Goal: Task Accomplishment & Management: Use online tool/utility

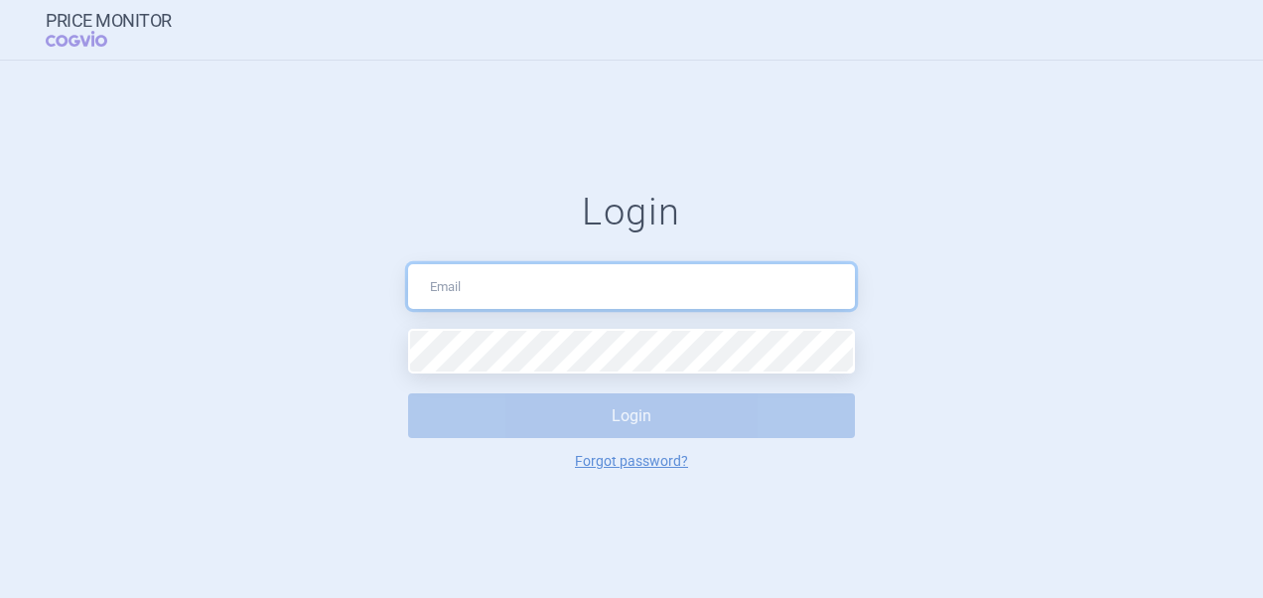
type input "[PERSON_NAME][EMAIL_ADDRESS][DOMAIN_NAME]"
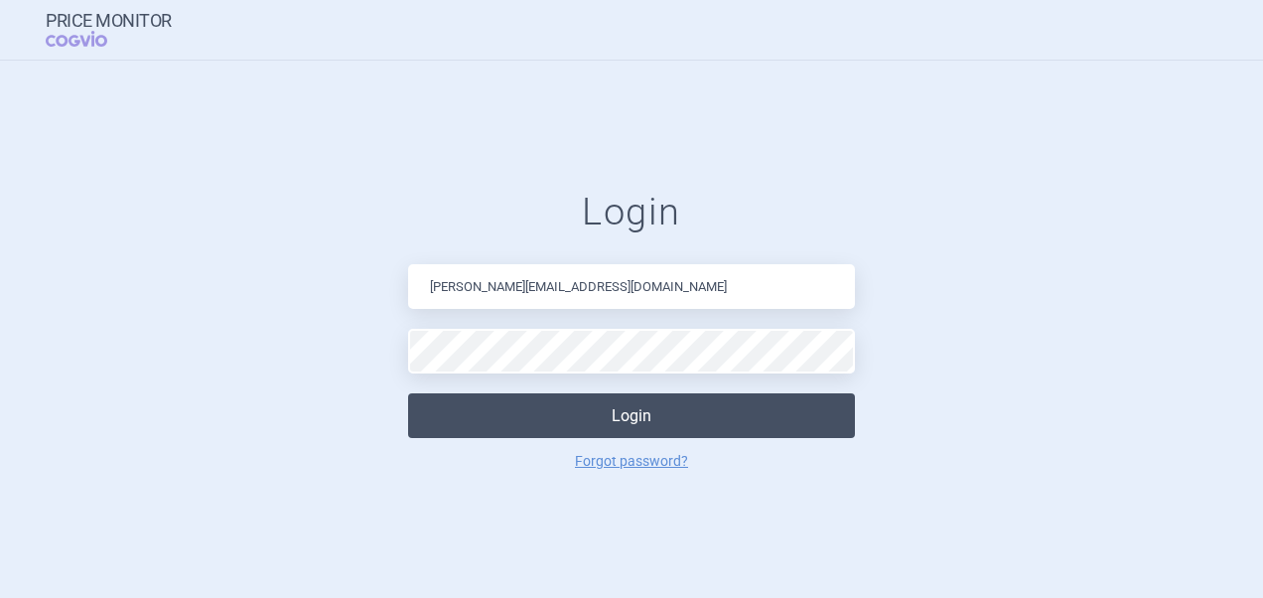
click at [614, 420] on button "Login" at bounding box center [631, 415] width 447 height 45
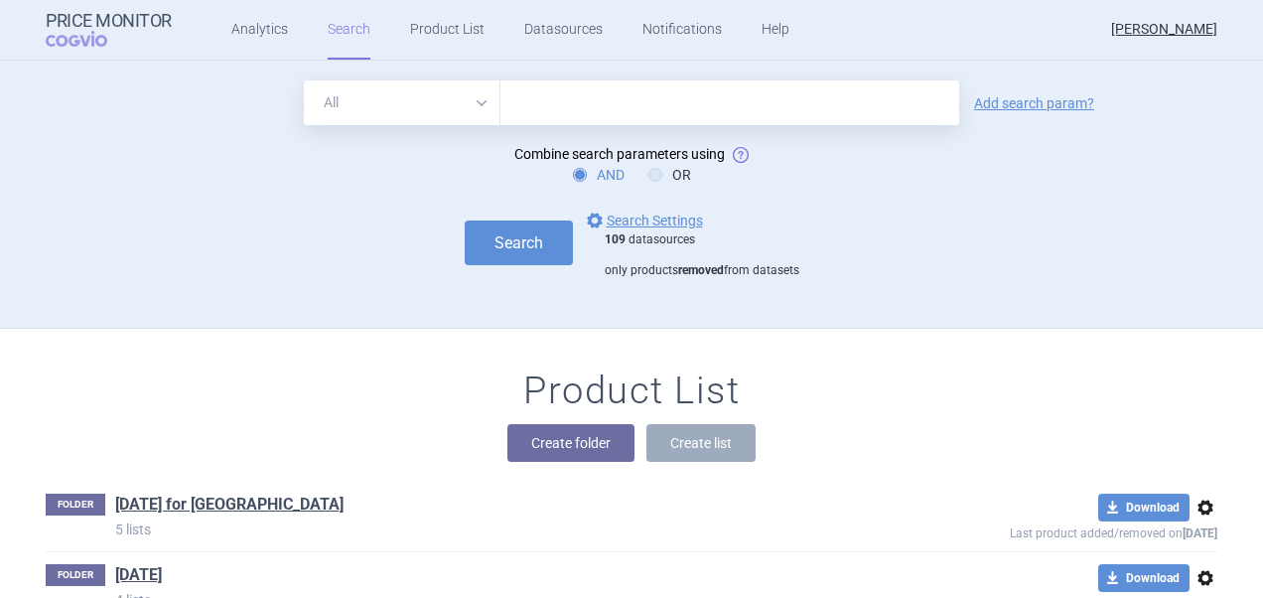
click at [573, 100] on input "text" at bounding box center [729, 102] width 459 height 45
click at [635, 218] on link "options Search Settings" at bounding box center [643, 220] width 120 height 24
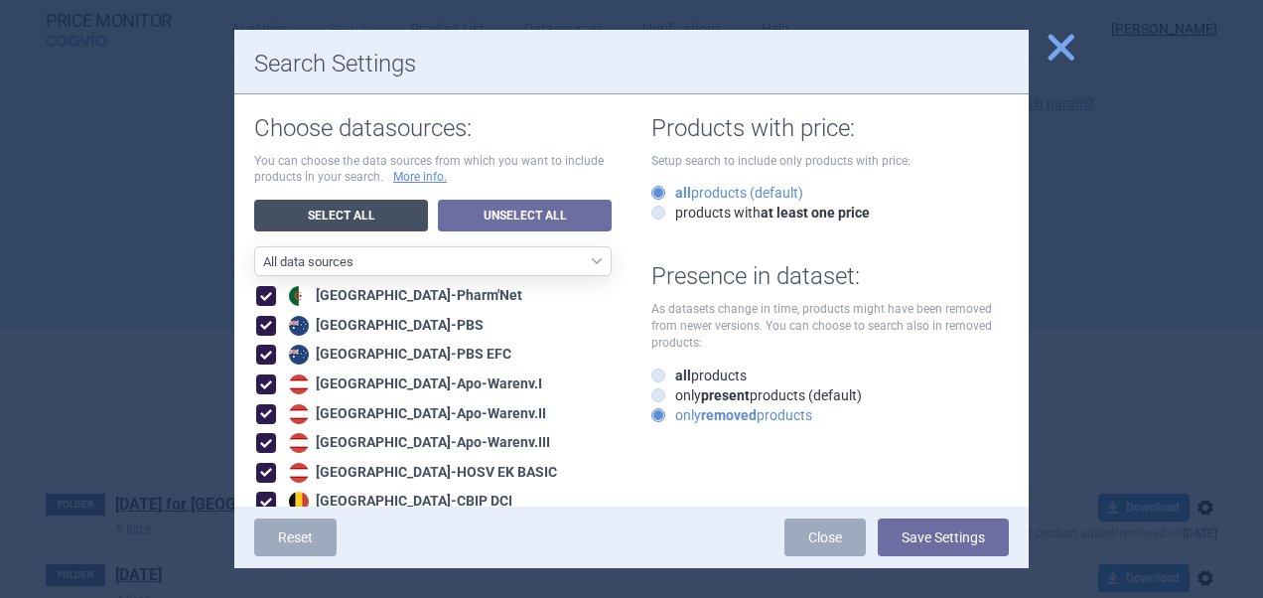
click at [338, 219] on link "Select All" at bounding box center [341, 216] width 174 height 32
click at [677, 377] on strong "all" at bounding box center [683, 375] width 16 height 16
click at [672, 377] on input "all products" at bounding box center [662, 376] width 20 height 20
radio input "true"
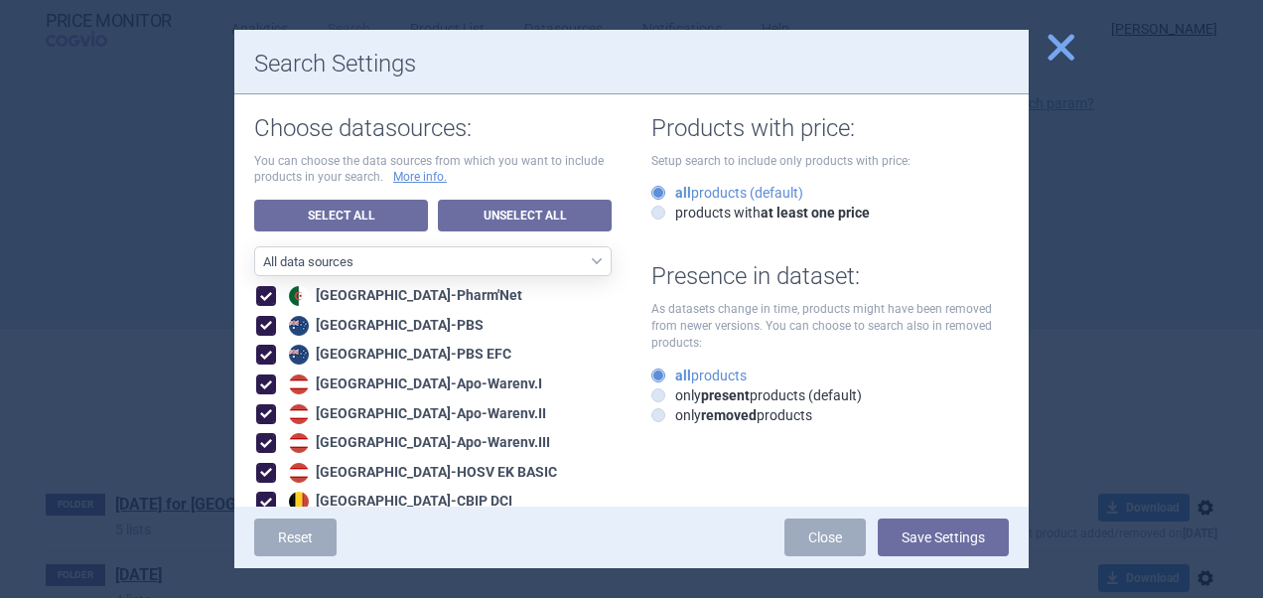
click at [941, 532] on button "Save Settings" at bounding box center [943, 537] width 131 height 38
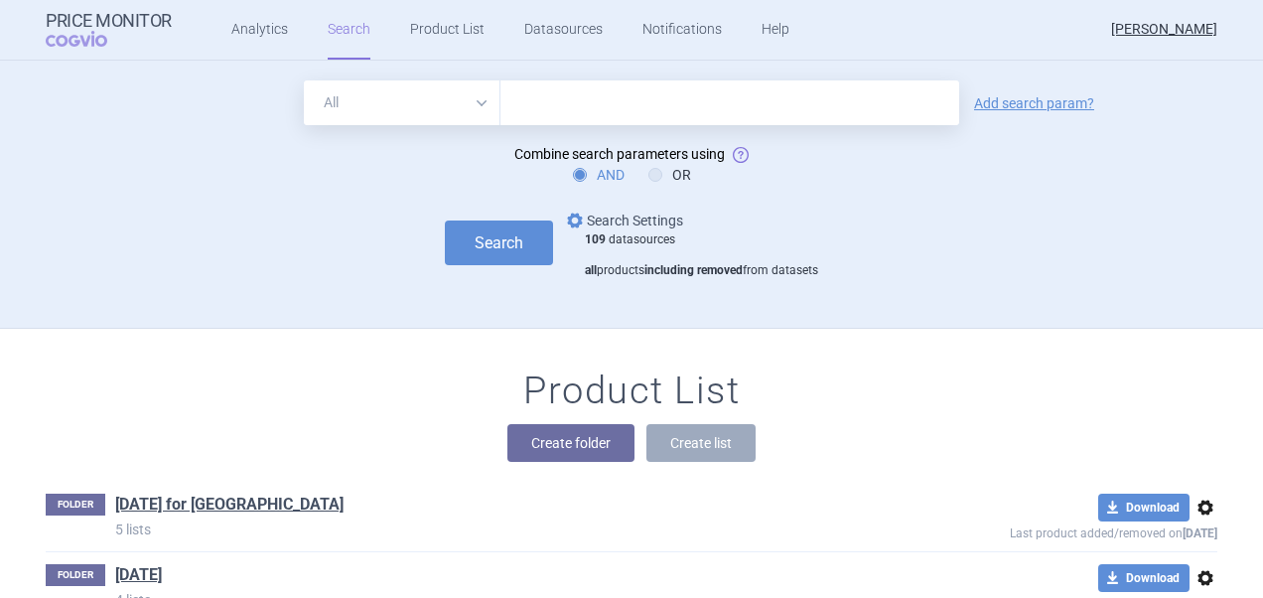
click at [623, 214] on link "options Search Settings" at bounding box center [623, 220] width 120 height 24
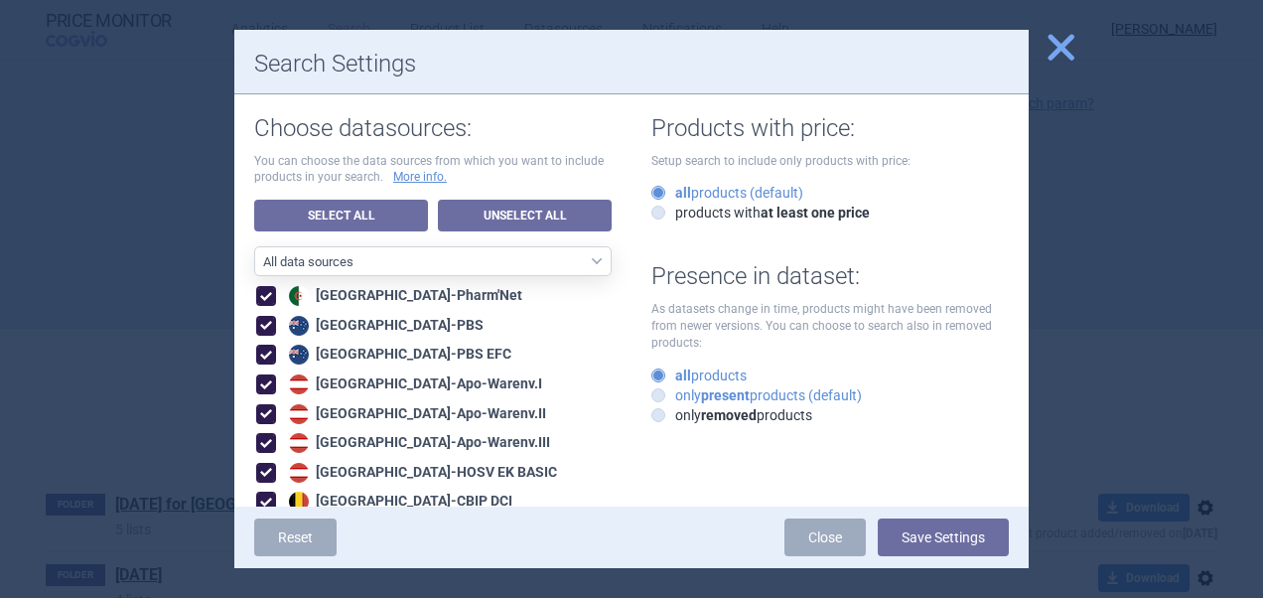
click at [774, 392] on label "only present products (default)" at bounding box center [756, 395] width 210 height 20
click at [672, 392] on input "only present products (default)" at bounding box center [662, 396] width 20 height 20
radio input "true"
click at [698, 368] on label "all products" at bounding box center [698, 375] width 95 height 20
click at [672, 368] on input "all products" at bounding box center [662, 376] width 20 height 20
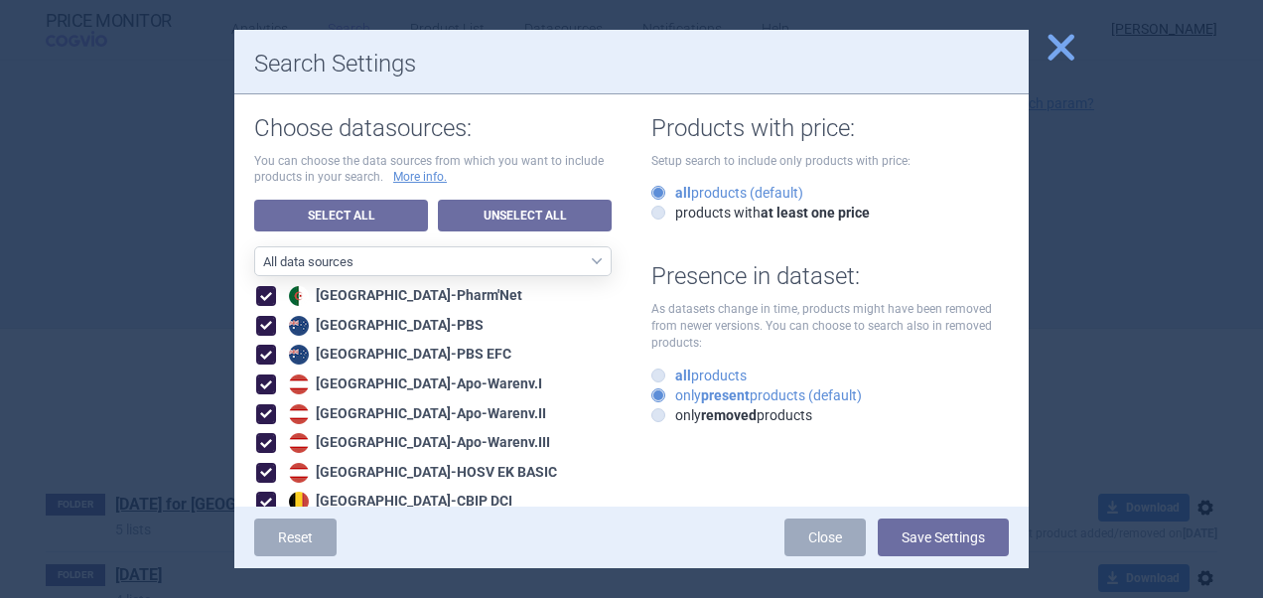
radio input "true"
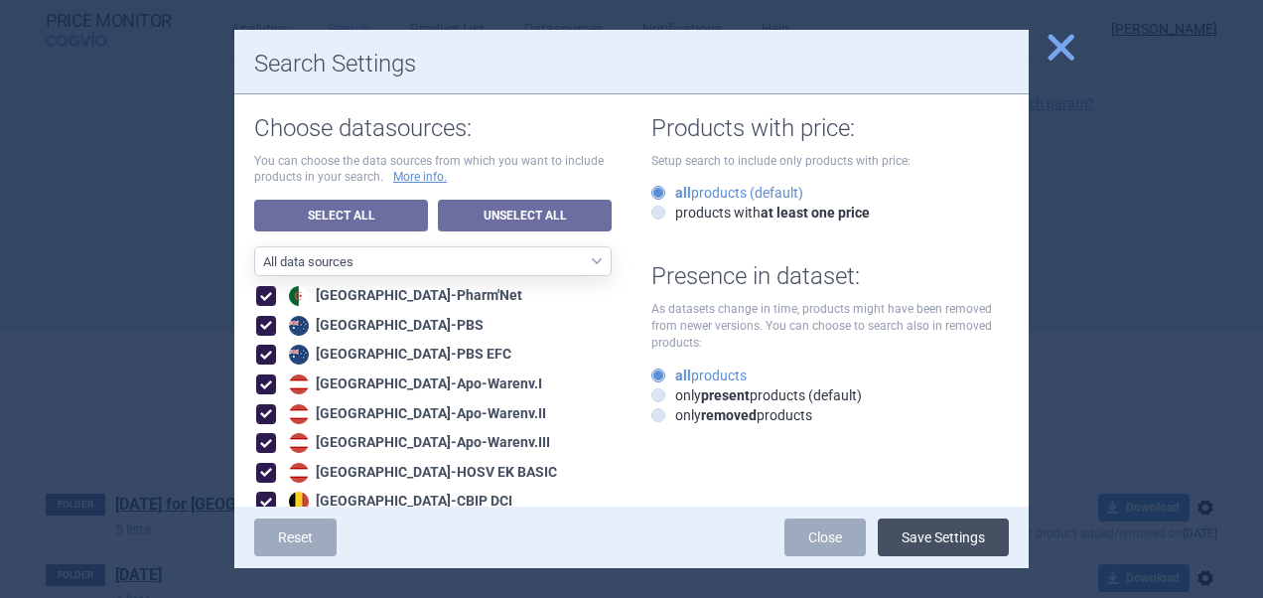
click at [927, 534] on button "Save Settings" at bounding box center [943, 537] width 131 height 38
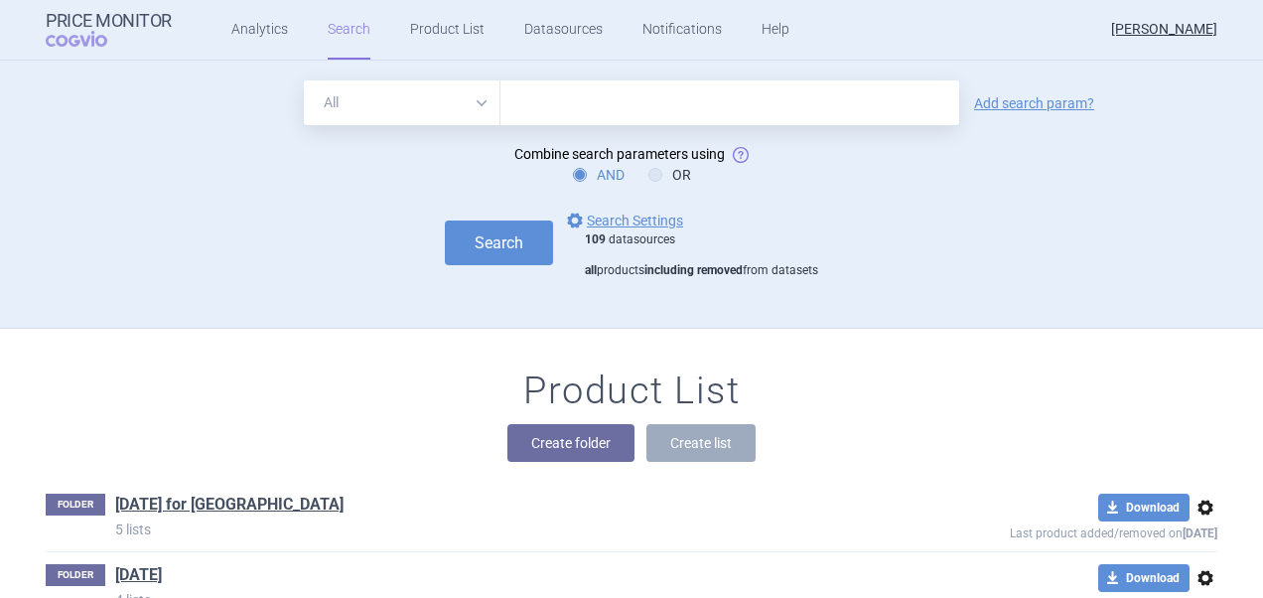
click at [572, 117] on input "text" at bounding box center [729, 102] width 459 height 45
paste input "MenQuadfi"
type input "MenQuadfi"
click at [488, 251] on button "Search" at bounding box center [499, 242] width 108 height 45
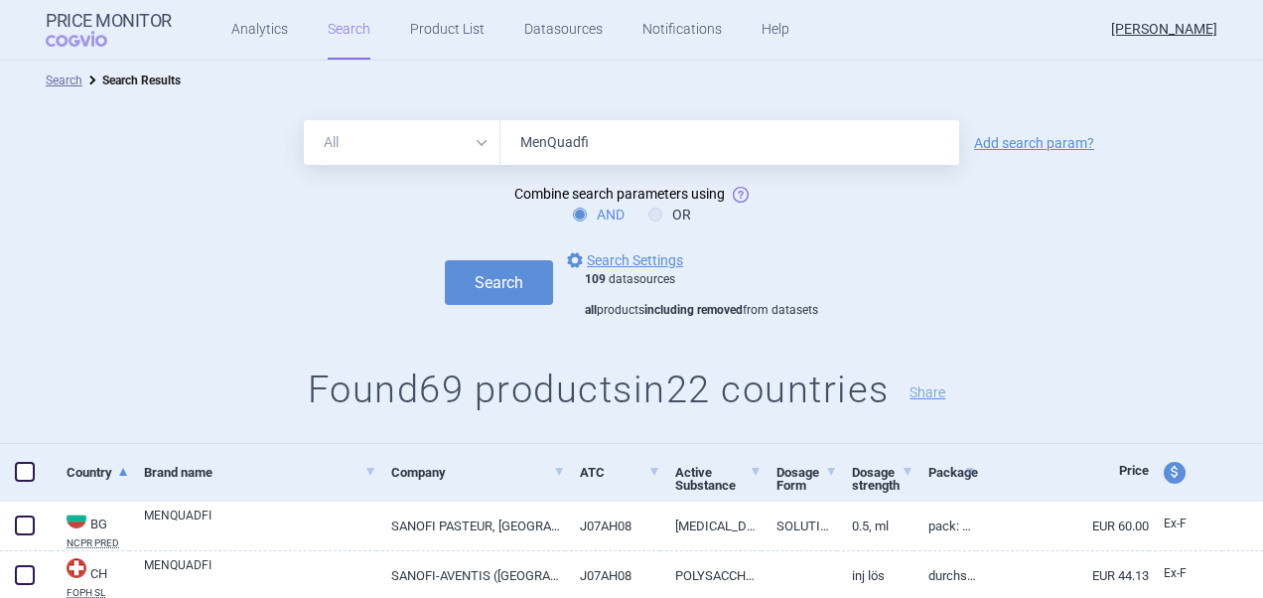
click at [19, 467] on span at bounding box center [25, 472] width 20 height 20
checkbox input "true"
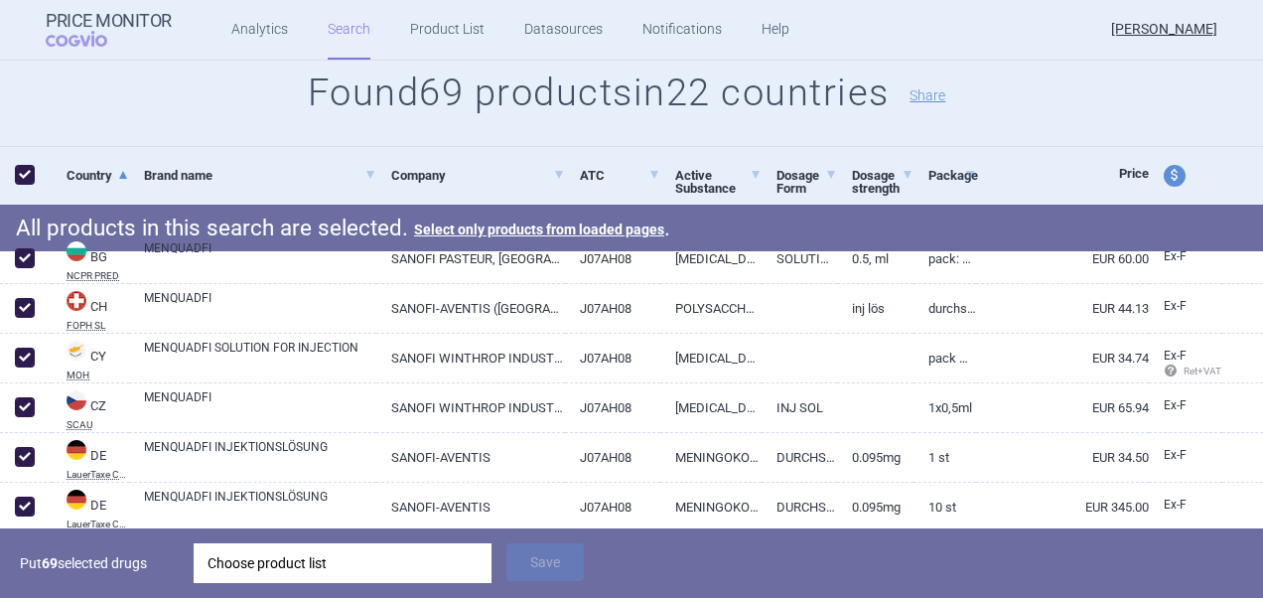
scroll to position [298, 0]
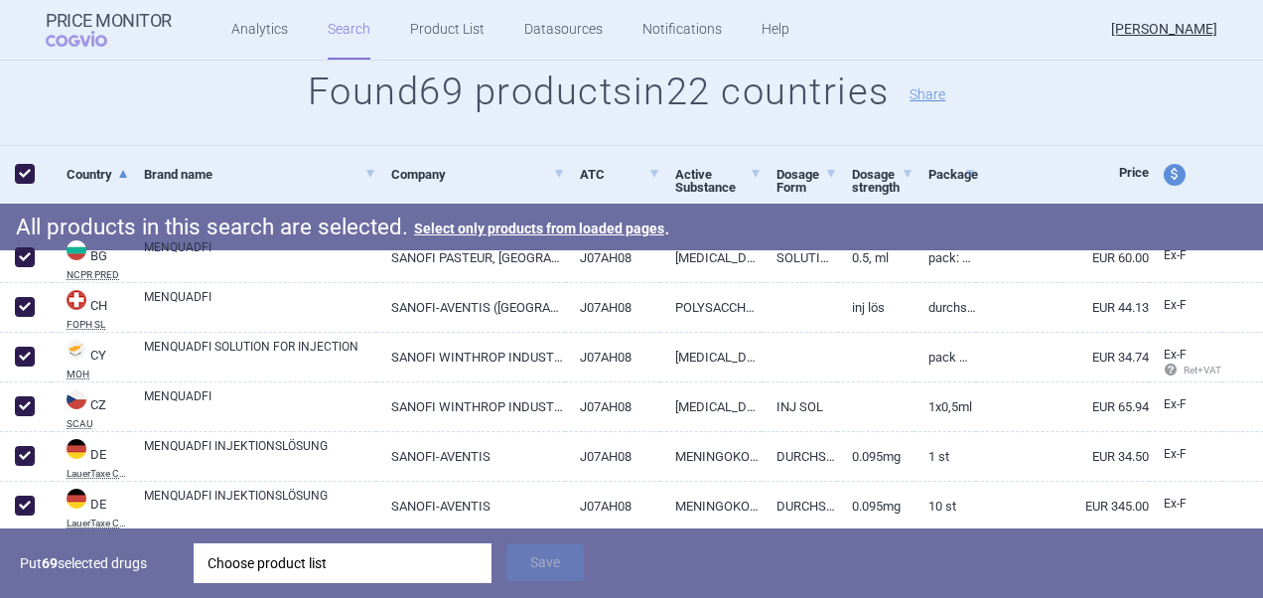
click at [424, 567] on div "Choose product list" at bounding box center [342, 563] width 270 height 40
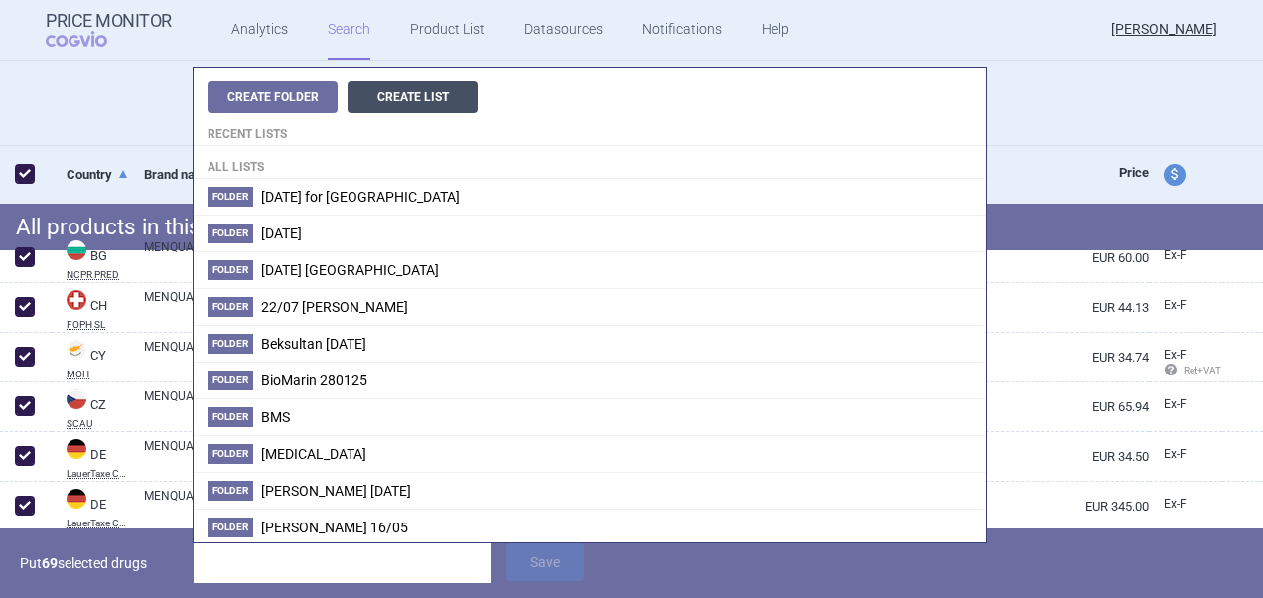
click at [415, 95] on button "Create List" at bounding box center [412, 97] width 130 height 32
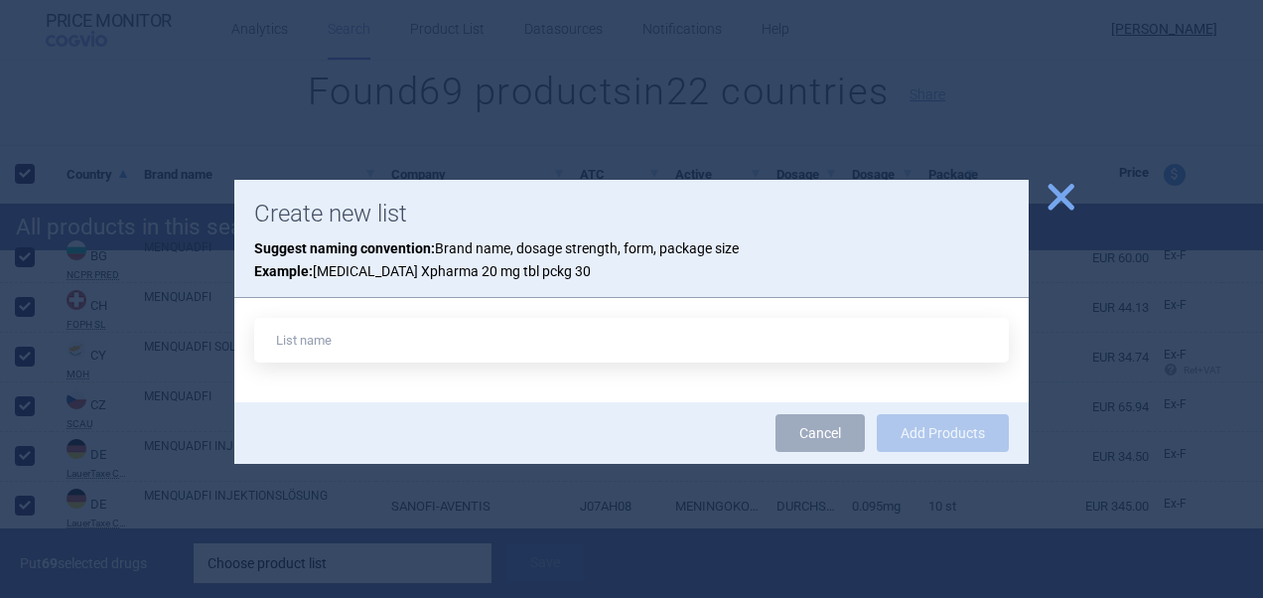
click at [1054, 195] on span "close" at bounding box center [1060, 197] width 35 height 35
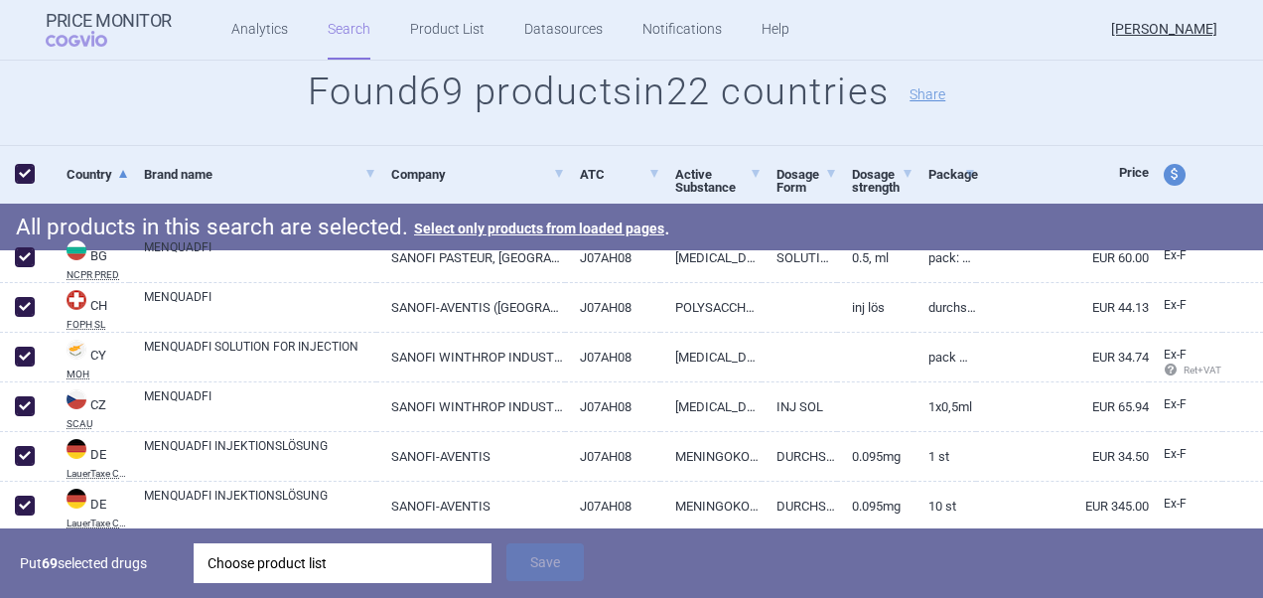
click at [335, 560] on div "Choose product list" at bounding box center [342, 563] width 270 height 40
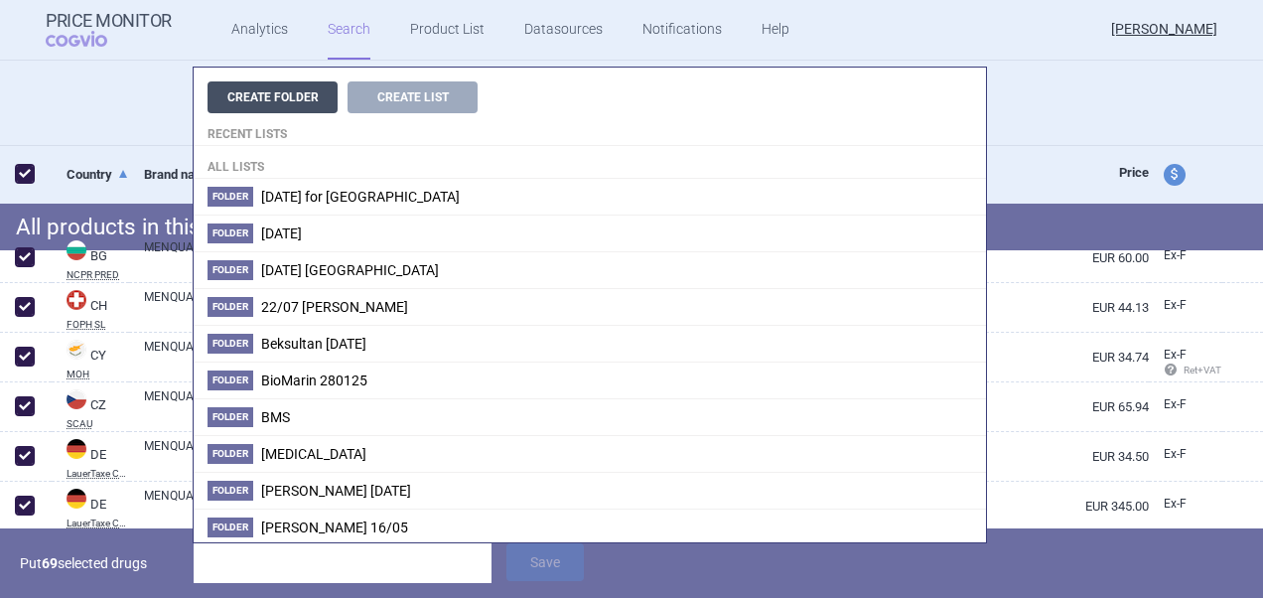
click at [284, 87] on button "Create Folder" at bounding box center [272, 97] width 130 height 32
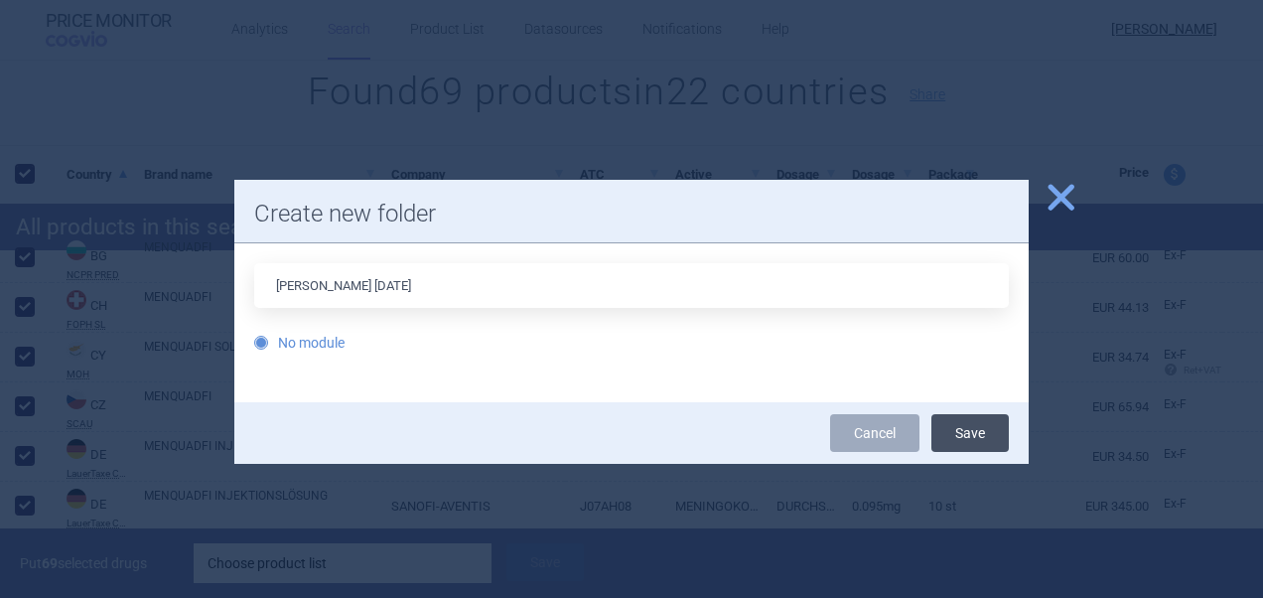
type input "[PERSON_NAME] [DATE]"
click at [965, 437] on button "Save" at bounding box center [969, 433] width 77 height 38
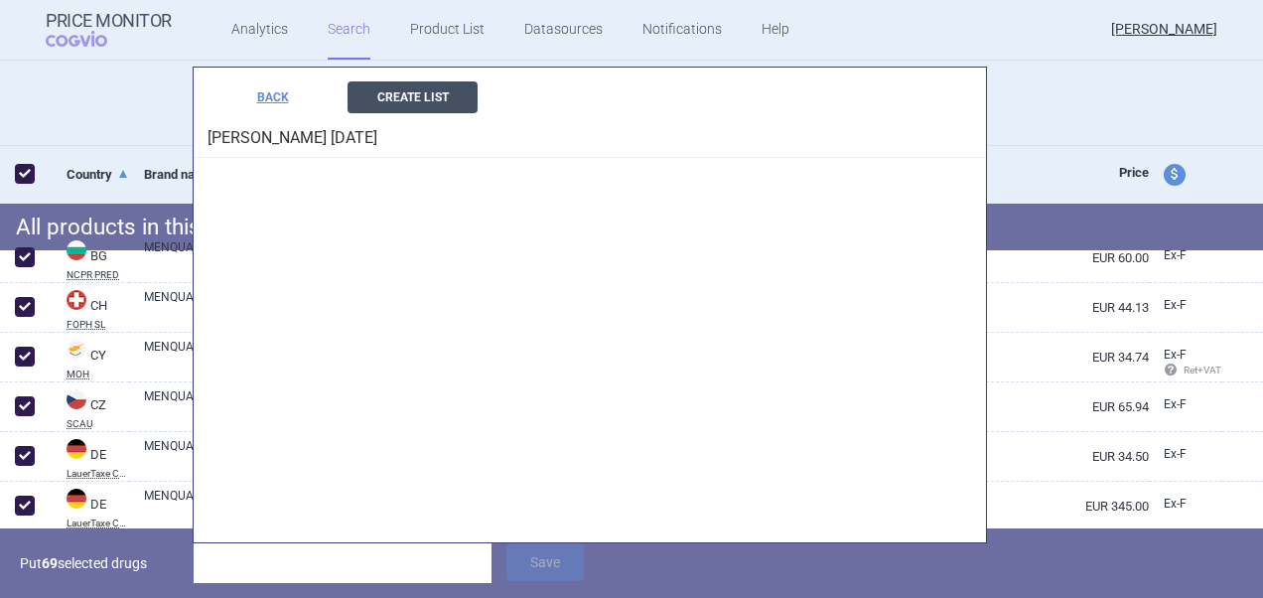
click at [435, 96] on button "Create List" at bounding box center [412, 97] width 130 height 32
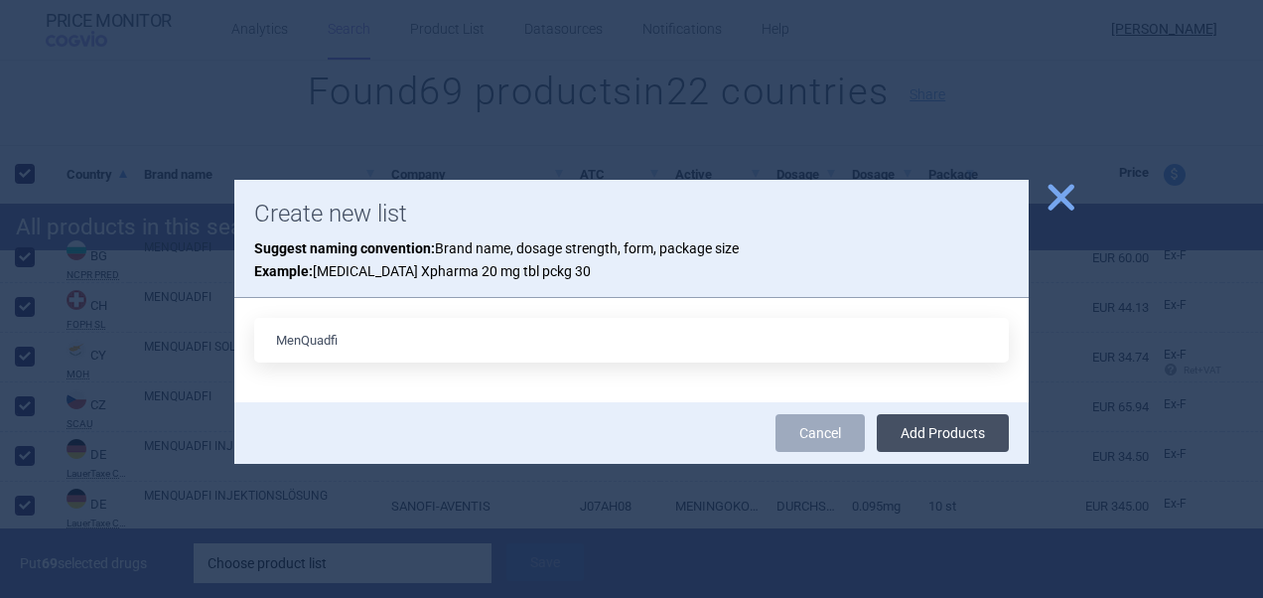
type input "MenQuadfi"
click at [981, 443] on button "Add Products" at bounding box center [943, 433] width 132 height 38
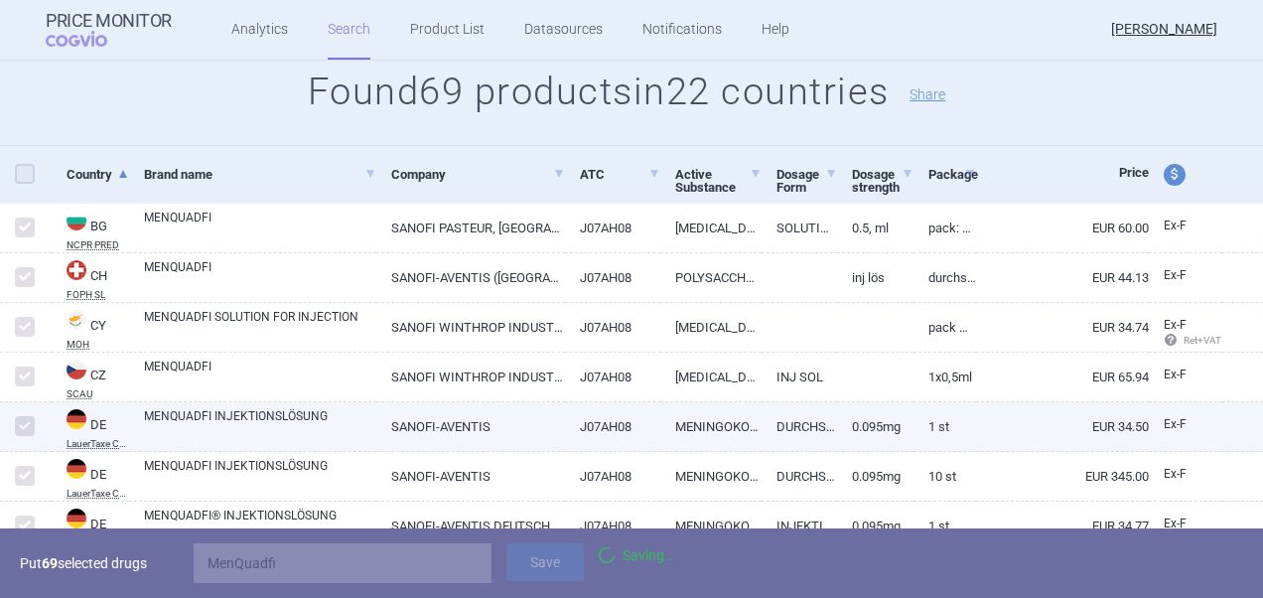
checkbox input "false"
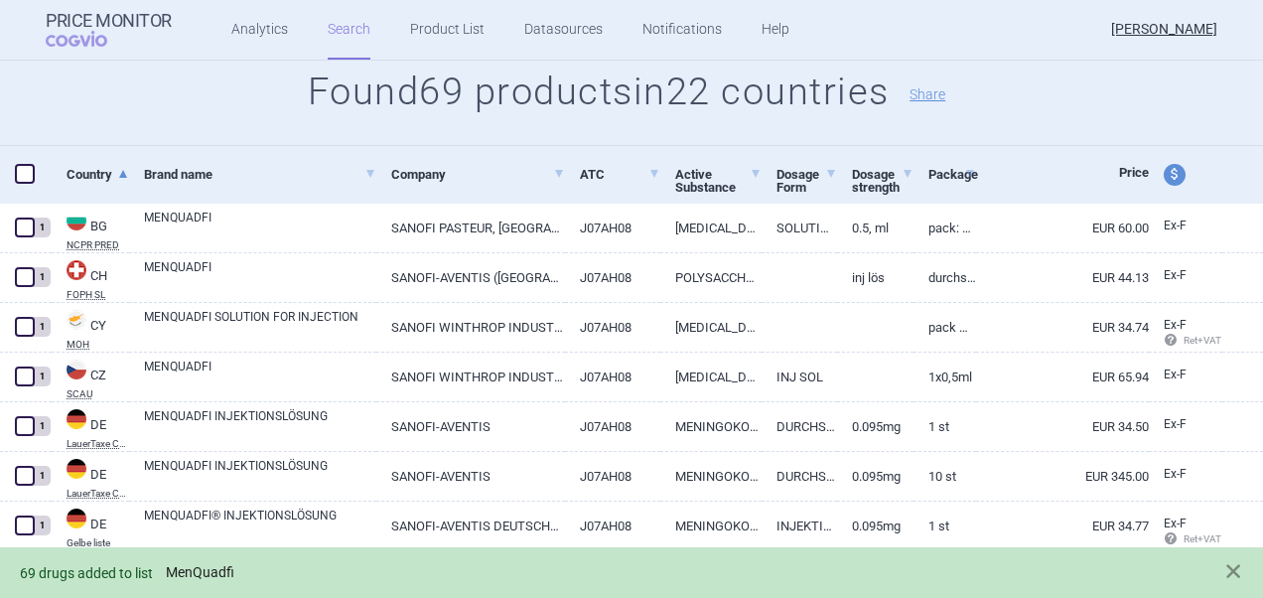
click at [208, 572] on link "MenQuadfi" at bounding box center [200, 572] width 68 height 17
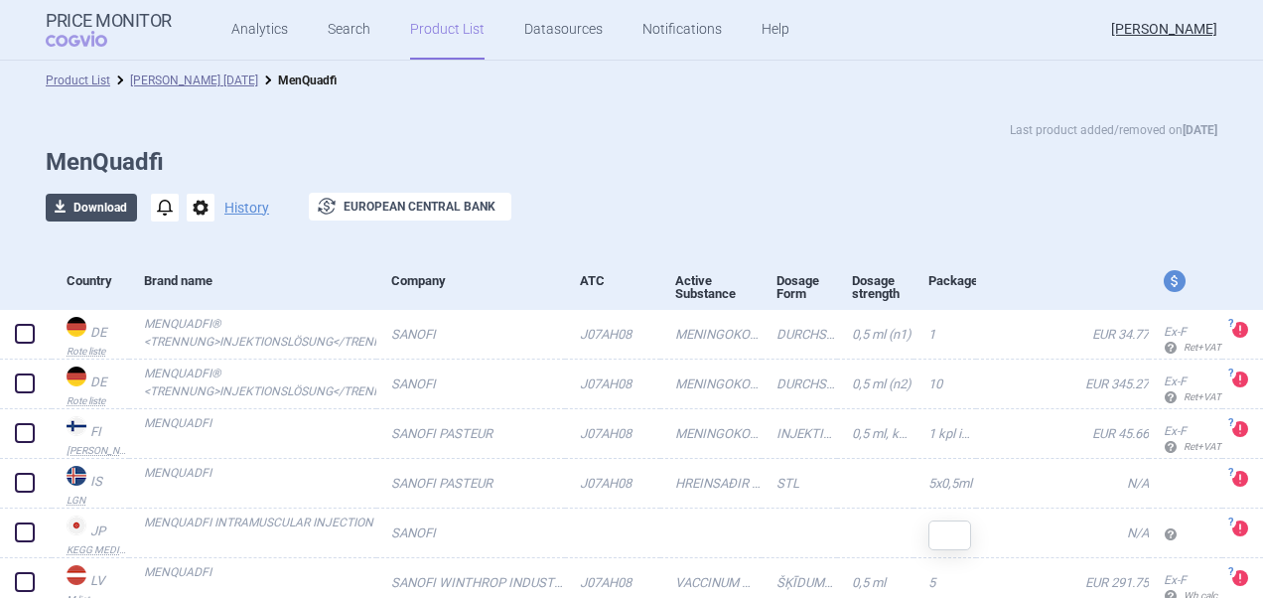
click at [95, 210] on button "download Download" at bounding box center [91, 208] width 91 height 28
select select "EUR"
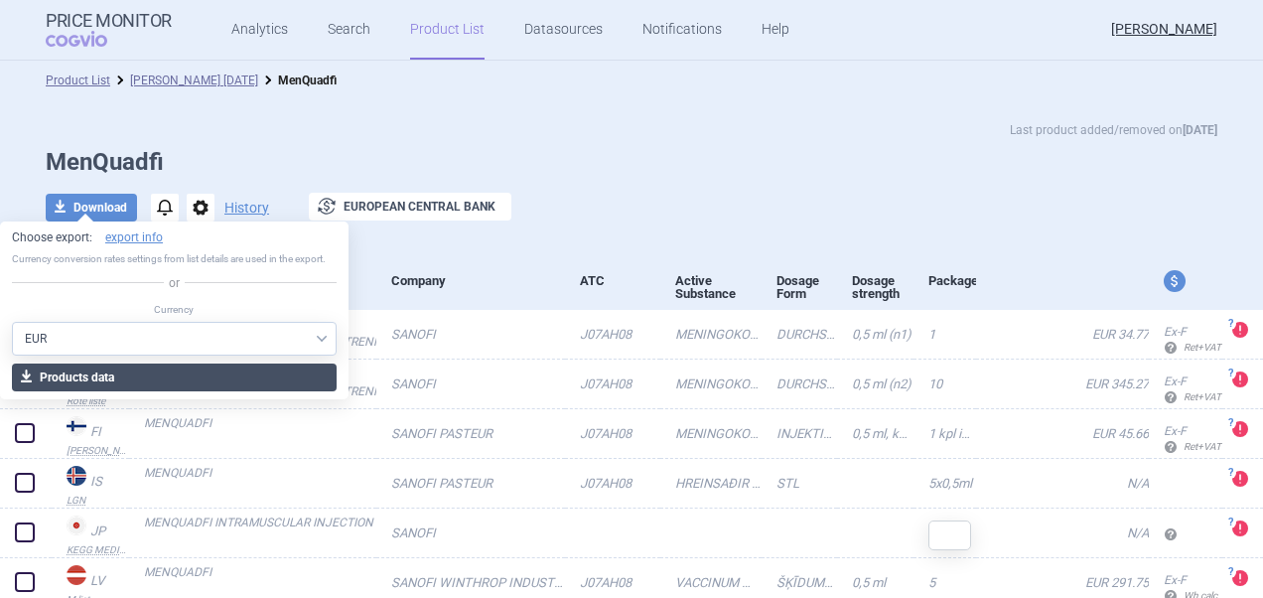
click at [201, 372] on button "download Products data" at bounding box center [174, 377] width 325 height 28
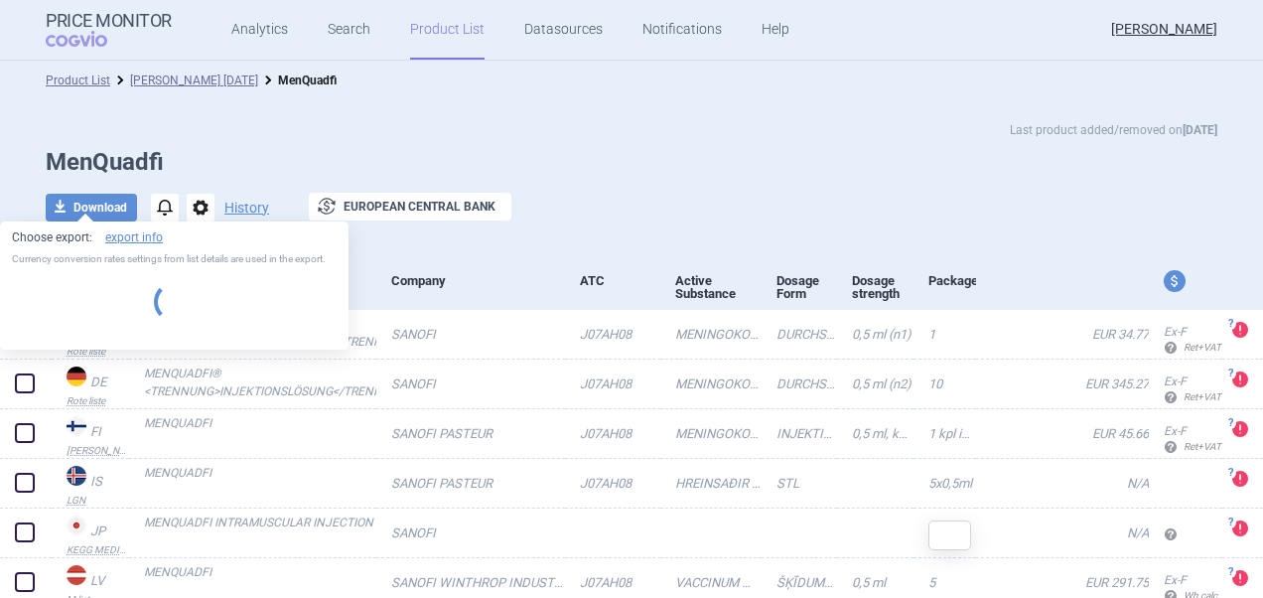
select select "EUR"
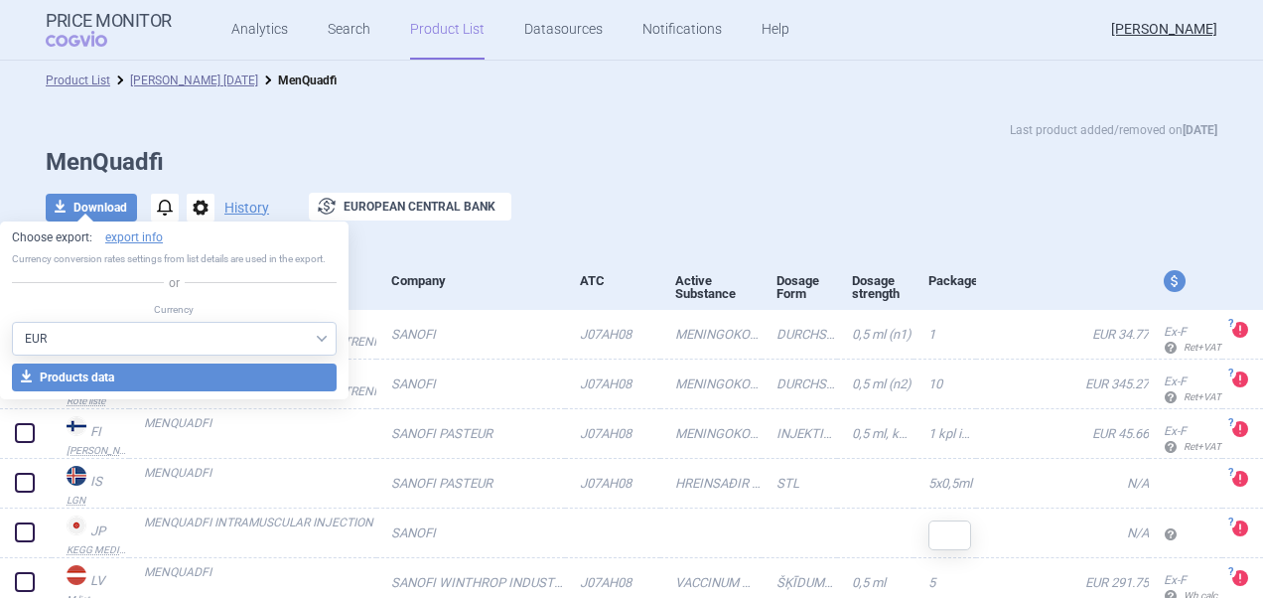
click at [776, 141] on div "Last product added/removed on [DATE] MenQuadfi download Download notifications …" at bounding box center [631, 181] width 1251 height 122
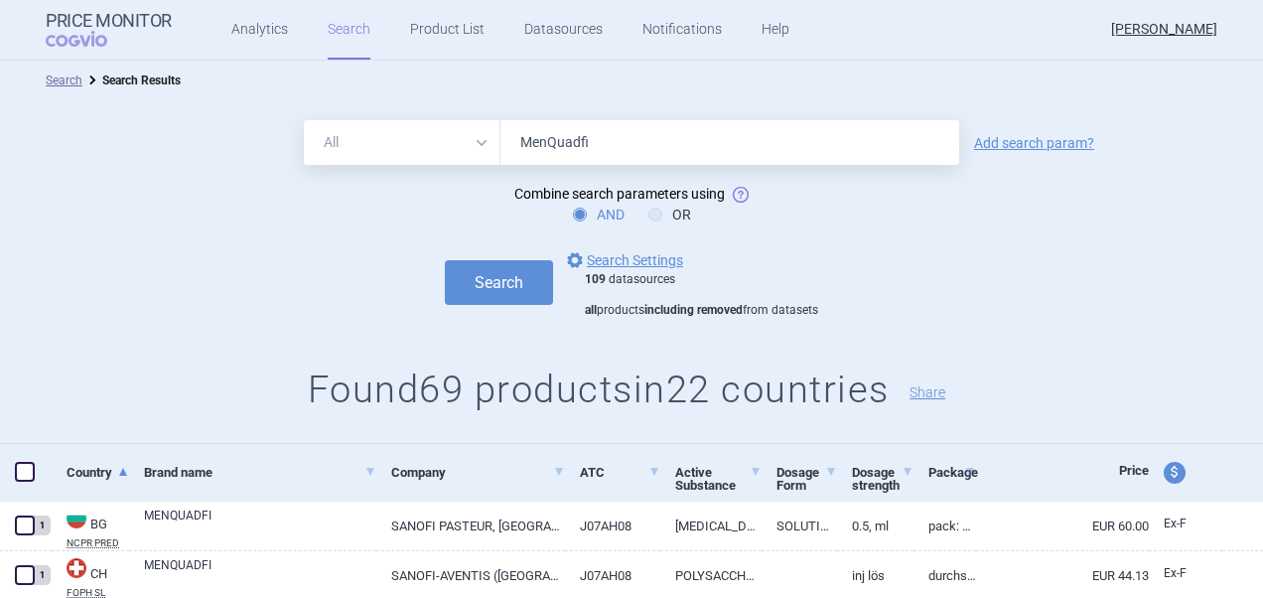
drag, startPoint x: 614, startPoint y: 146, endPoint x: 512, endPoint y: 151, distance: 102.4
click at [512, 149] on input "MenQuadfi" at bounding box center [729, 142] width 459 height 45
paste input "[MEDICAL_DATA]"
type input "[MEDICAL_DATA]"
click at [489, 288] on button "Search" at bounding box center [499, 282] width 108 height 45
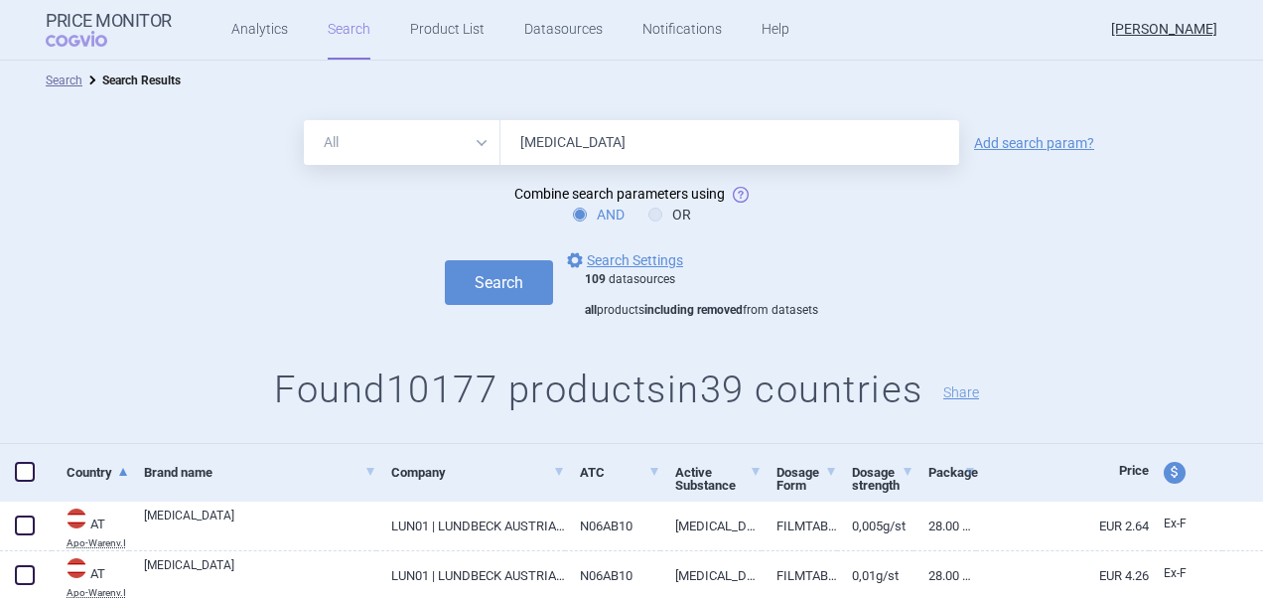
click at [30, 474] on span at bounding box center [25, 472] width 20 height 20
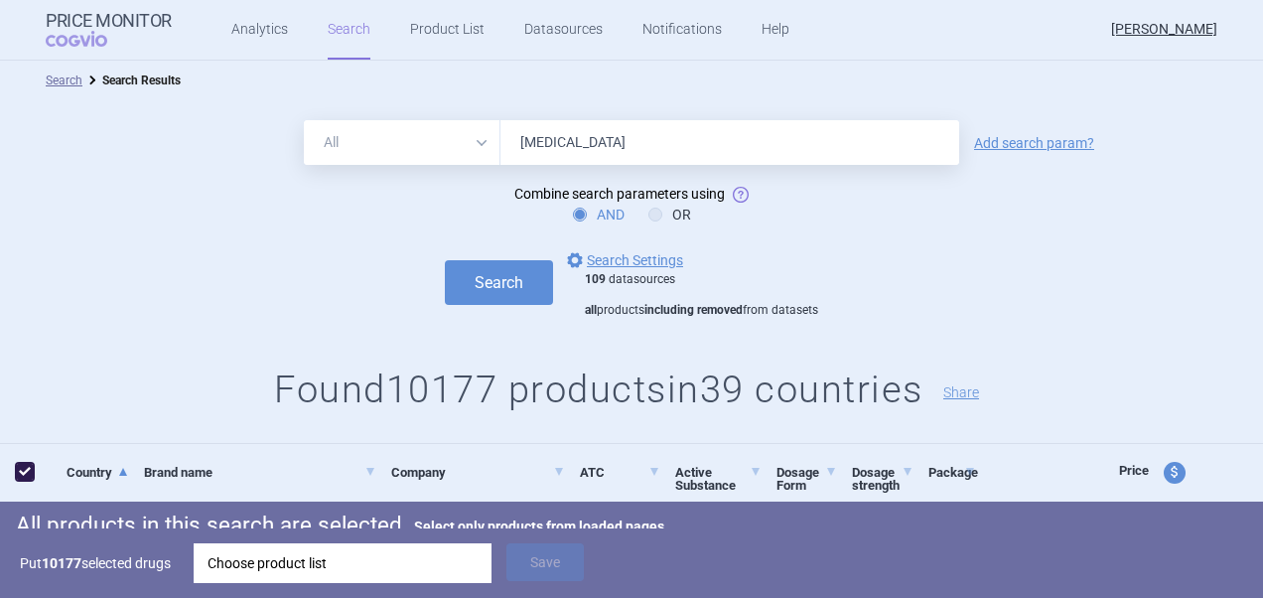
click at [30, 466] on span at bounding box center [25, 472] width 20 height 20
checkbox input "false"
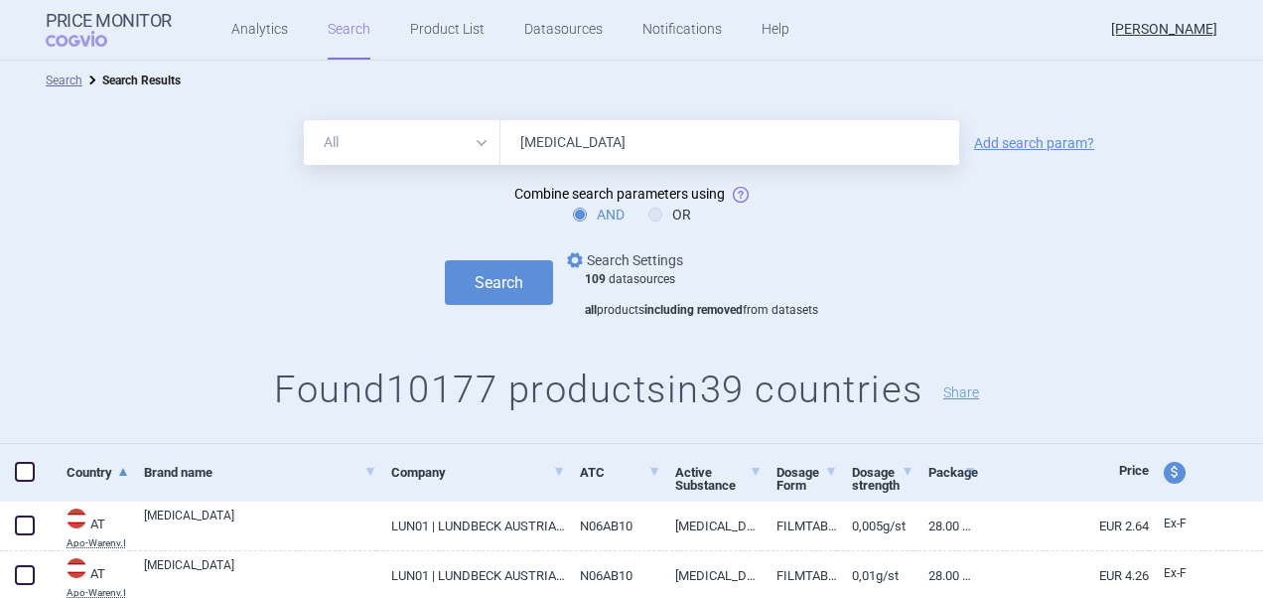
click at [625, 258] on link "options Search Settings" at bounding box center [623, 260] width 120 height 24
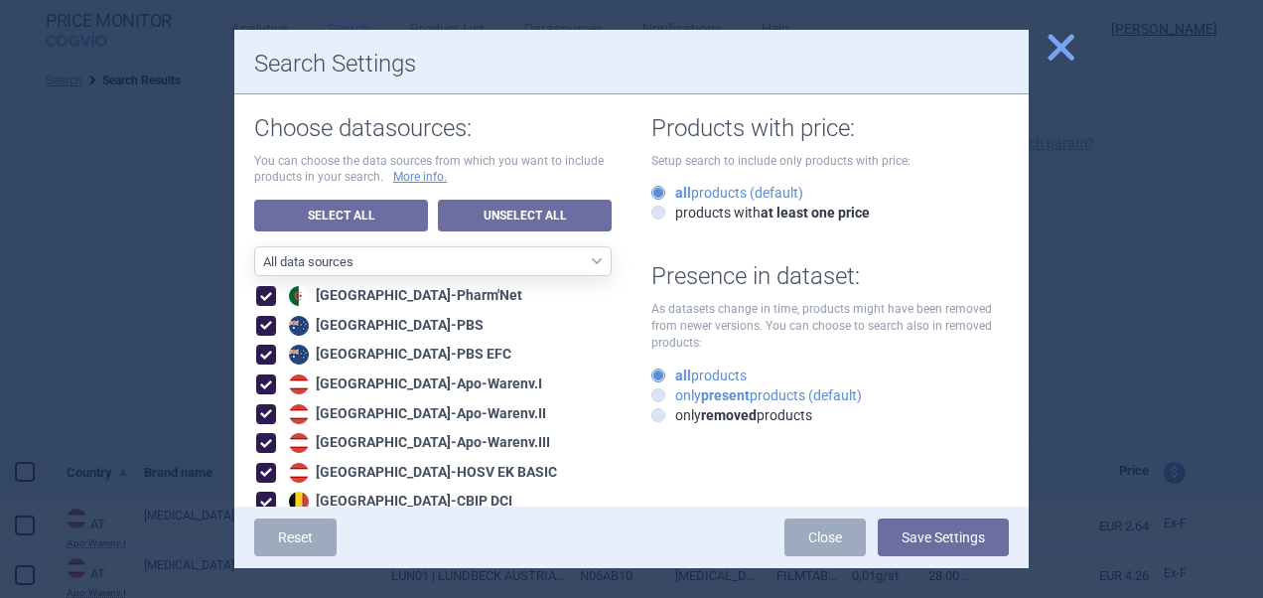
click at [686, 391] on label "only present products (default)" at bounding box center [756, 395] width 210 height 20
click at [672, 391] on input "only present products (default)" at bounding box center [662, 396] width 20 height 20
radio input "true"
click at [948, 541] on button "Save Settings" at bounding box center [943, 537] width 131 height 38
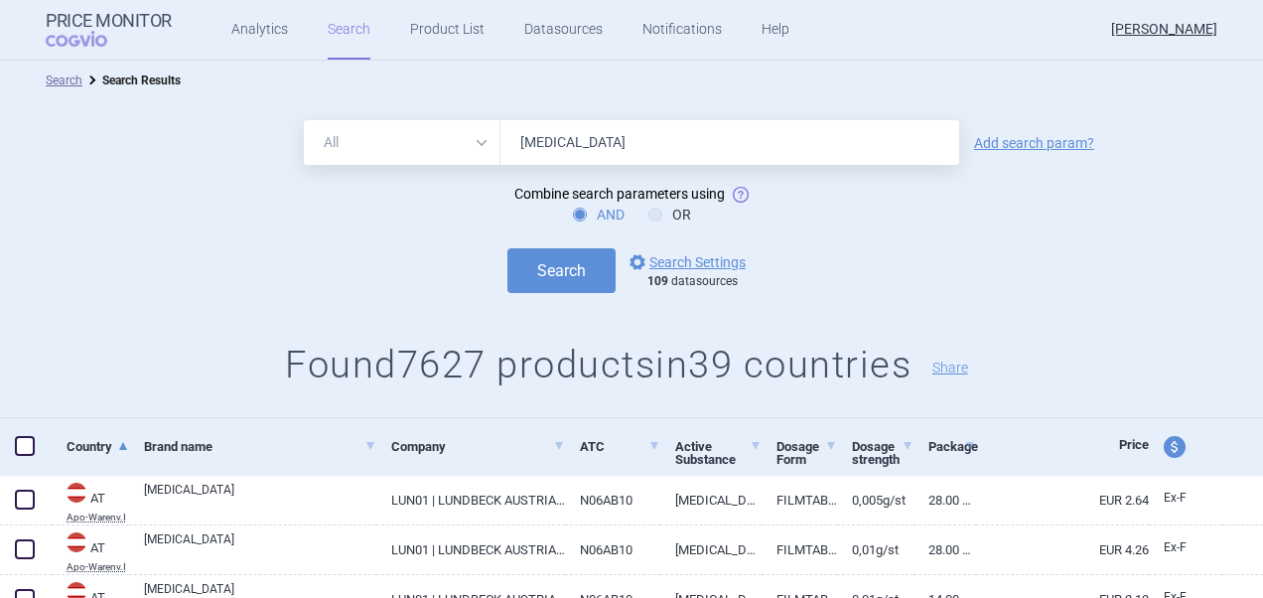
drag, startPoint x: 536, startPoint y: 153, endPoint x: 498, endPoint y: 157, distance: 37.9
click at [500, 157] on input "[MEDICAL_DATA]" at bounding box center [729, 142] width 459 height 45
paste input "[MEDICAL_DATA]®"
type input "[MEDICAL_DATA]"
click at [572, 254] on button "Search" at bounding box center [561, 270] width 108 height 45
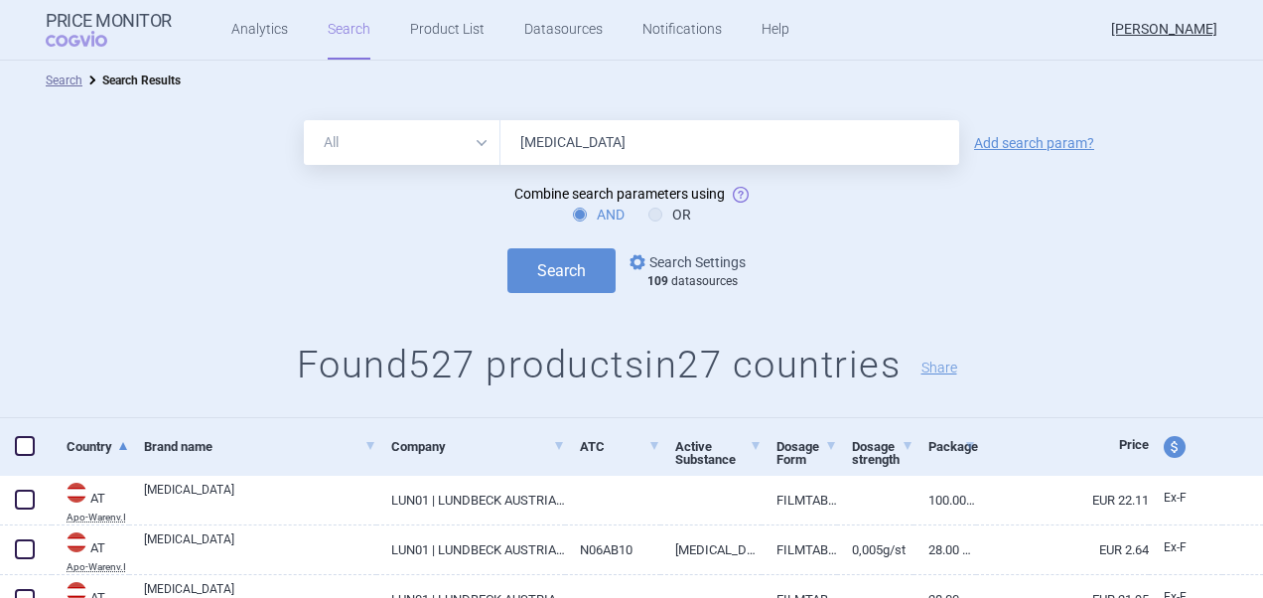
click at [715, 256] on link "options Search Settings" at bounding box center [685, 262] width 120 height 24
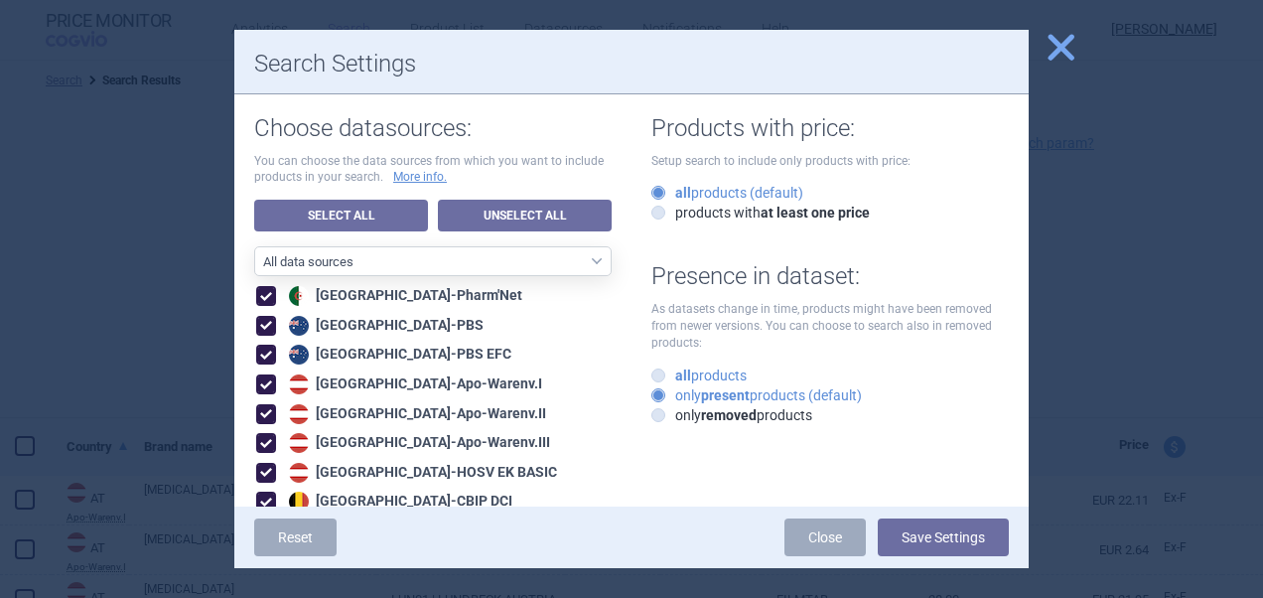
click at [695, 383] on label "all products" at bounding box center [698, 375] width 95 height 20
click at [672, 383] on input "all products" at bounding box center [662, 376] width 20 height 20
radio input "true"
click at [954, 541] on button "Save Settings" at bounding box center [943, 537] width 131 height 38
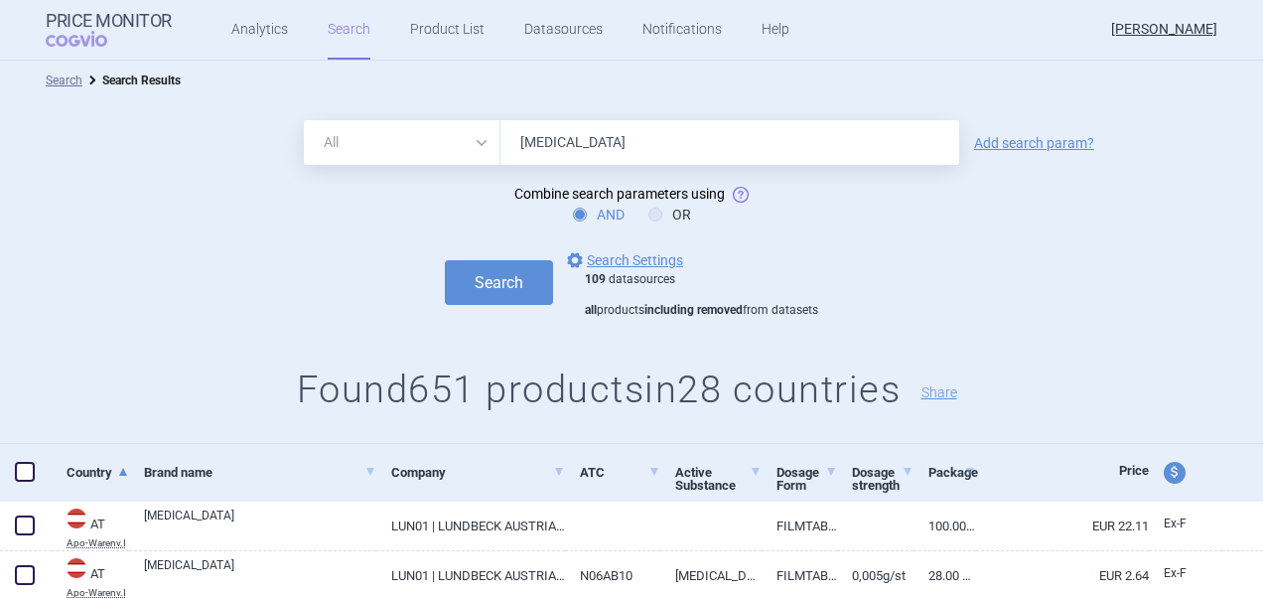
click at [24, 465] on span at bounding box center [25, 472] width 20 height 20
checkbox input "true"
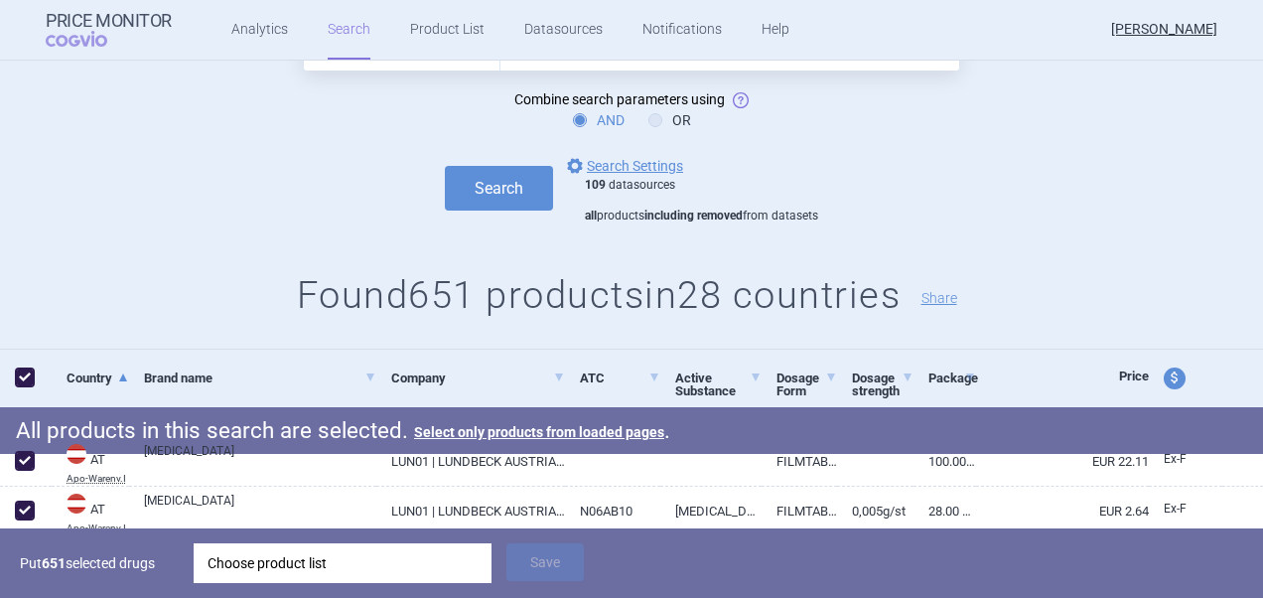
scroll to position [298, 0]
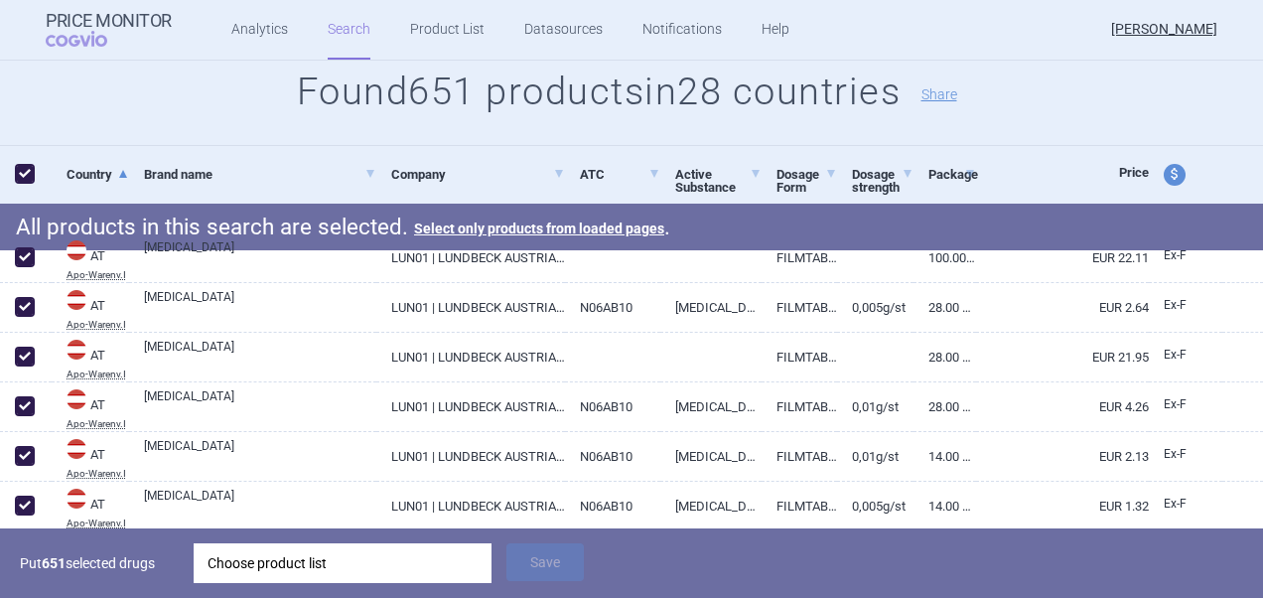
click at [296, 565] on div "Choose product list" at bounding box center [342, 563] width 270 height 40
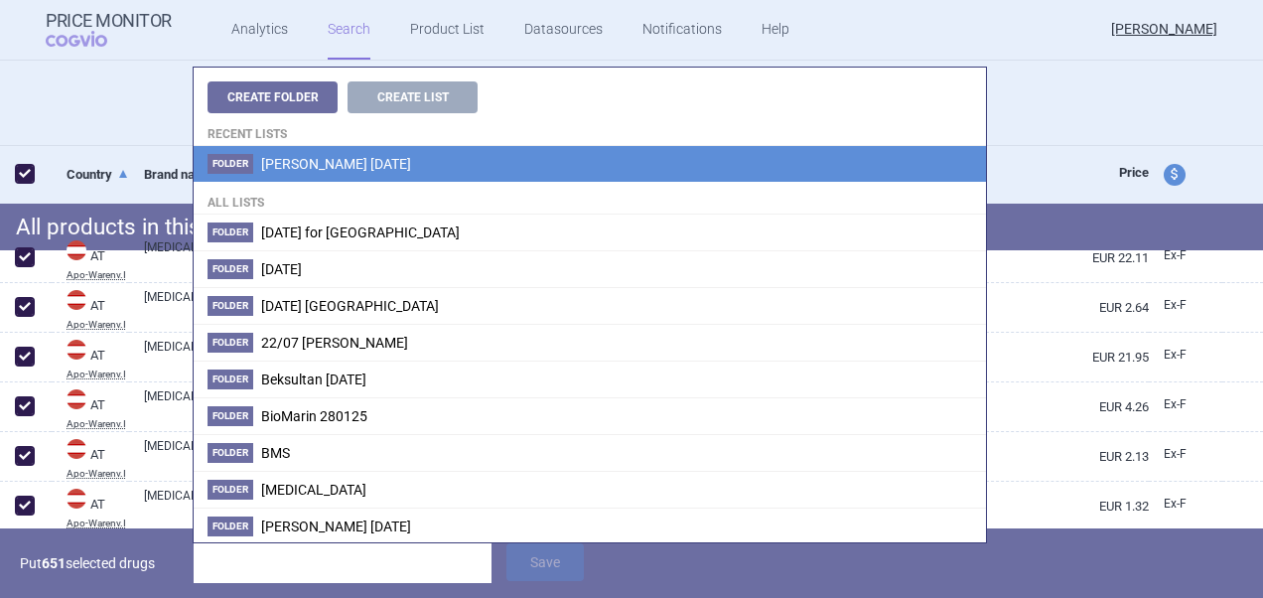
click at [288, 164] on span "[PERSON_NAME] [DATE]" at bounding box center [336, 164] width 150 height 16
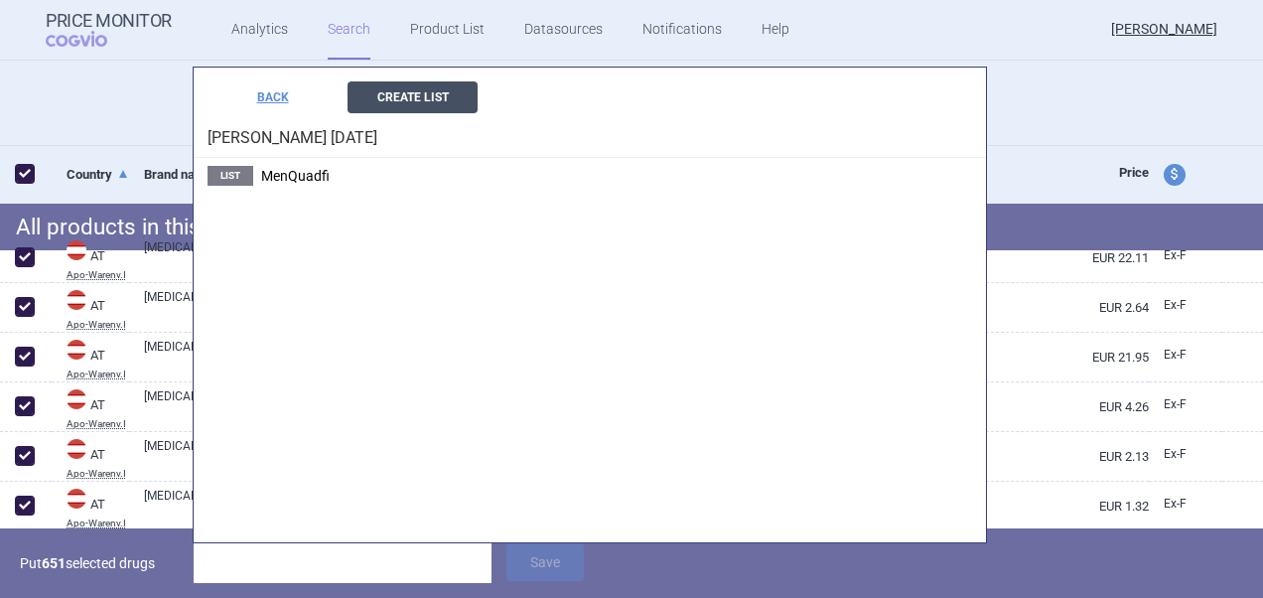
click at [404, 96] on button "Create List" at bounding box center [412, 97] width 130 height 32
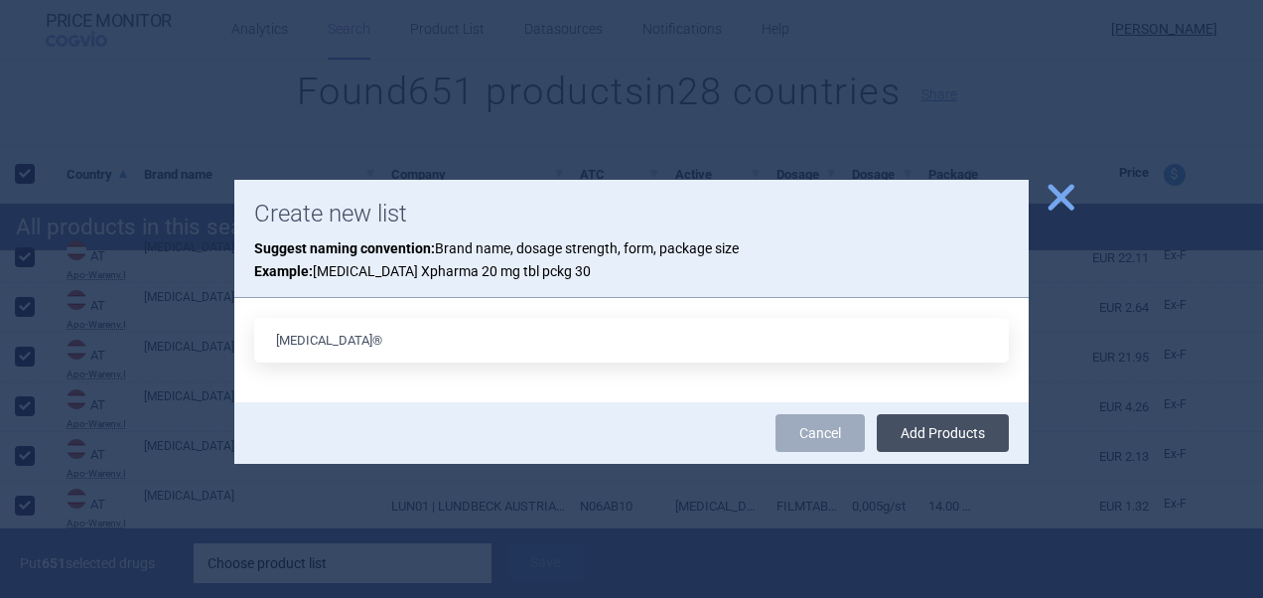
type input "[MEDICAL_DATA]®"
click at [961, 421] on button "Add Products" at bounding box center [943, 433] width 132 height 38
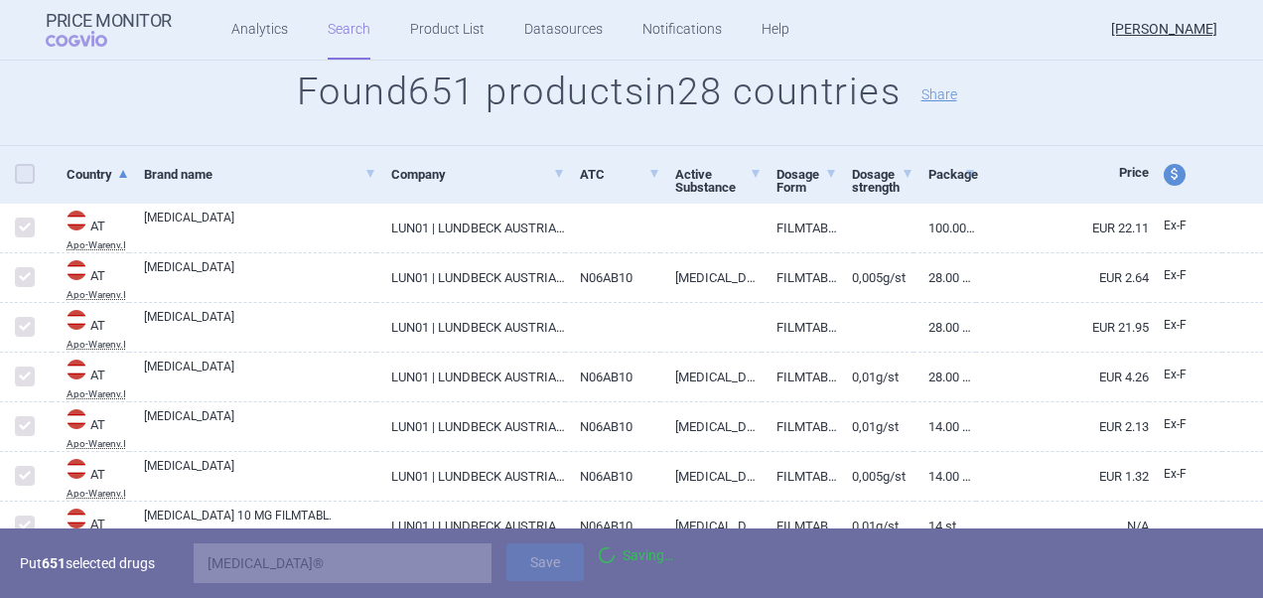
checkbox input "false"
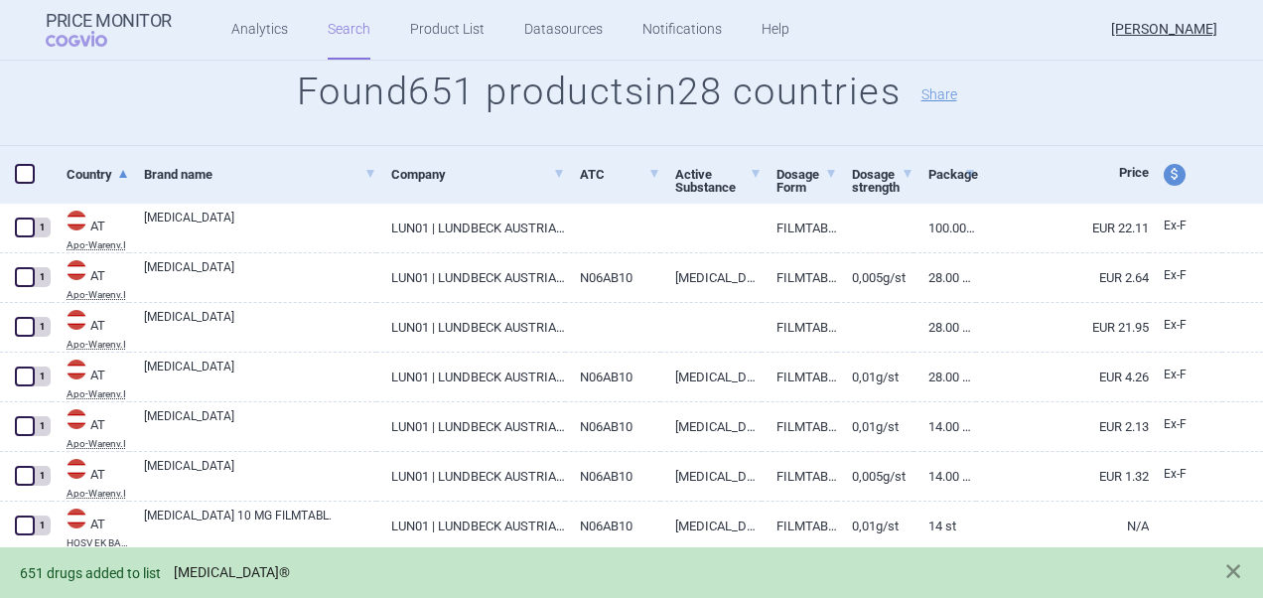
click at [212, 576] on link "[MEDICAL_DATA]®" at bounding box center [232, 572] width 116 height 17
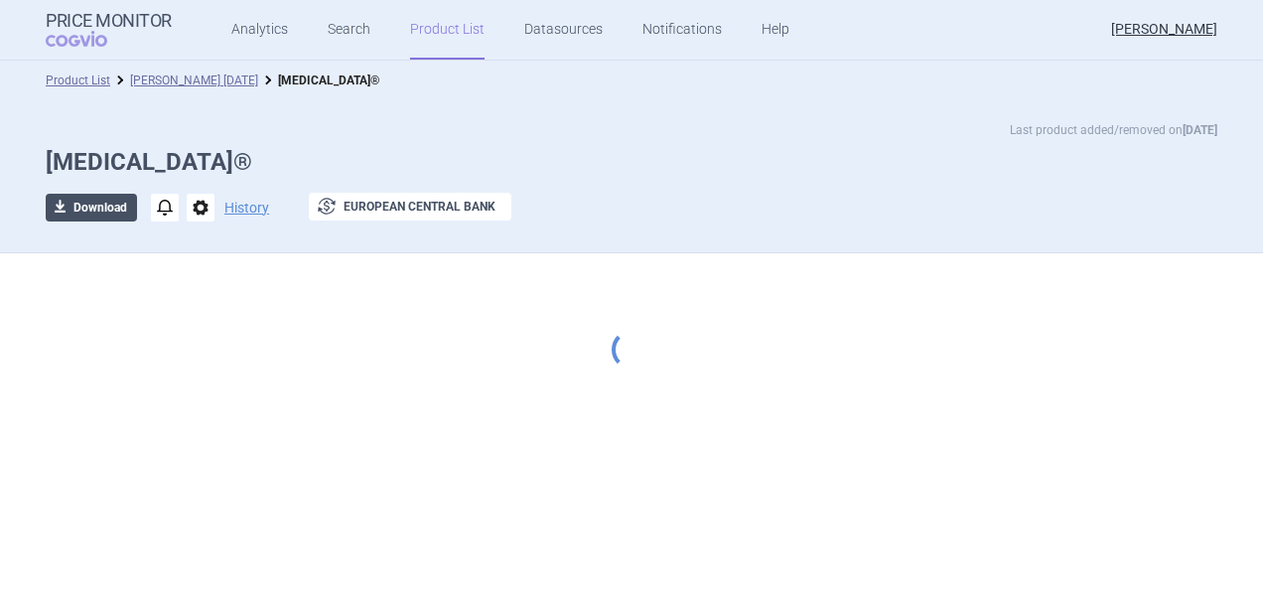
click at [94, 208] on button "download Download" at bounding box center [91, 208] width 91 height 28
select select "EUR"
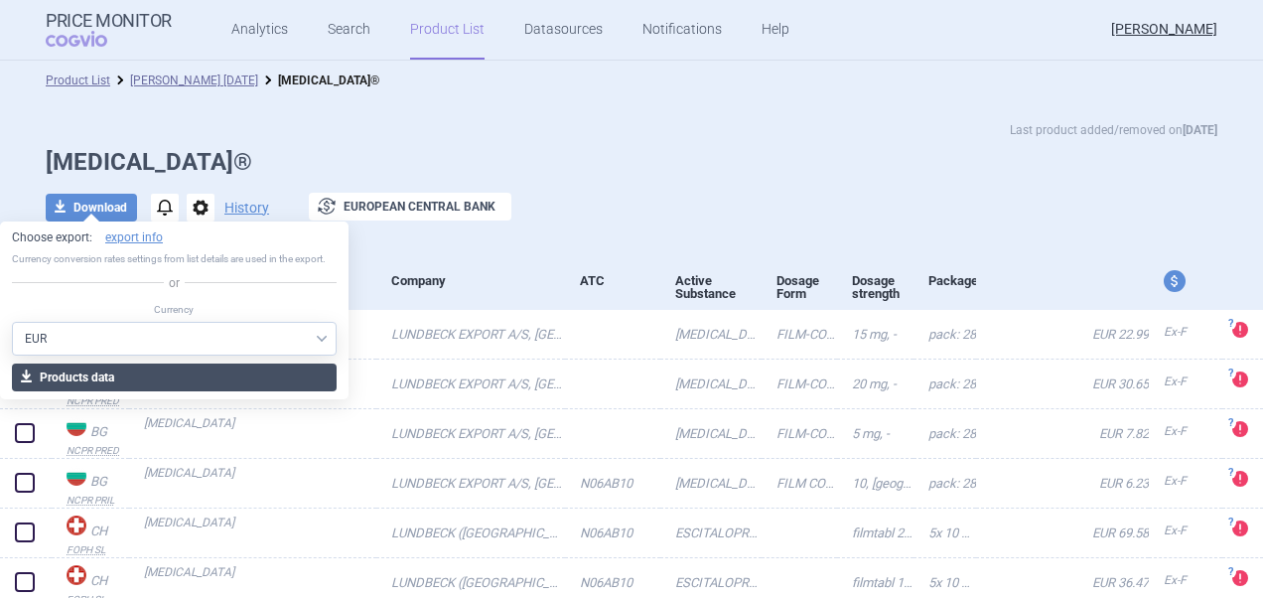
click at [125, 376] on button "download Products data" at bounding box center [174, 377] width 325 height 28
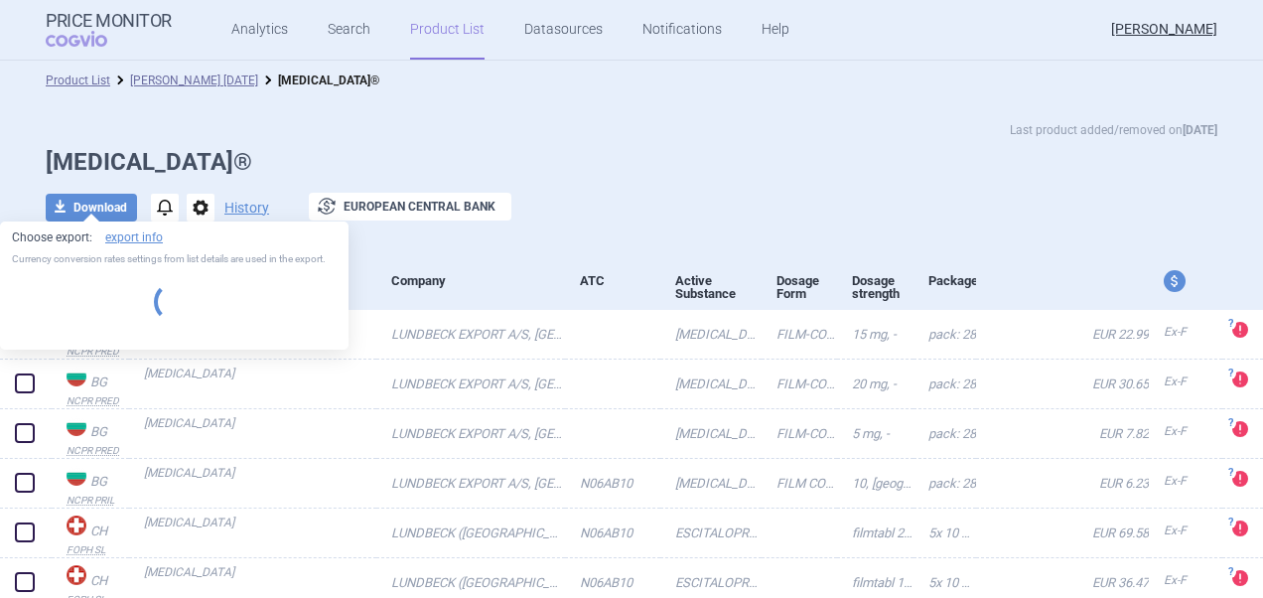
select select "EUR"
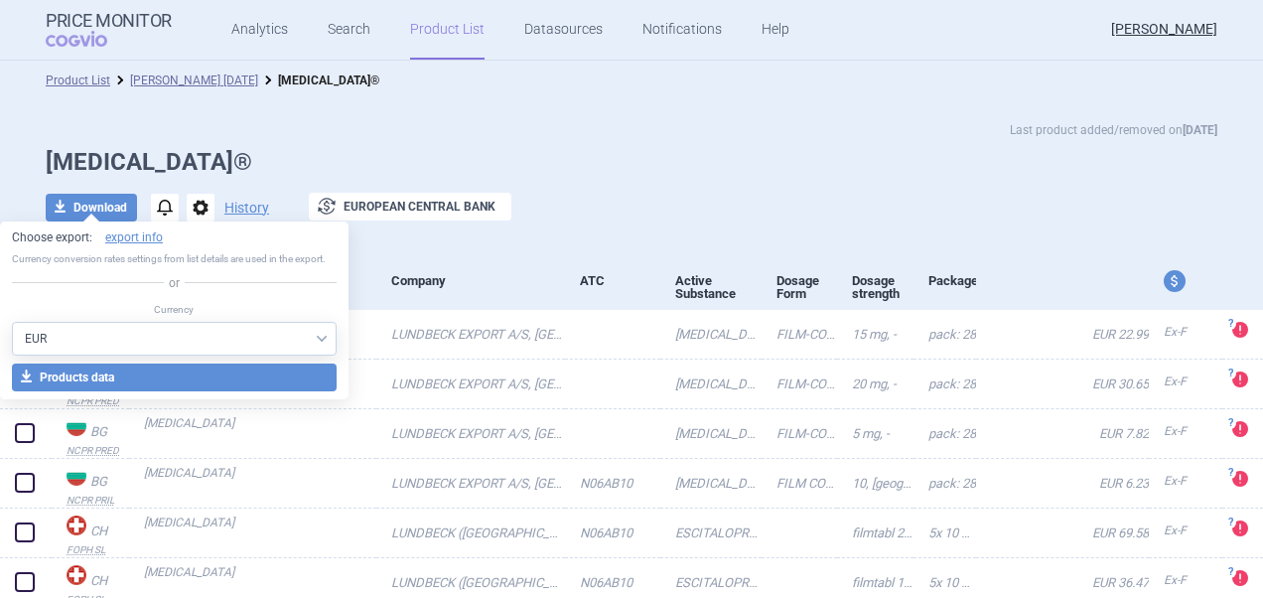
click at [490, 128] on div "Last product added/removed on [DATE]" at bounding box center [631, 130] width 1171 height 20
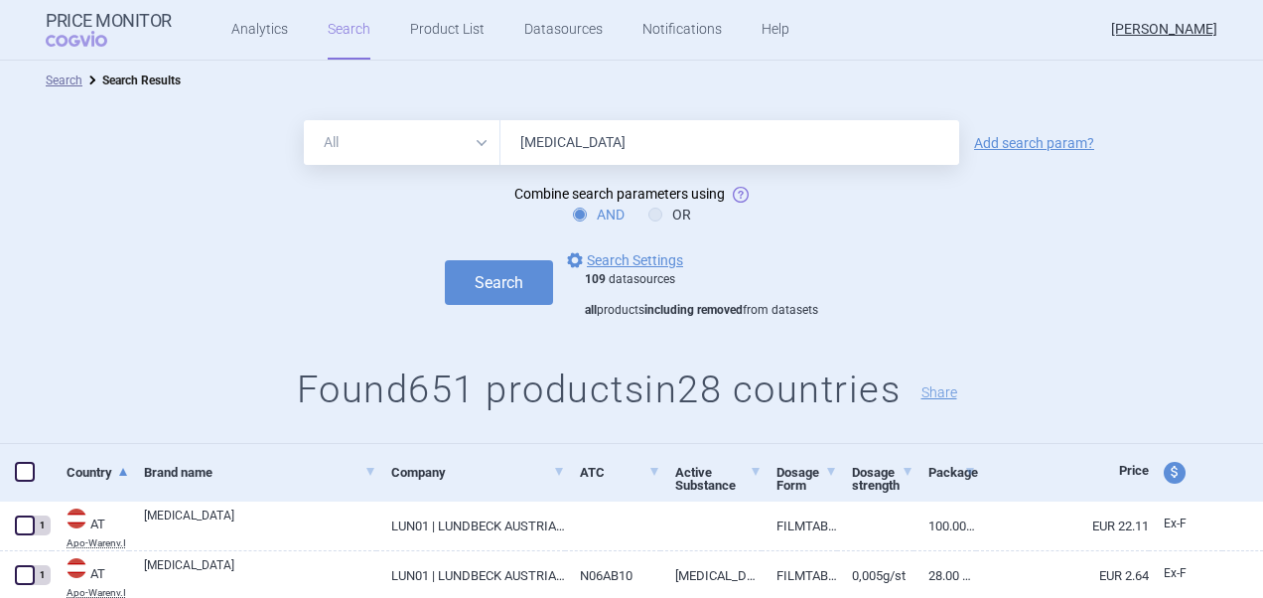
drag, startPoint x: 585, startPoint y: 151, endPoint x: 489, endPoint y: 150, distance: 95.3
click at [489, 150] on div "All Brand Name ATC Company Active Substance Country Newer than [MEDICAL_DATA]" at bounding box center [631, 142] width 655 height 45
paste input "Zuclopenthixol"
type input "Zuclopenthixol"
click at [494, 298] on button "Search" at bounding box center [499, 282] width 108 height 45
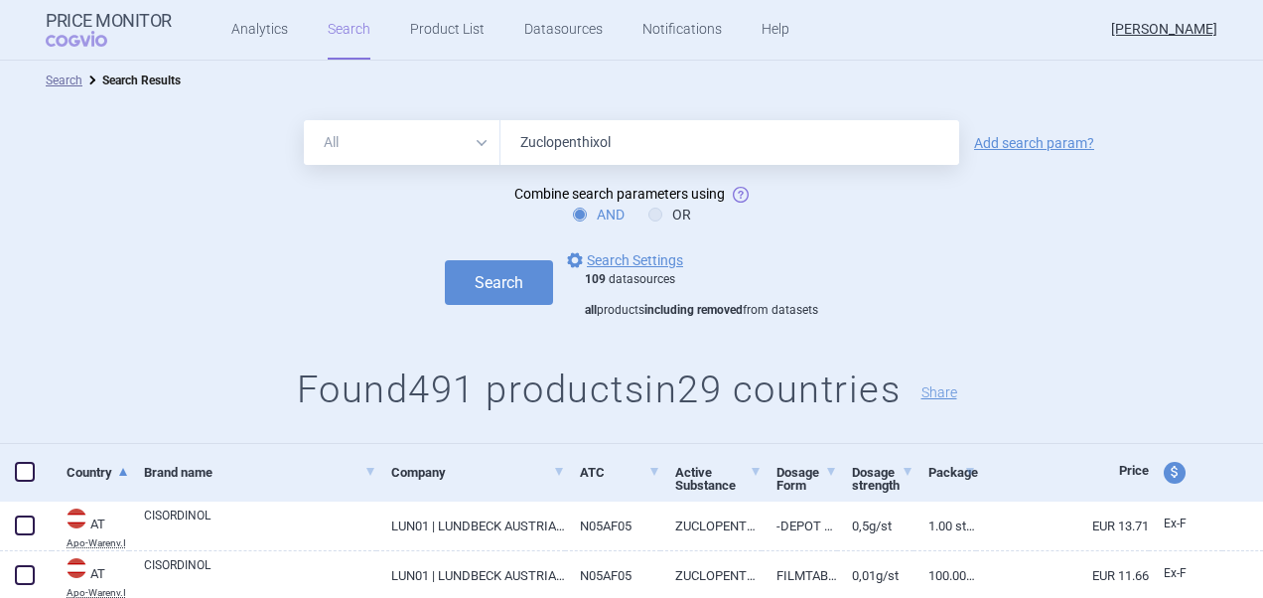
click at [22, 471] on span at bounding box center [25, 472] width 20 height 20
checkbox input "true"
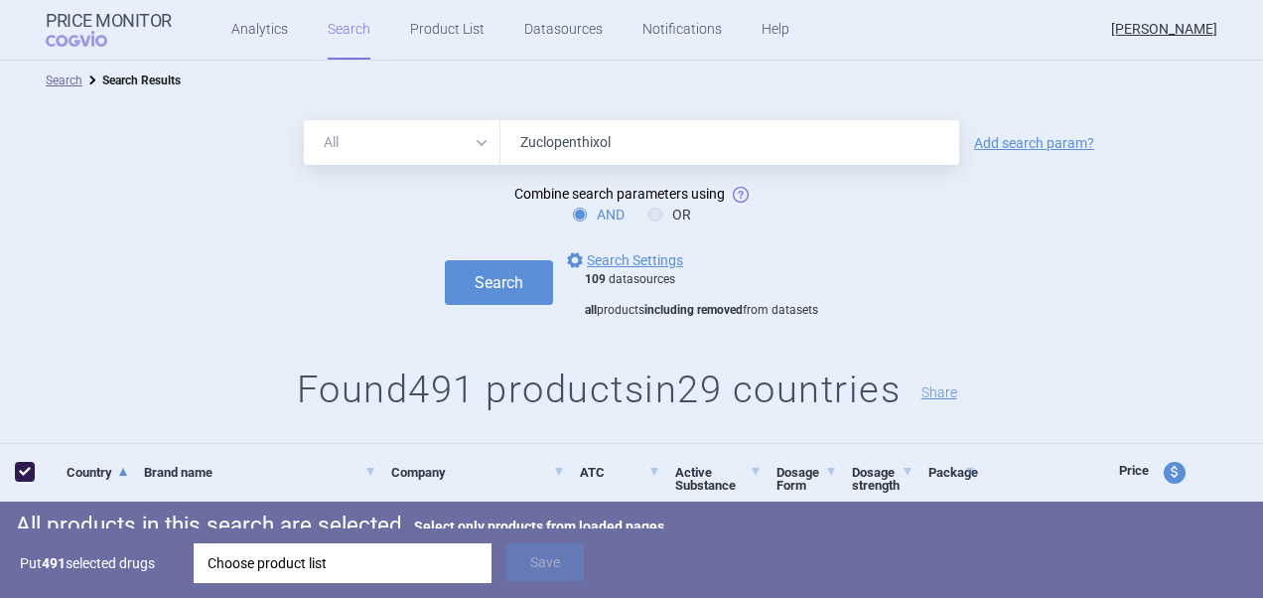
click at [344, 563] on div "Choose product list" at bounding box center [342, 563] width 270 height 40
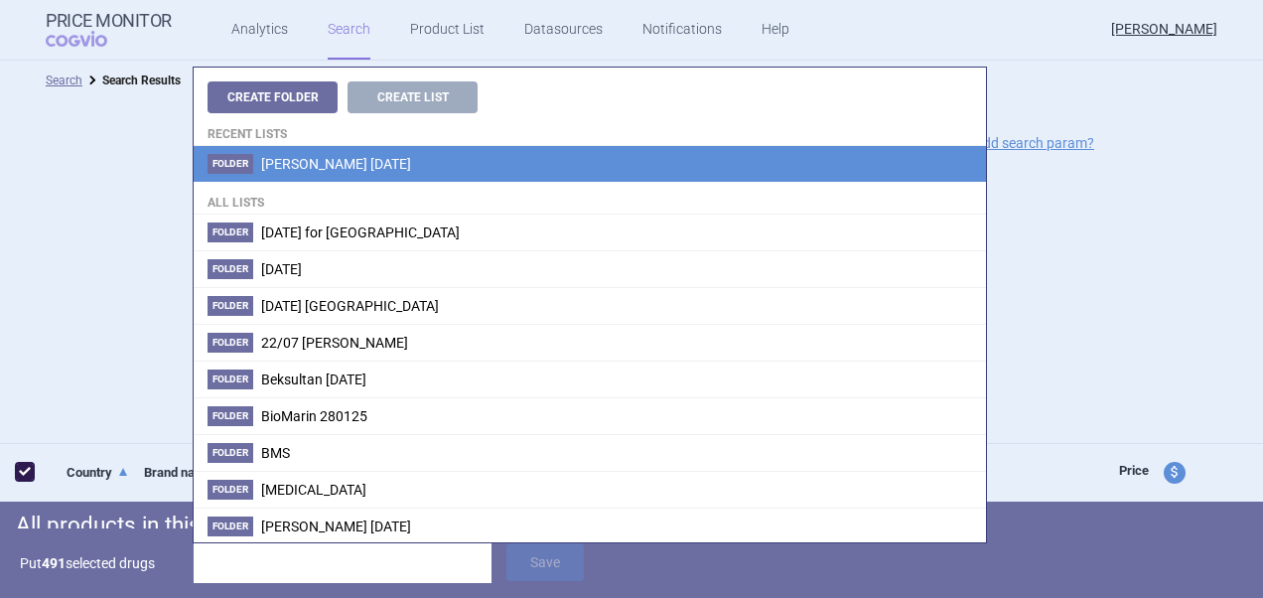
click at [301, 163] on span "[PERSON_NAME] [DATE]" at bounding box center [336, 164] width 150 height 16
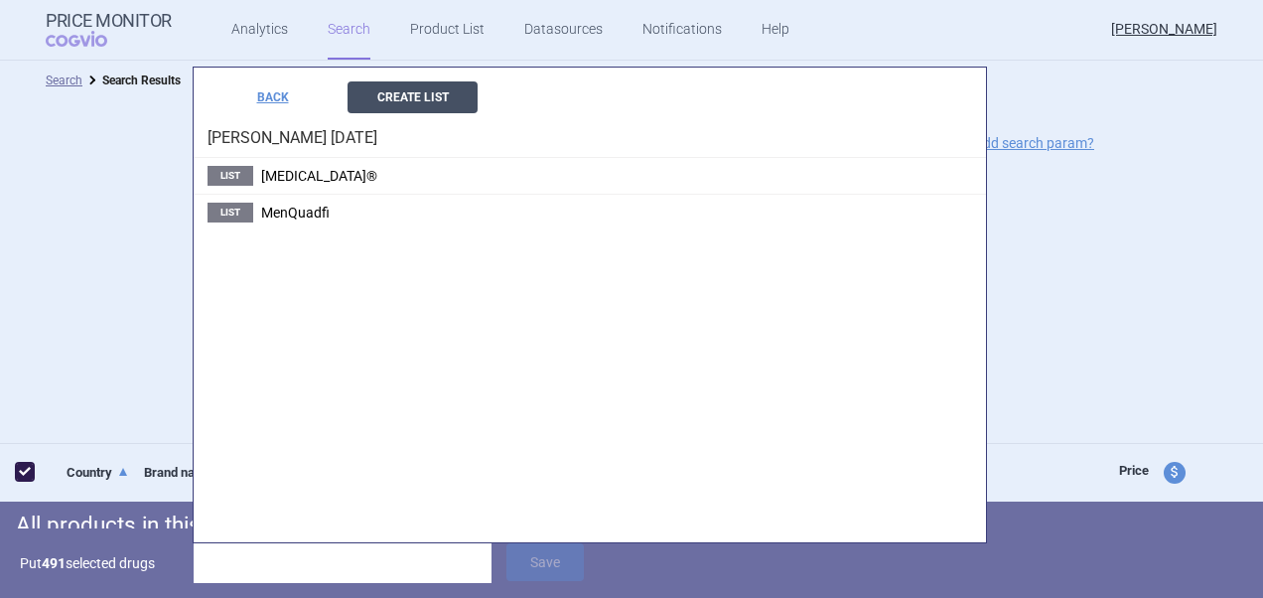
click at [432, 98] on button "Create List" at bounding box center [412, 97] width 130 height 32
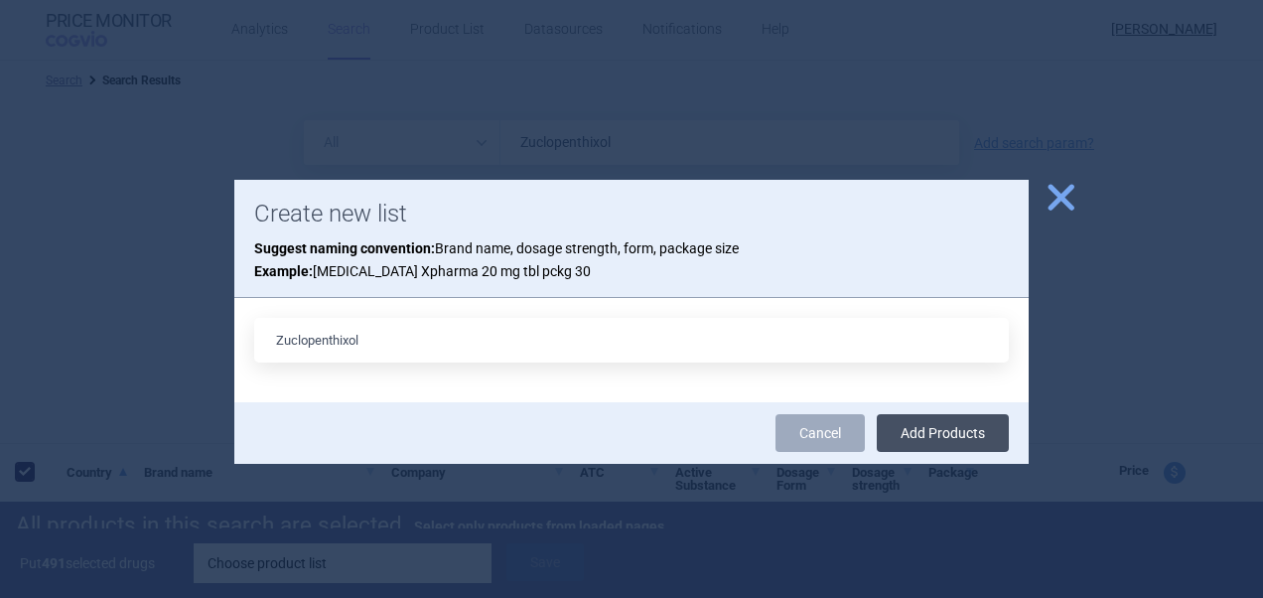
type input "Zuclopenthixol"
click at [931, 433] on button "Add Products" at bounding box center [943, 433] width 132 height 38
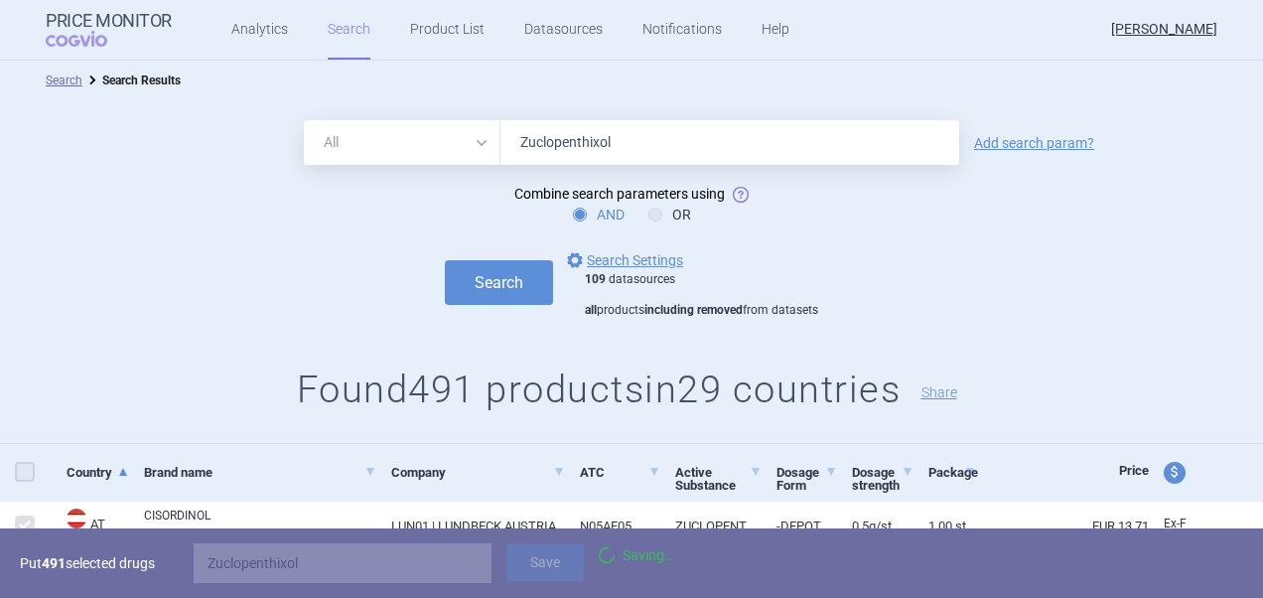
checkbox input "false"
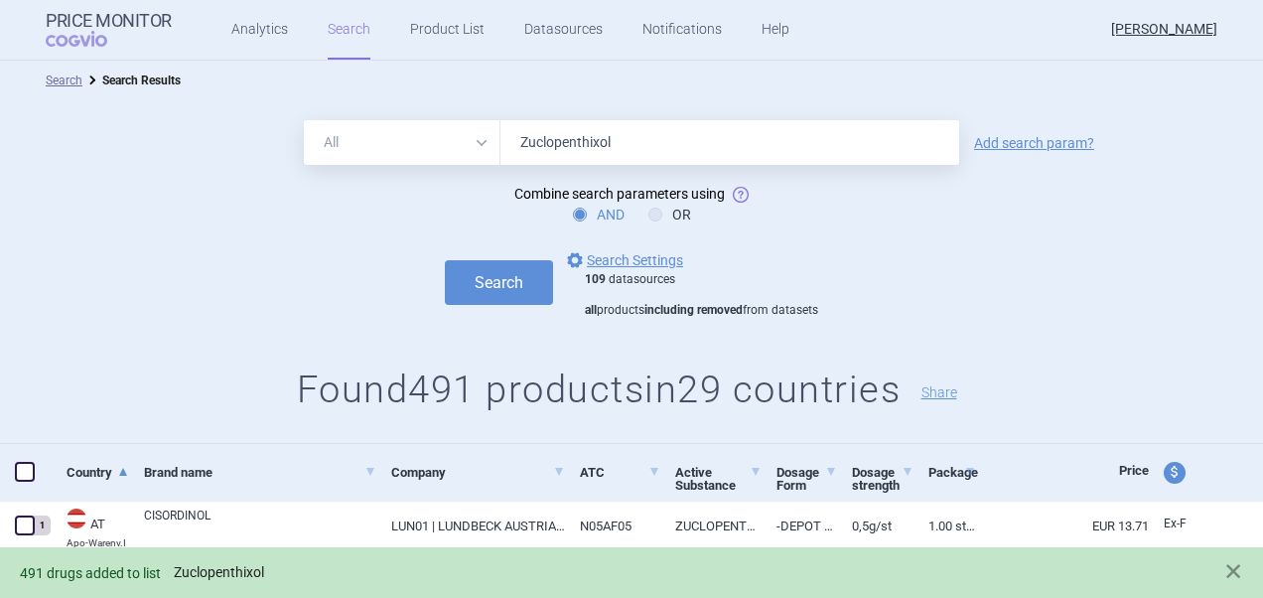
click at [234, 564] on link "Zuclopenthixol" at bounding box center [219, 572] width 90 height 17
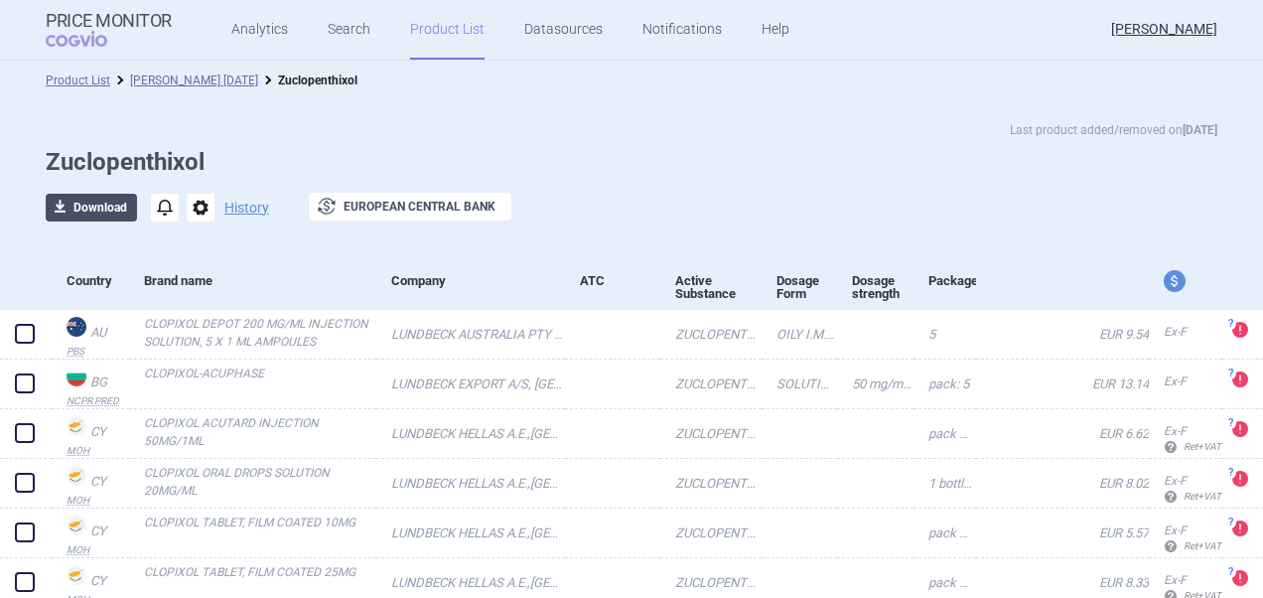
click at [70, 203] on button "download Download" at bounding box center [91, 208] width 91 height 28
select select "EUR"
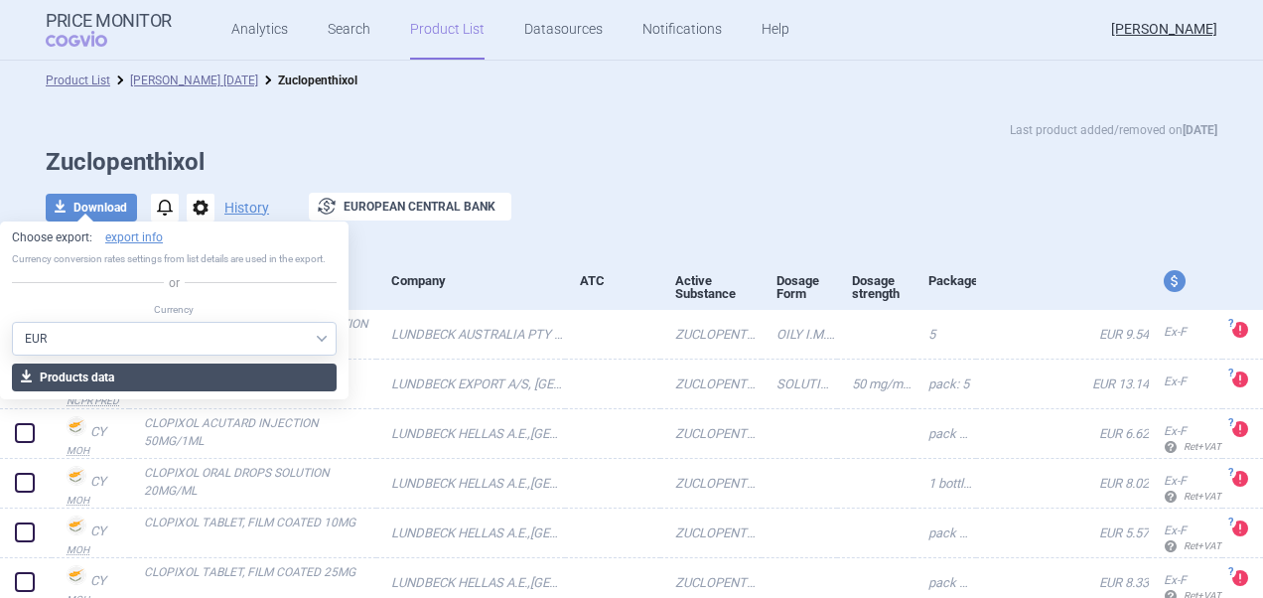
click at [191, 375] on button "download Products data" at bounding box center [174, 377] width 325 height 28
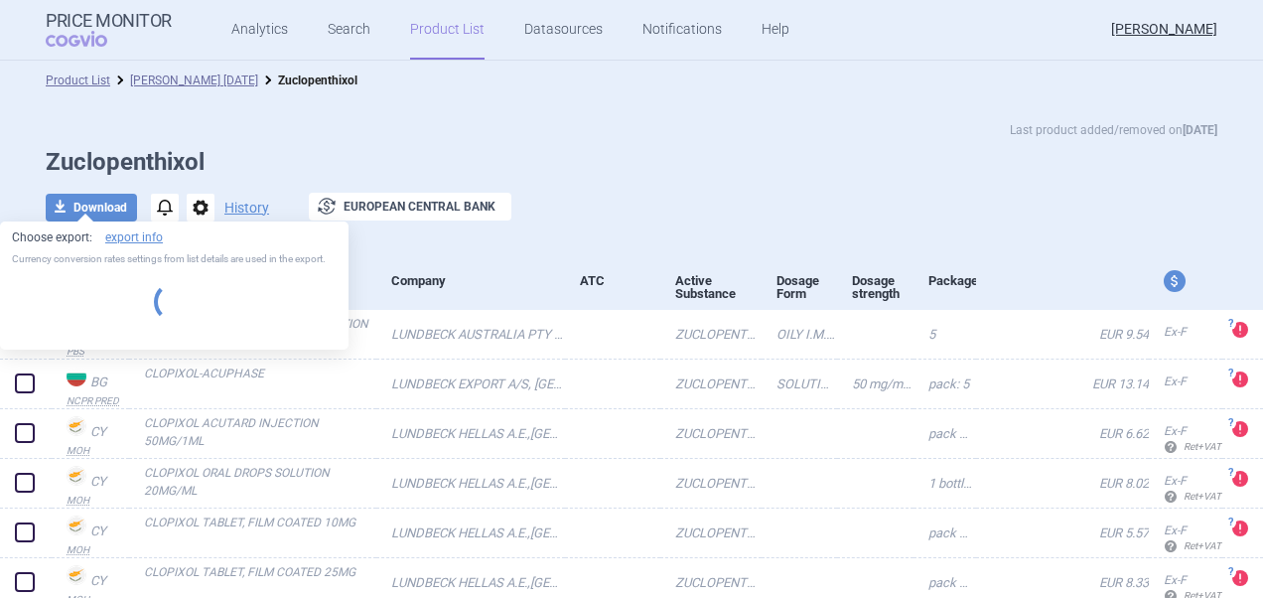
select select "EUR"
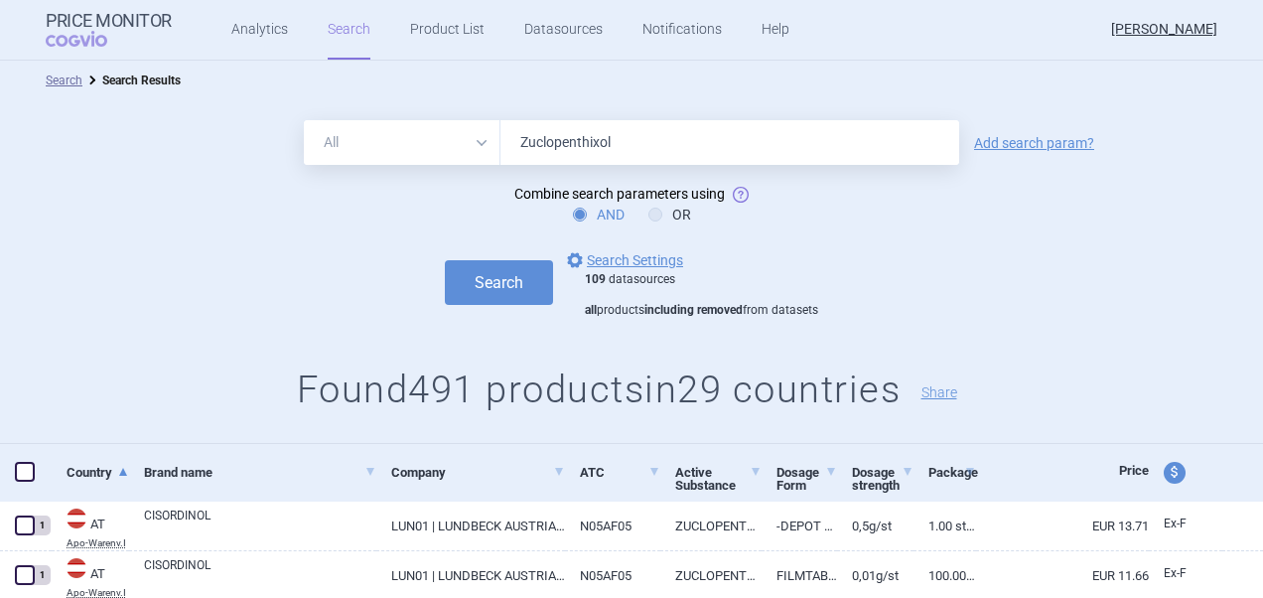
click at [451, 140] on div "All Brand Name ATC Company Active Substance Country Newer than Zuclopenthixol" at bounding box center [631, 142] width 655 height 45
paste input "[MEDICAL_DATA]"
type input "[MEDICAL_DATA]"
click at [445, 260] on button "Search" at bounding box center [499, 282] width 108 height 45
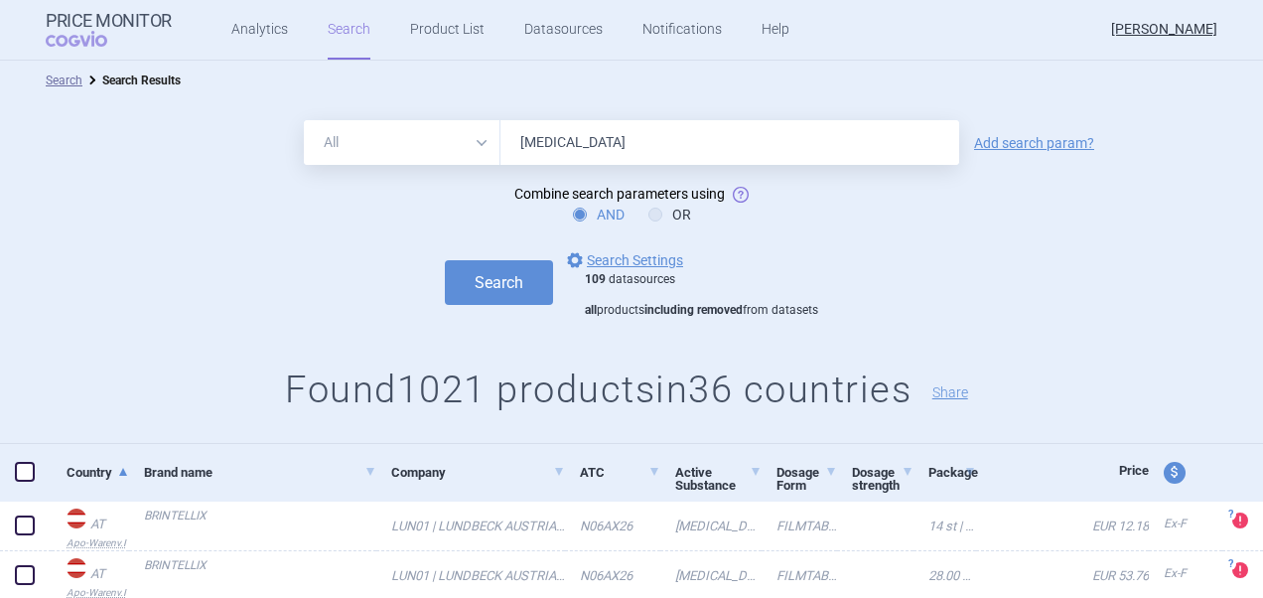
click at [24, 474] on span at bounding box center [25, 472] width 20 height 20
checkbox input "true"
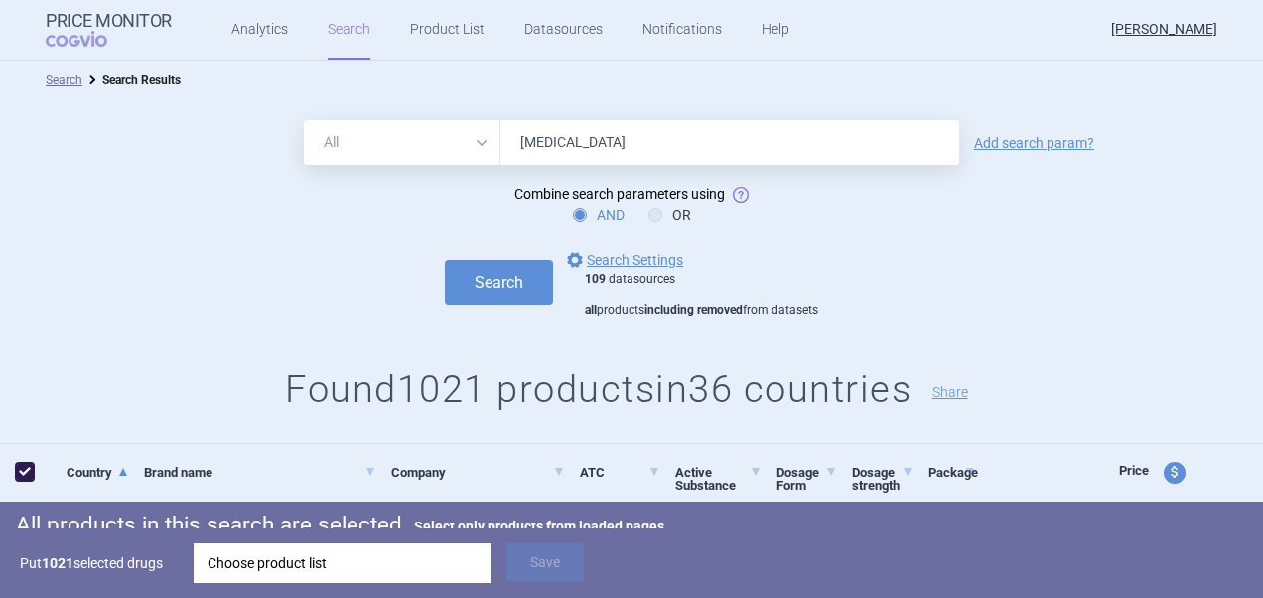
click at [412, 556] on div "Choose product list" at bounding box center [342, 563] width 270 height 40
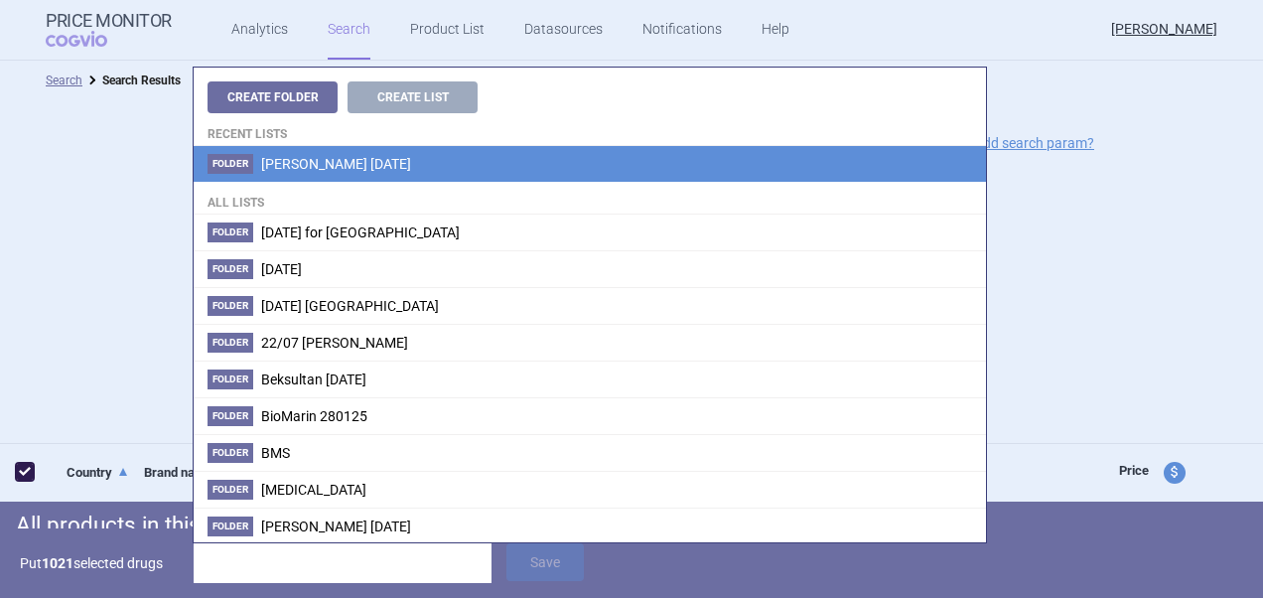
click at [278, 153] on li "Folder [PERSON_NAME] [DATE]" at bounding box center [590, 164] width 792 height 36
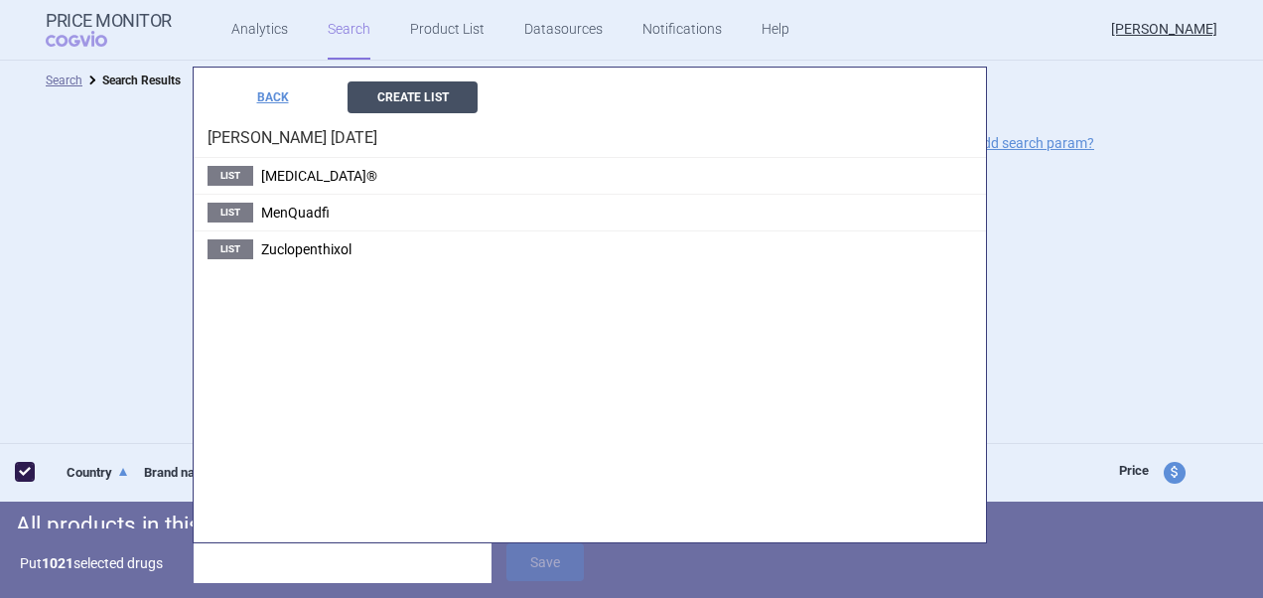
click at [414, 94] on button "Create List" at bounding box center [412, 97] width 130 height 32
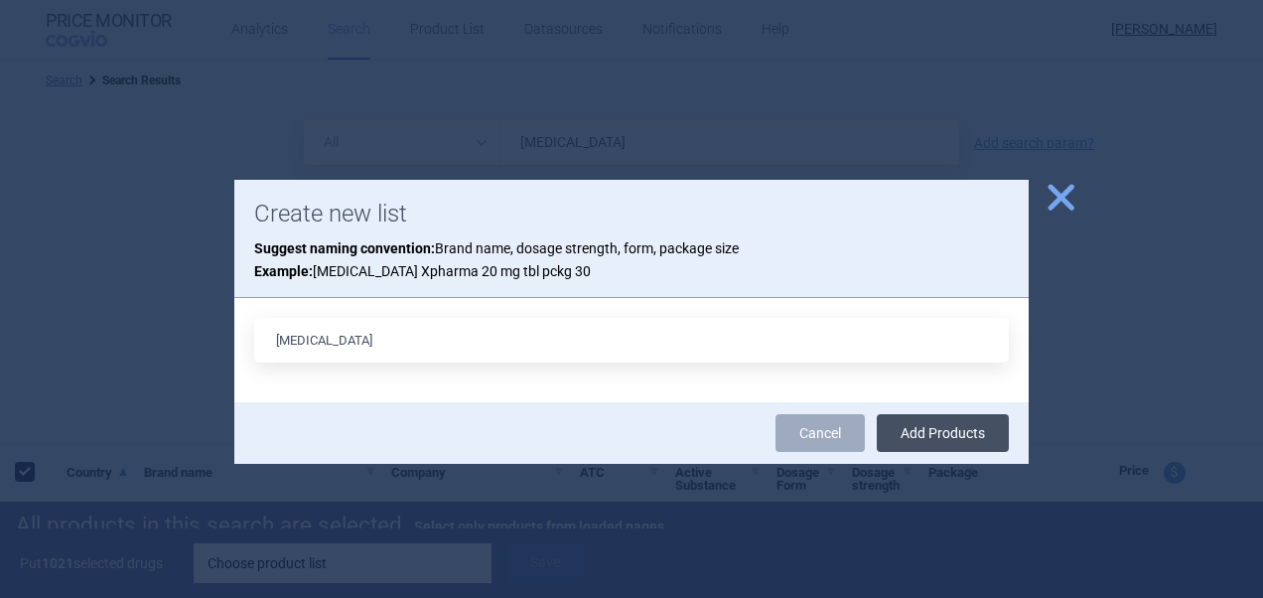
type input "[MEDICAL_DATA]"
click at [969, 430] on button "Add Products" at bounding box center [943, 433] width 132 height 38
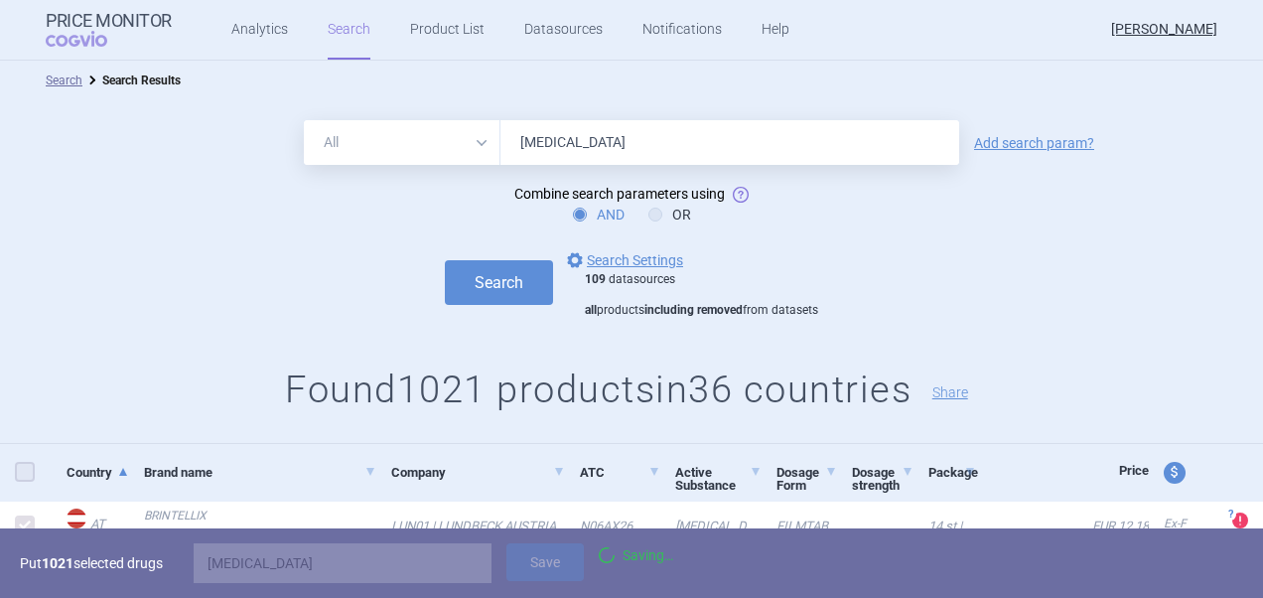
checkbox input "false"
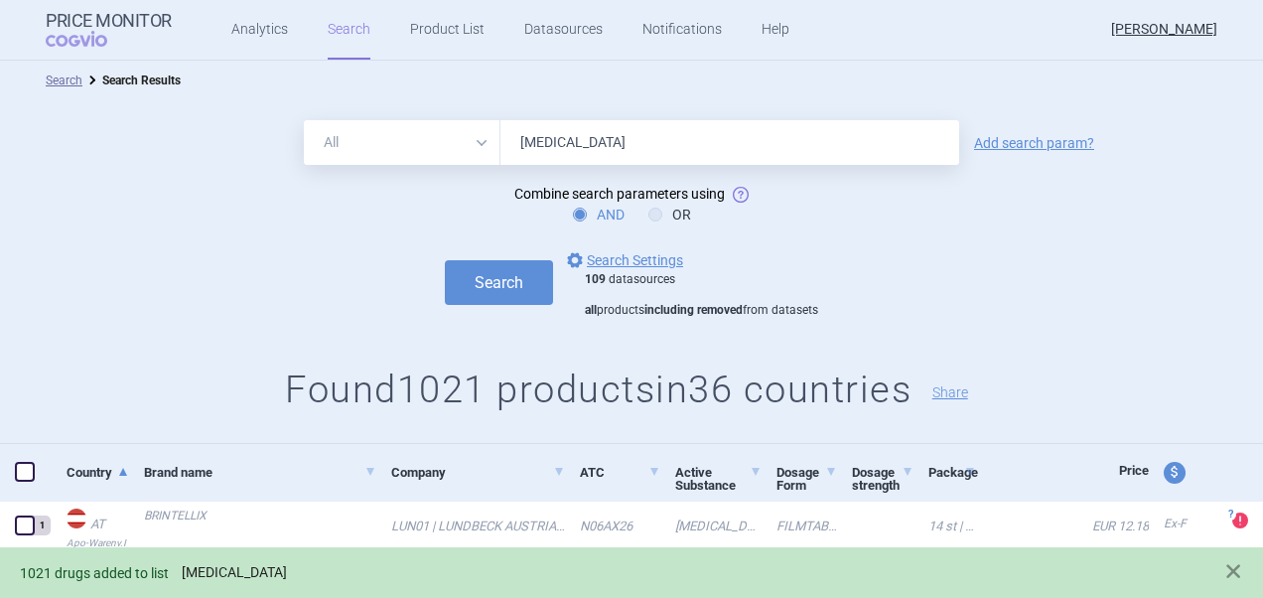
click at [208, 572] on link "[MEDICAL_DATA]" at bounding box center [234, 572] width 105 height 17
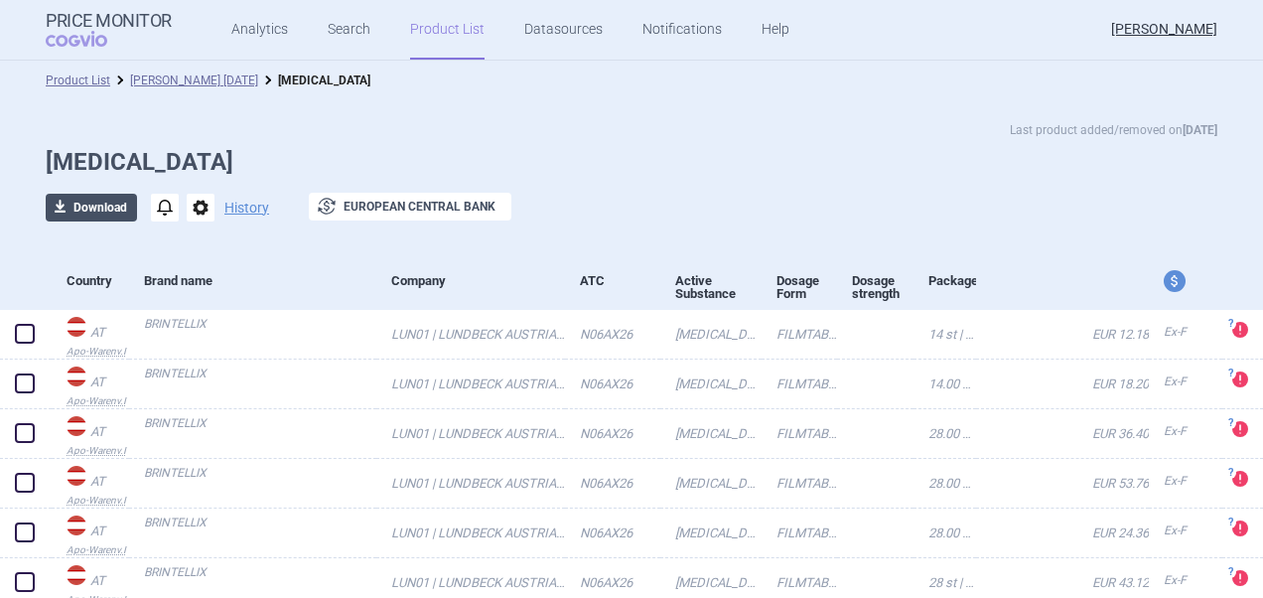
click at [101, 208] on button "download Download" at bounding box center [91, 208] width 91 height 28
select select "EUR"
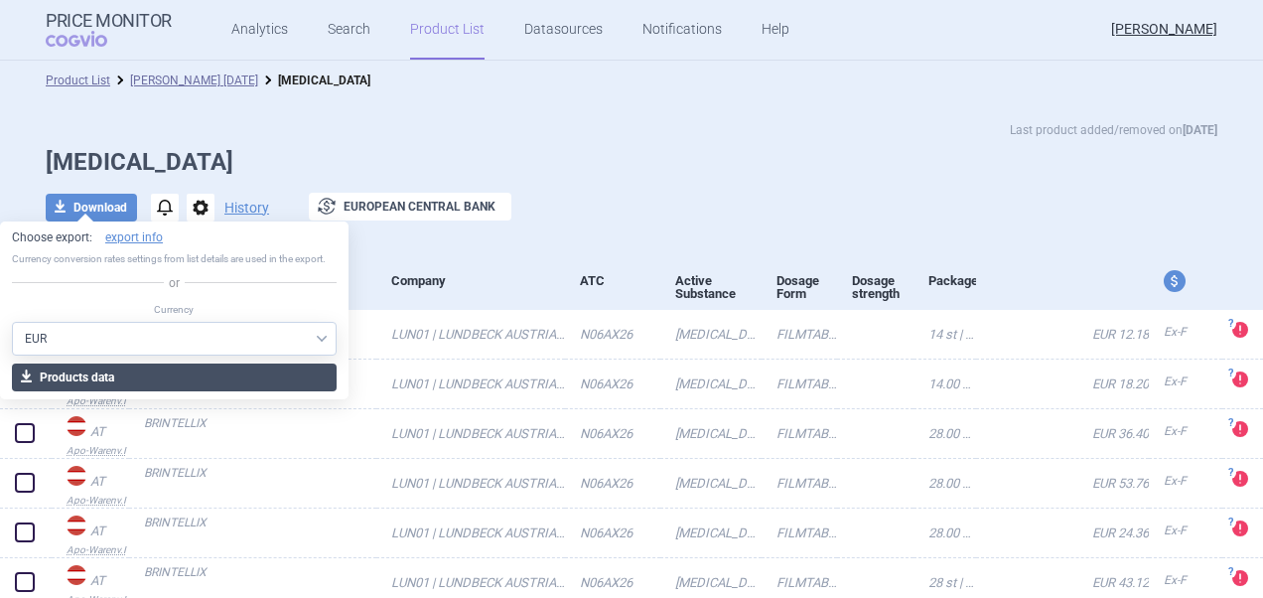
click at [224, 368] on button "download Products data" at bounding box center [174, 377] width 325 height 28
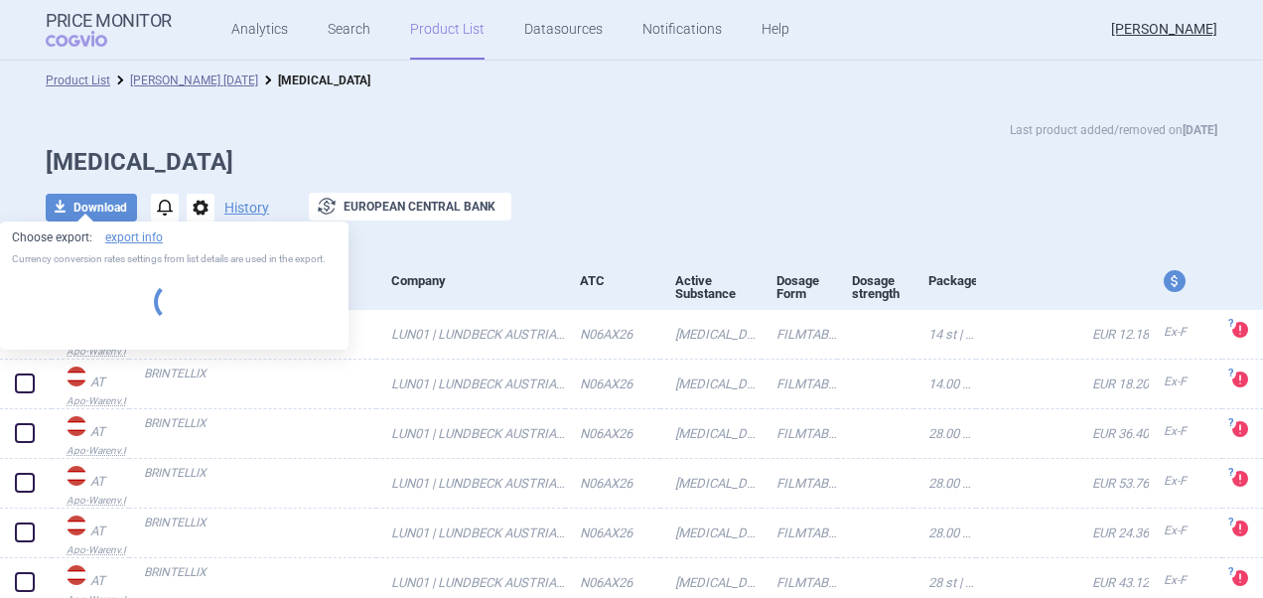
select select "EUR"
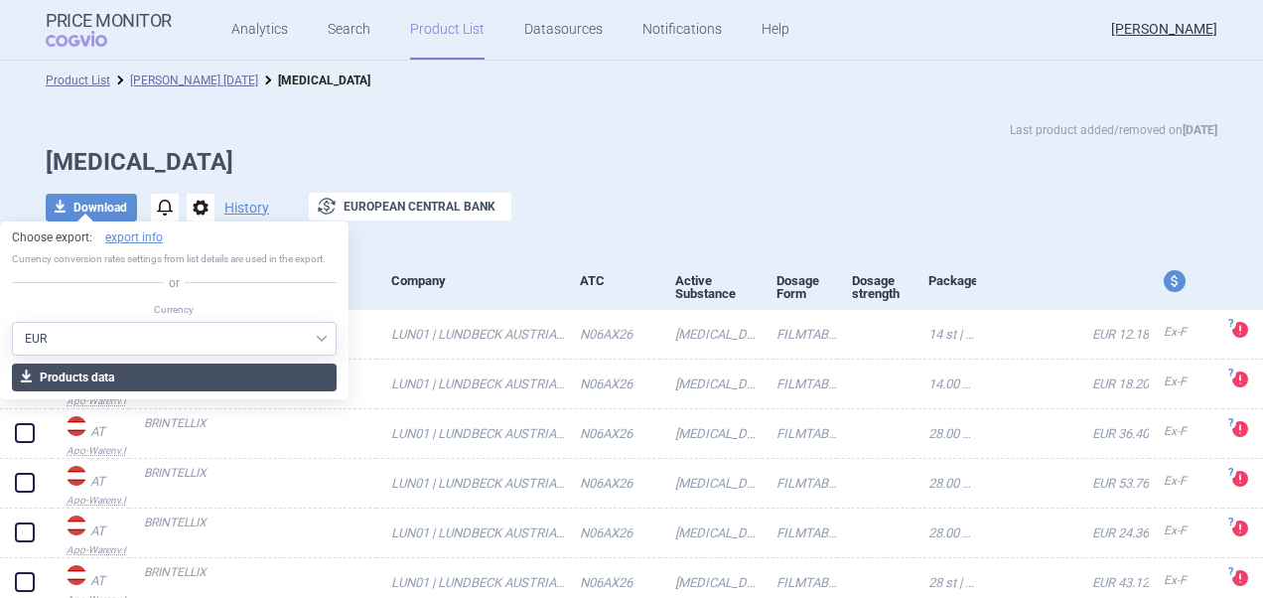
click at [161, 378] on button "download Products data" at bounding box center [174, 377] width 325 height 28
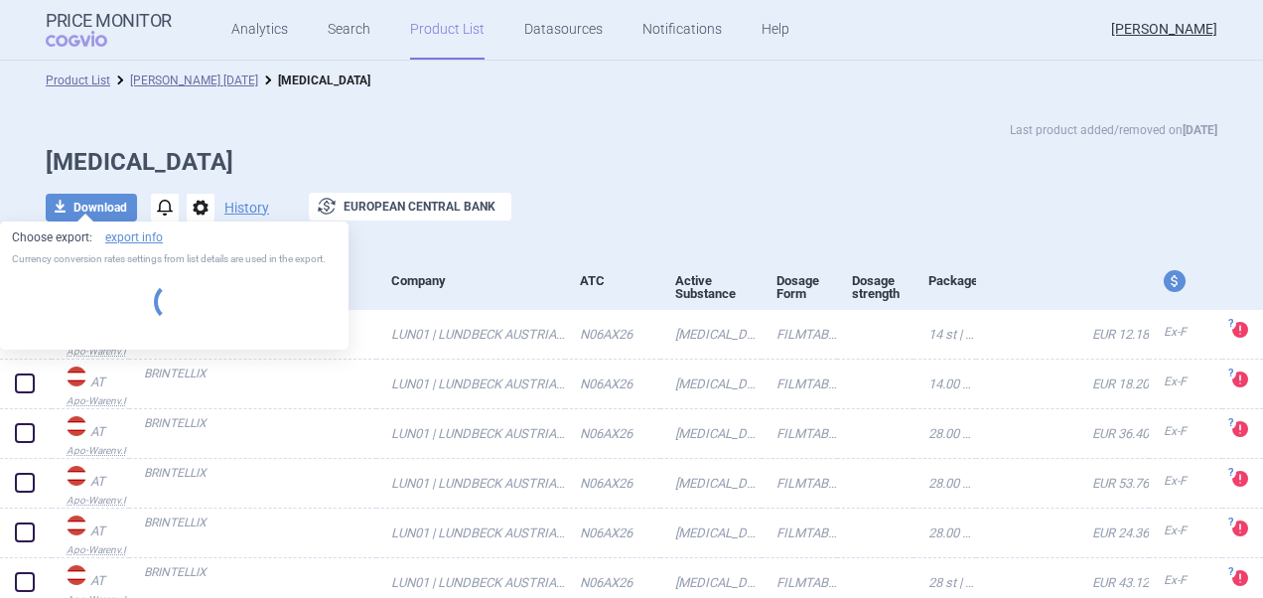
select select "EUR"
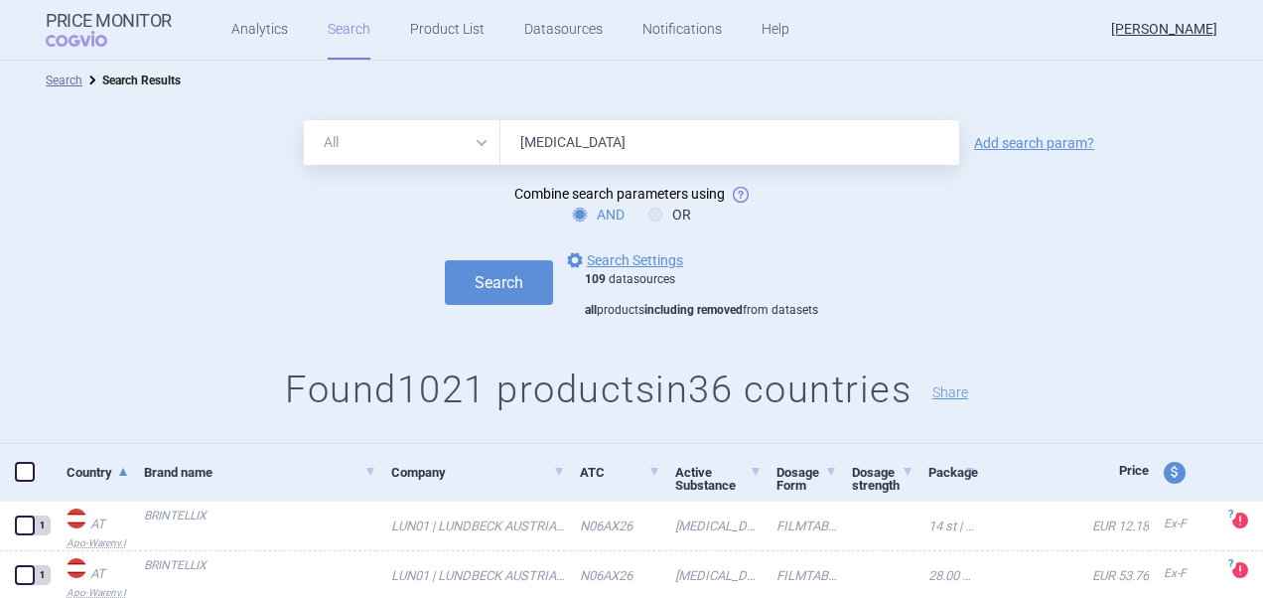
drag, startPoint x: 465, startPoint y: 148, endPoint x: 425, endPoint y: 147, distance: 39.7
click at [423, 148] on div "All Brand Name ATC Company Active Substance Country Newer than [MEDICAL_DATA]" at bounding box center [631, 142] width 655 height 45
paste input "Aripiprazol"
type input "[MEDICAL_DATA]"
click at [514, 280] on button "Search" at bounding box center [499, 282] width 108 height 45
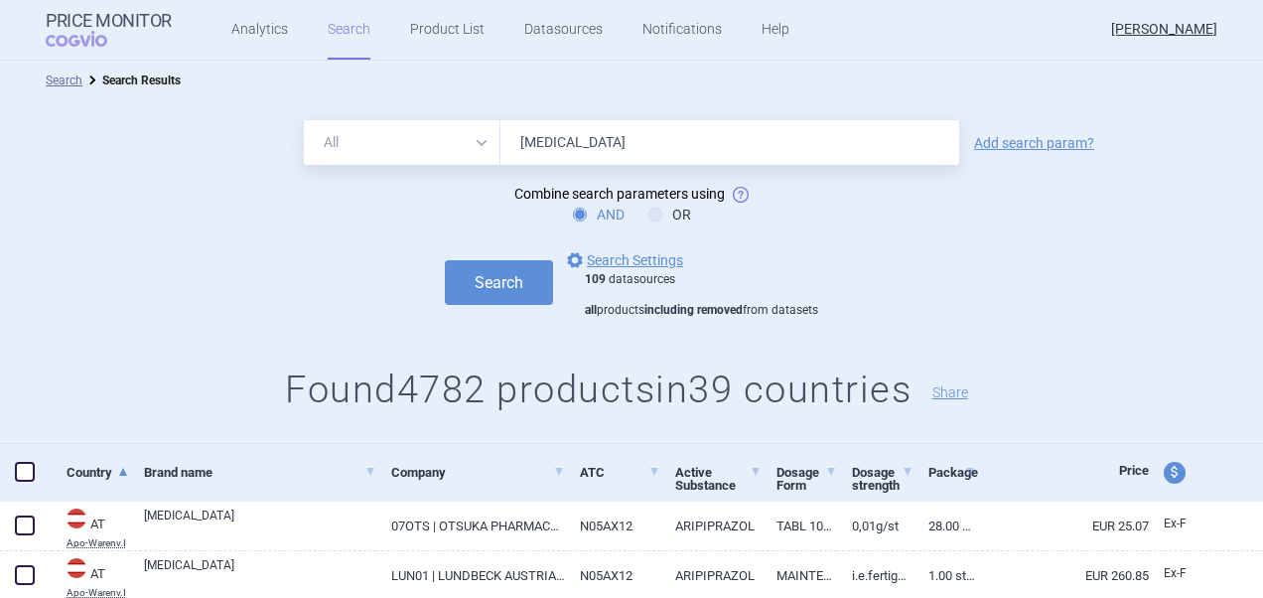
click at [17, 477] on span at bounding box center [25, 472] width 20 height 20
checkbox input "true"
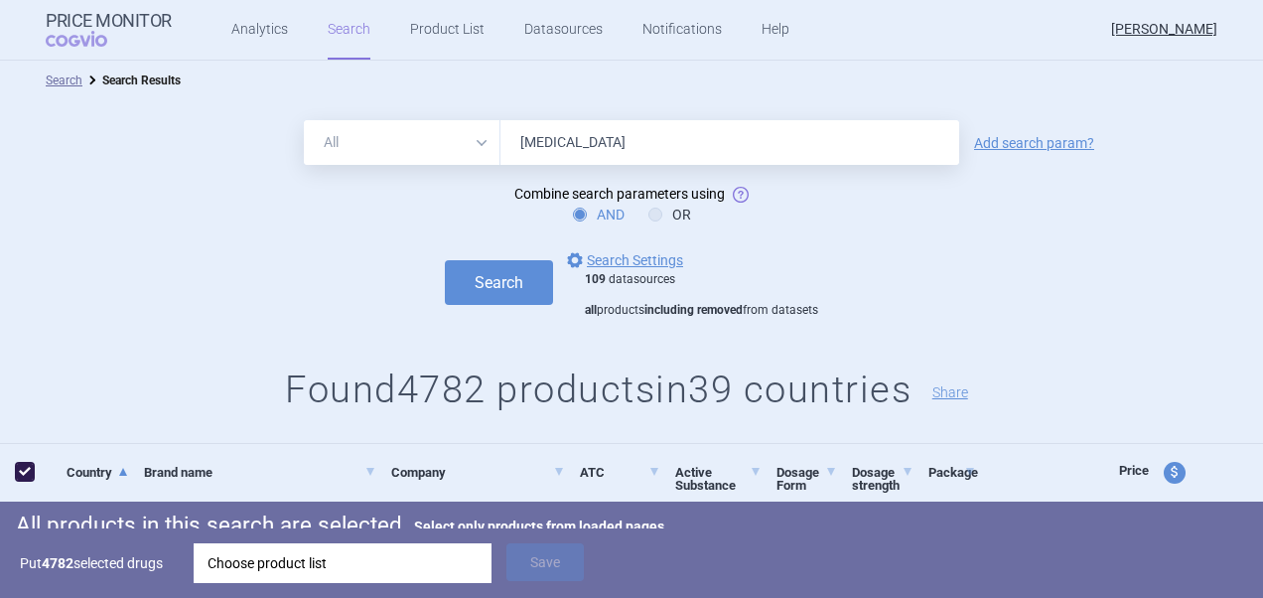
click at [345, 576] on div "Choose product list" at bounding box center [342, 563] width 270 height 40
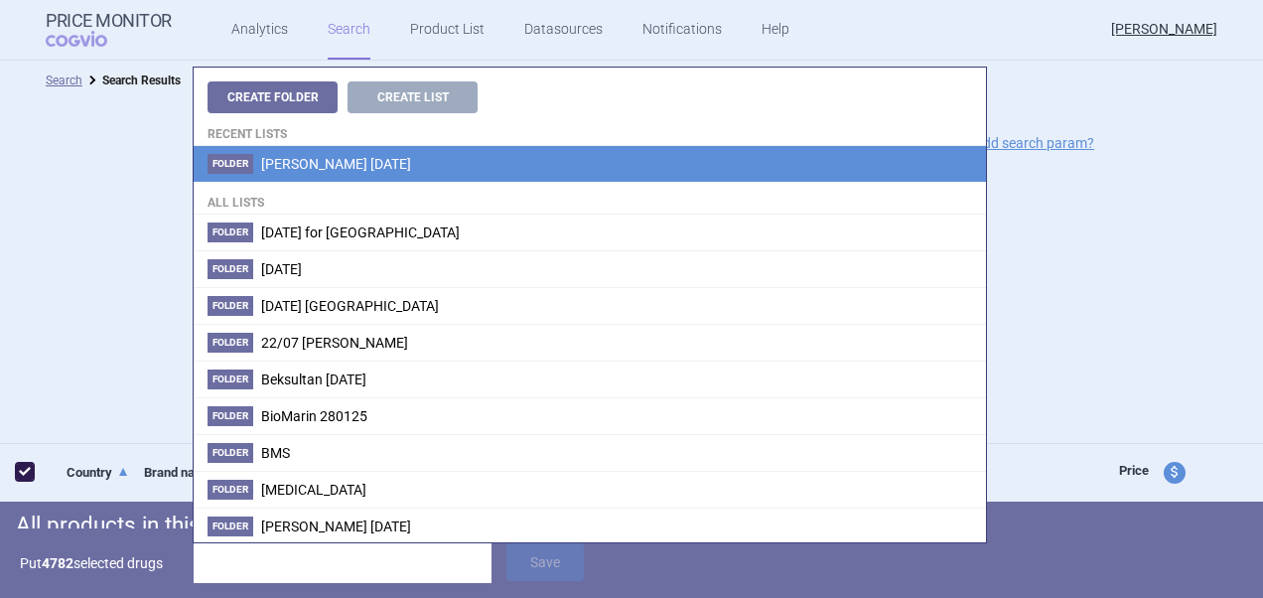
click at [336, 167] on span "[PERSON_NAME] [DATE]" at bounding box center [336, 164] width 150 height 16
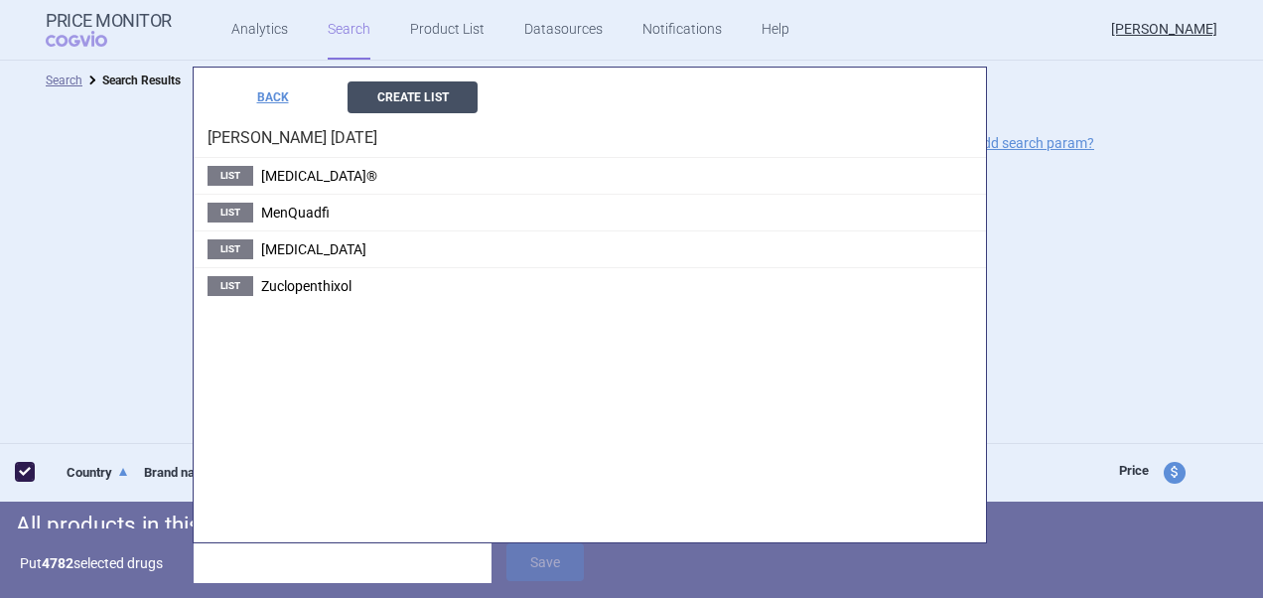
click at [450, 109] on button "Create List" at bounding box center [412, 97] width 130 height 32
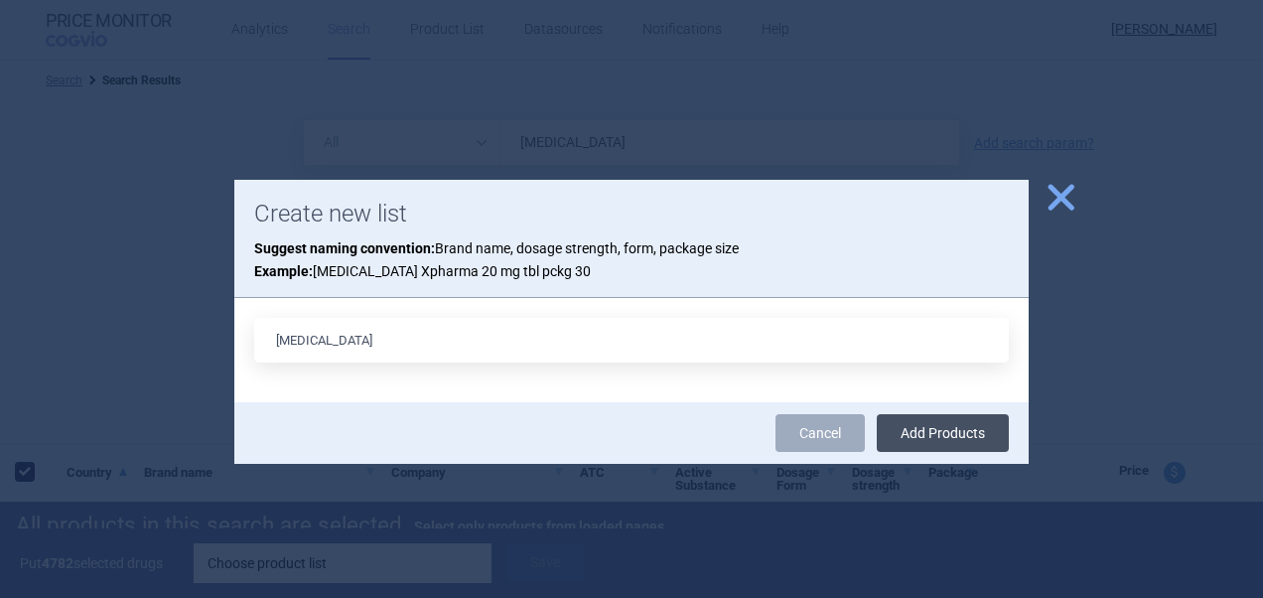
type input "[MEDICAL_DATA]"
click at [930, 439] on button "Add Products" at bounding box center [943, 433] width 132 height 38
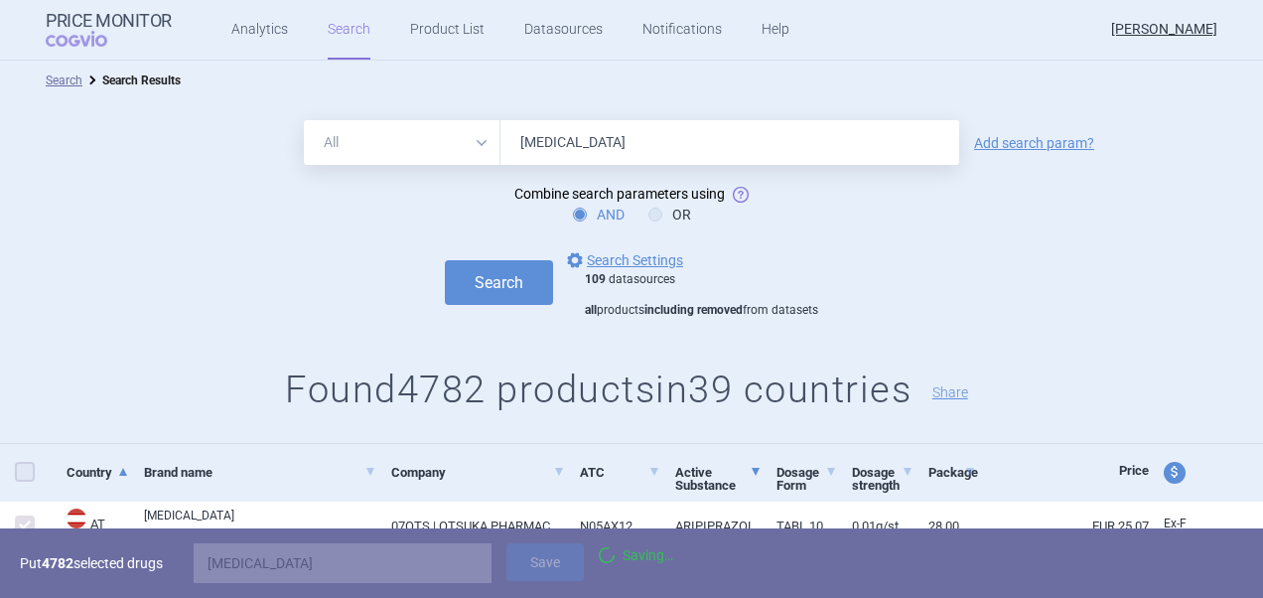
checkbox input "false"
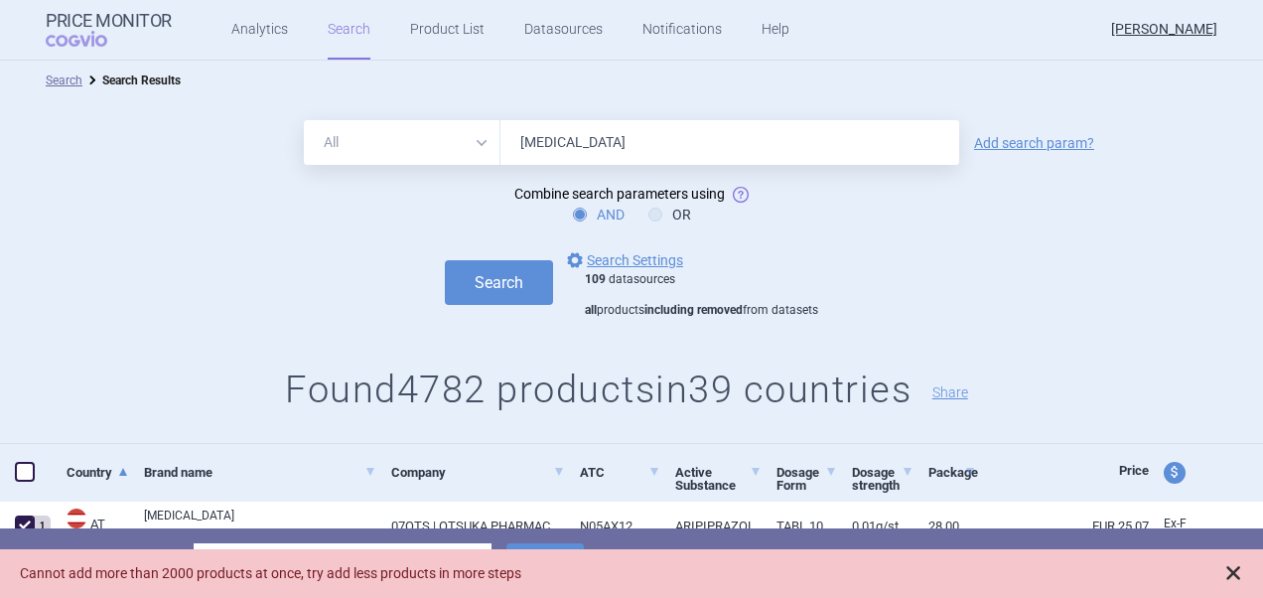
click at [1229, 569] on span at bounding box center [1233, 573] width 20 height 20
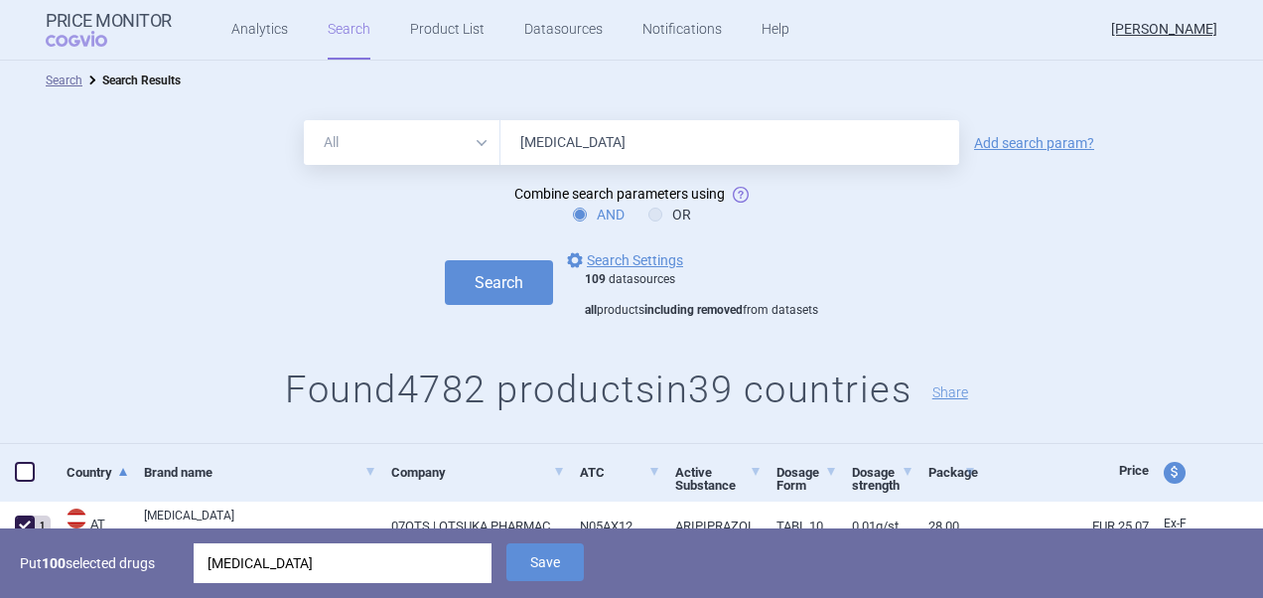
drag, startPoint x: 614, startPoint y: 142, endPoint x: 514, endPoint y: 147, distance: 99.4
click at [451, 135] on div "All Brand Name ATC Company Active Substance Country Newer than [MEDICAL_DATA]" at bounding box center [631, 142] width 655 height 45
paste input "bilify Maintena"
drag, startPoint x: 610, startPoint y: 147, endPoint x: 550, endPoint y: 147, distance: 59.6
click at [550, 147] on input "[MEDICAL_DATA] Maintena" at bounding box center [729, 142] width 459 height 45
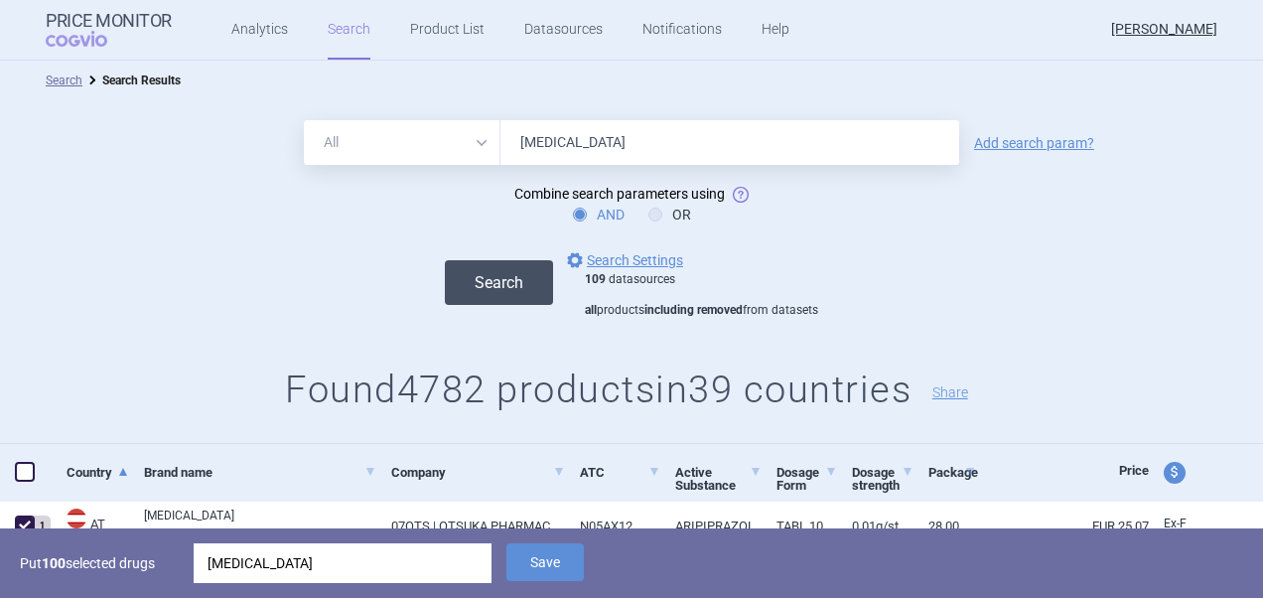
type input "[MEDICAL_DATA]"
click at [502, 285] on button "Search" at bounding box center [499, 282] width 108 height 45
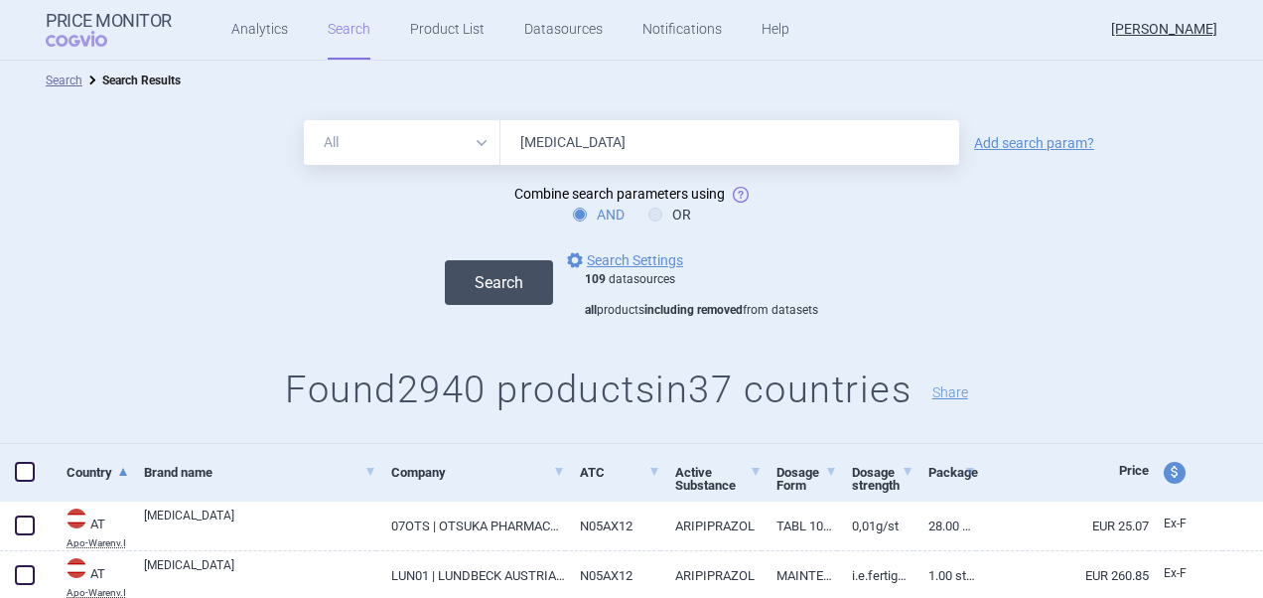
click at [503, 289] on button "Search" at bounding box center [499, 282] width 108 height 45
click at [25, 467] on span at bounding box center [25, 472] width 20 height 20
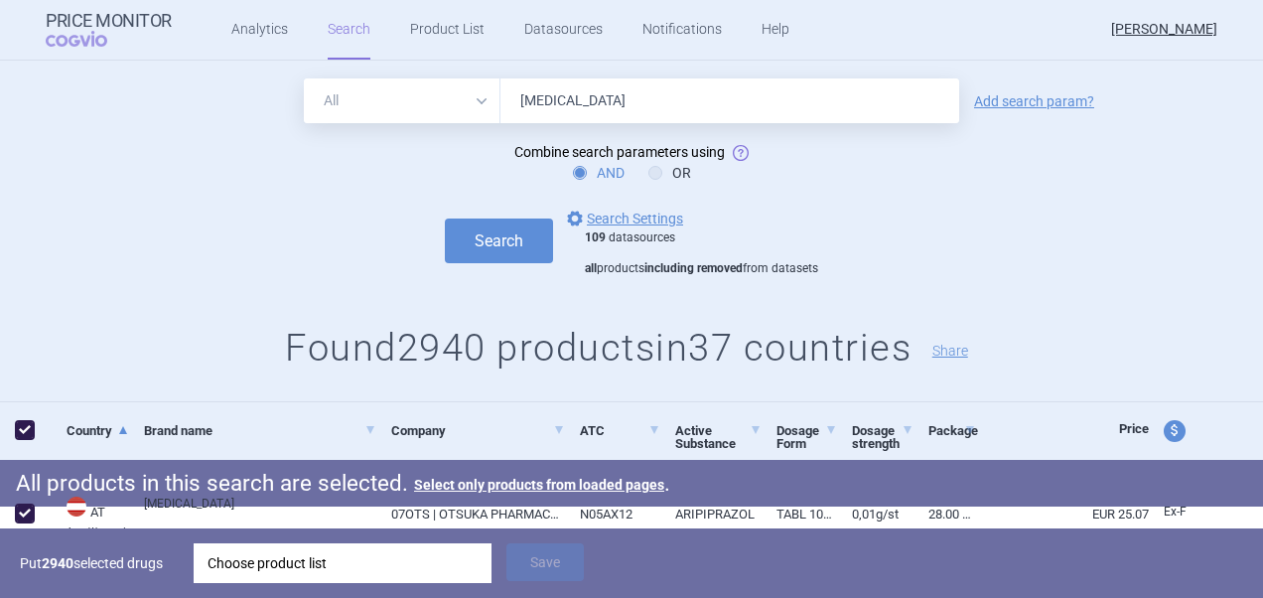
scroll to position [99, 0]
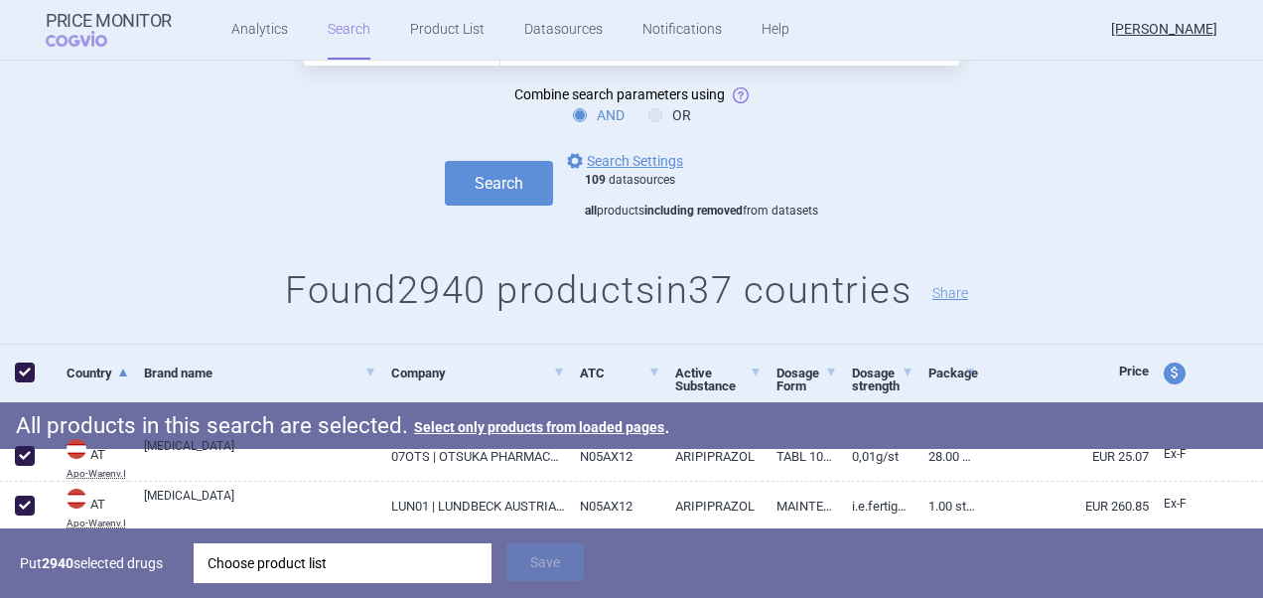
click at [27, 367] on span at bounding box center [25, 372] width 20 height 20
checkbox input "false"
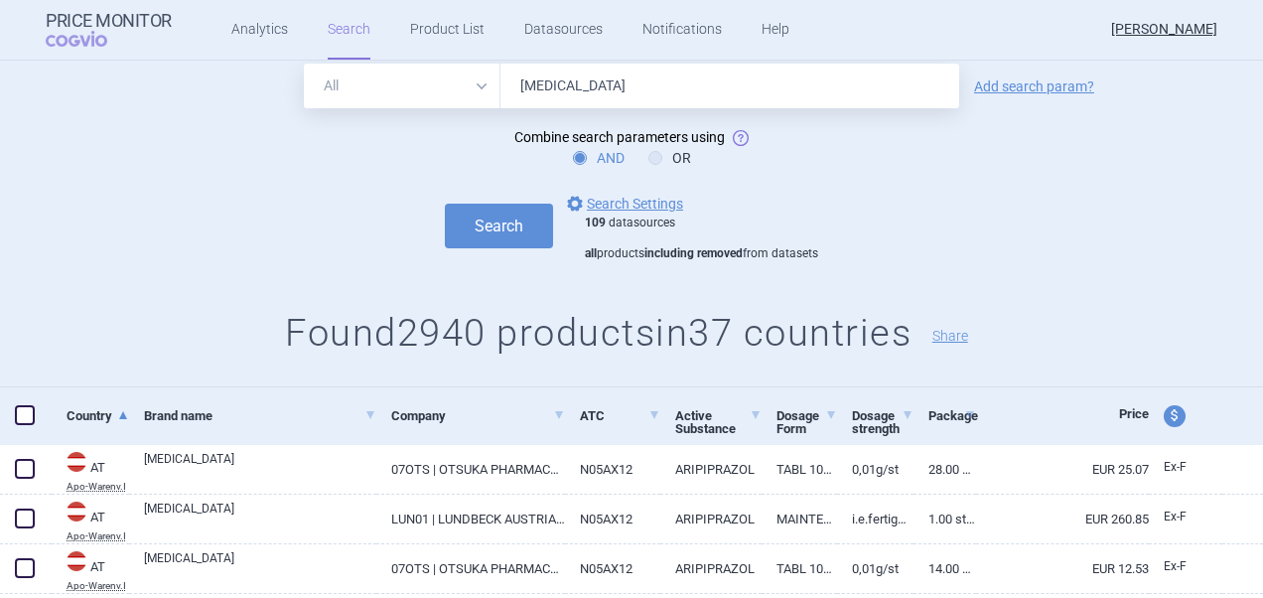
scroll to position [0, 0]
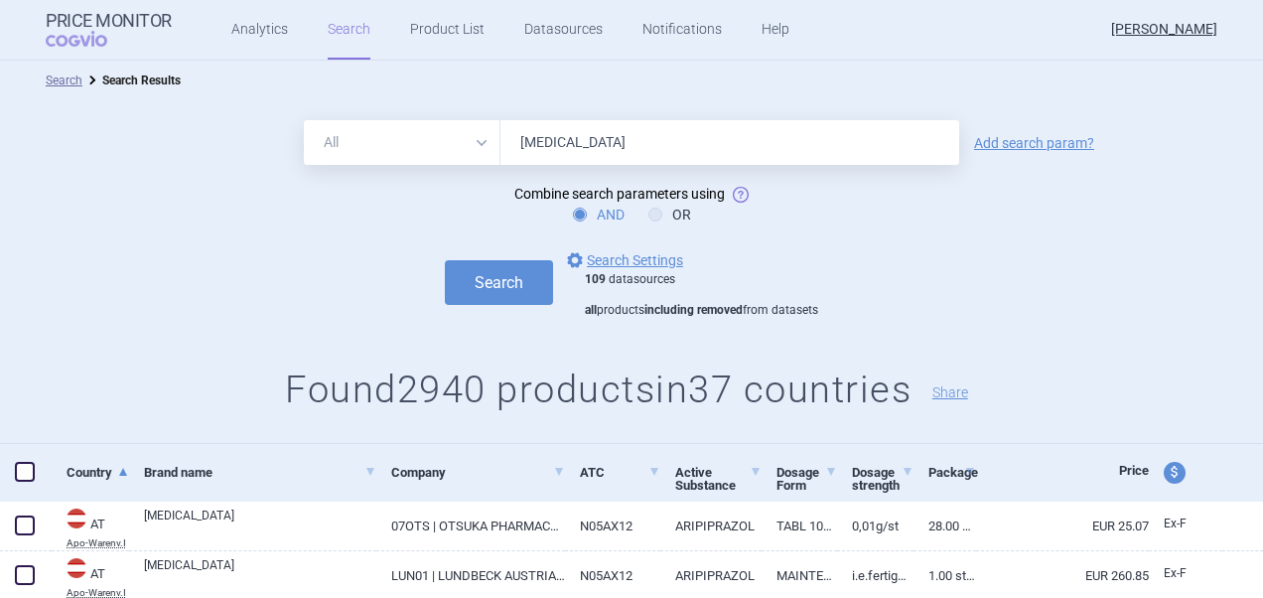
drag, startPoint x: 614, startPoint y: 143, endPoint x: 423, endPoint y: 143, distance: 191.6
click at [423, 143] on div "All Brand Name ATC Company Active Substance Country Newer than [MEDICAL_DATA]" at bounding box center [631, 142] width 655 height 45
paste input "Maintena"
type input "[MEDICAL_DATA] Maintena"
click at [478, 280] on button "Search" at bounding box center [499, 282] width 108 height 45
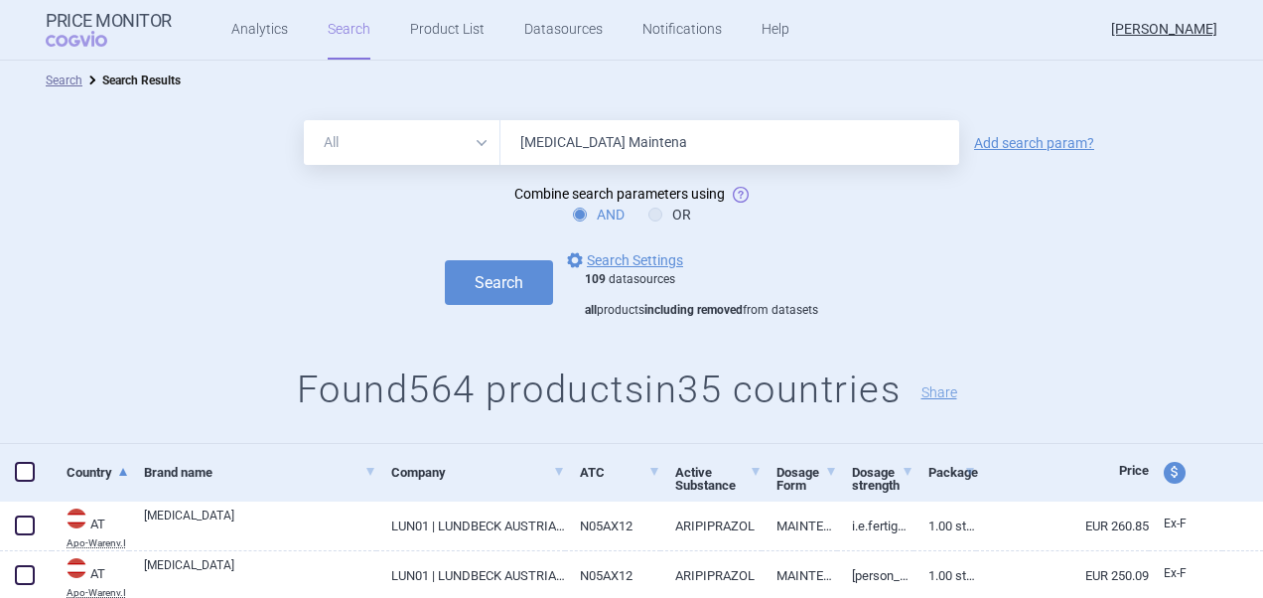
click at [22, 468] on span at bounding box center [25, 472] width 20 height 20
checkbox input "true"
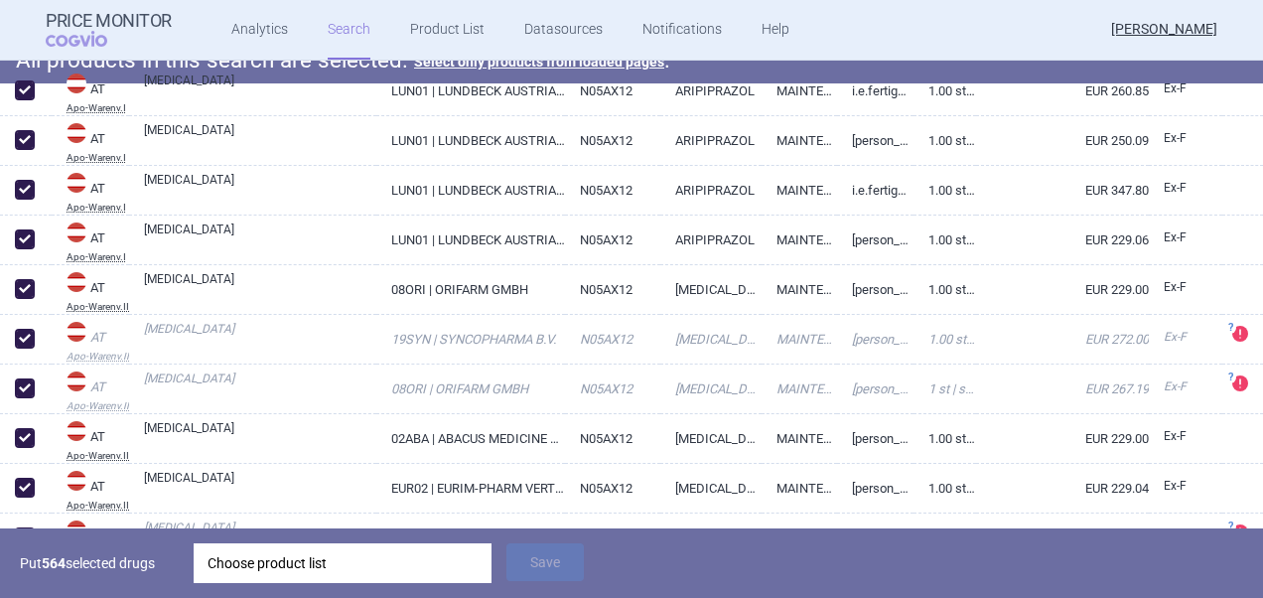
scroll to position [496, 0]
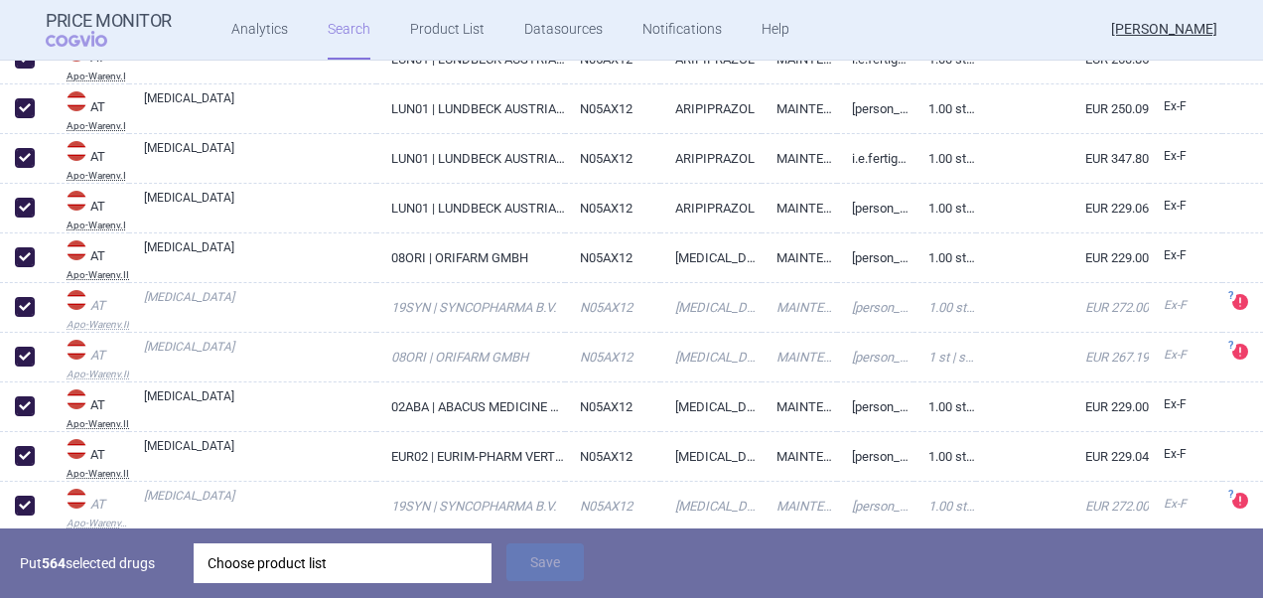
click at [359, 565] on div "Choose product list" at bounding box center [342, 563] width 270 height 40
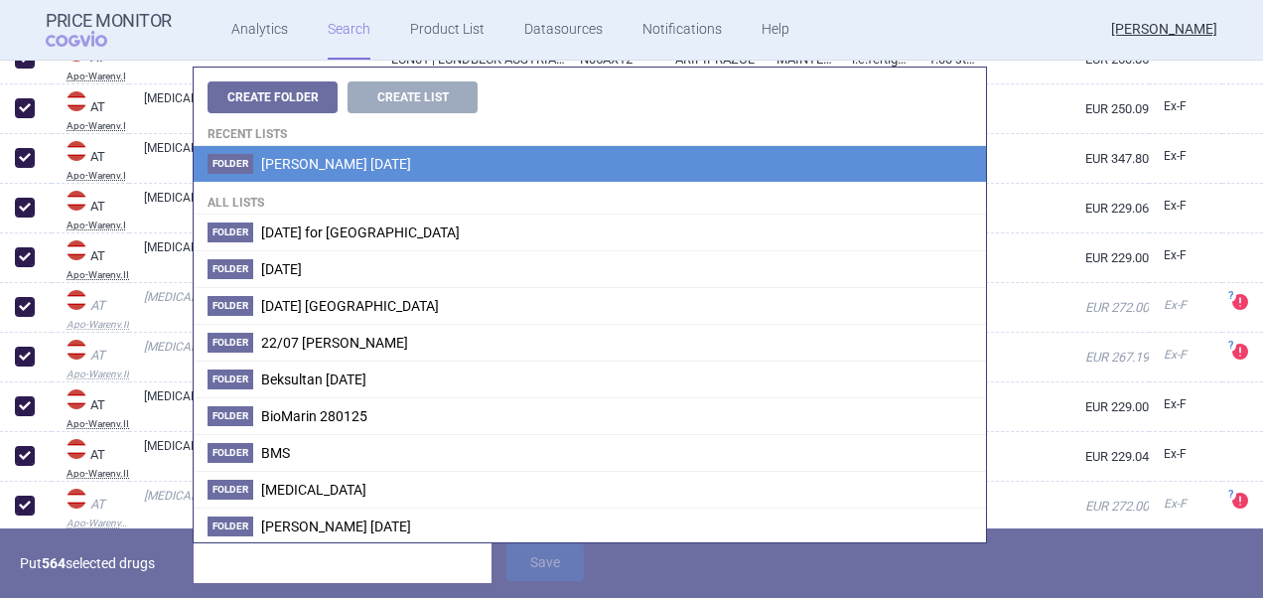
click at [338, 174] on li "Folder [PERSON_NAME] [DATE]" at bounding box center [590, 164] width 792 height 36
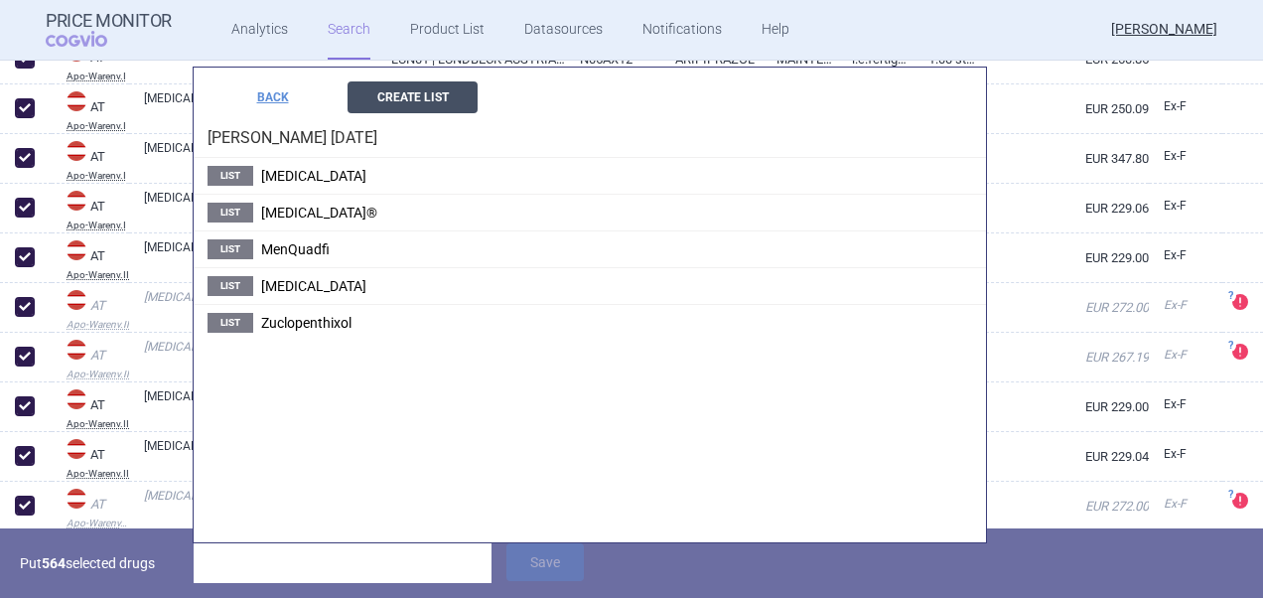
click at [433, 97] on button "Create List" at bounding box center [412, 97] width 130 height 32
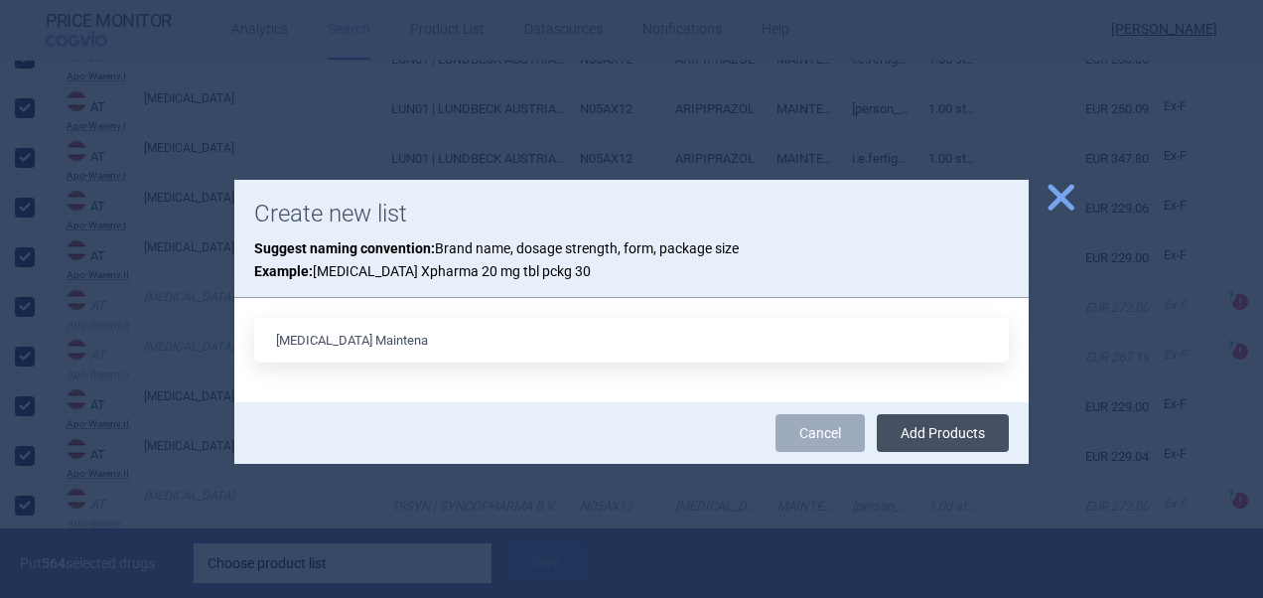
type input "[MEDICAL_DATA] Maintena"
click at [941, 418] on button "Add Products" at bounding box center [943, 433] width 132 height 38
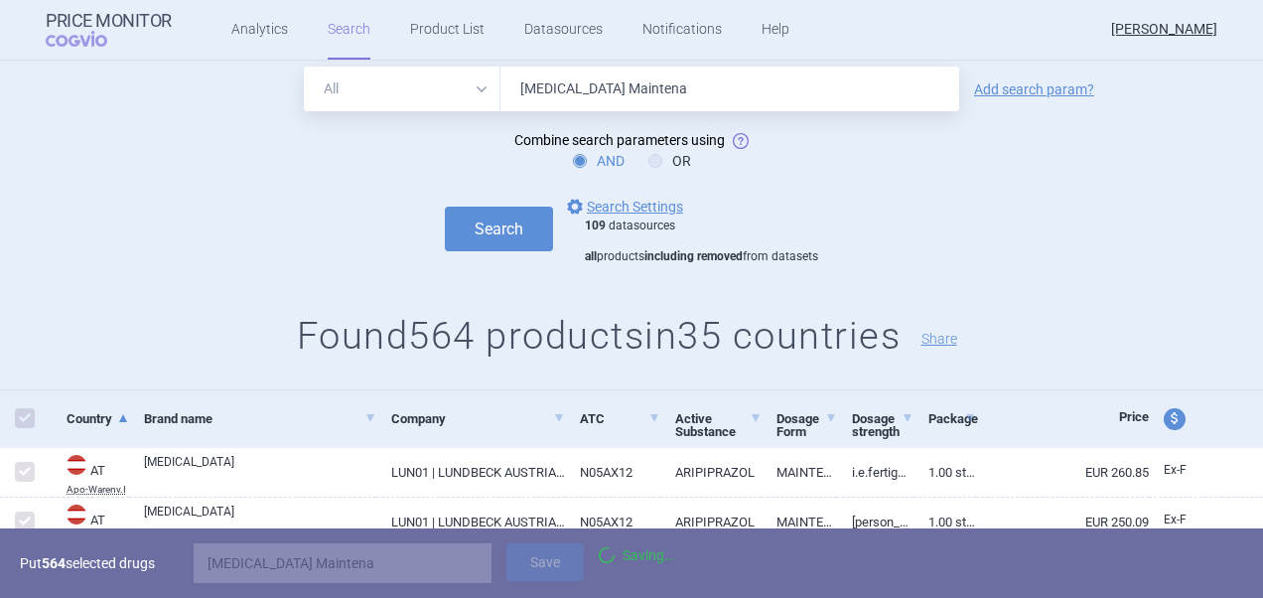
scroll to position [0, 0]
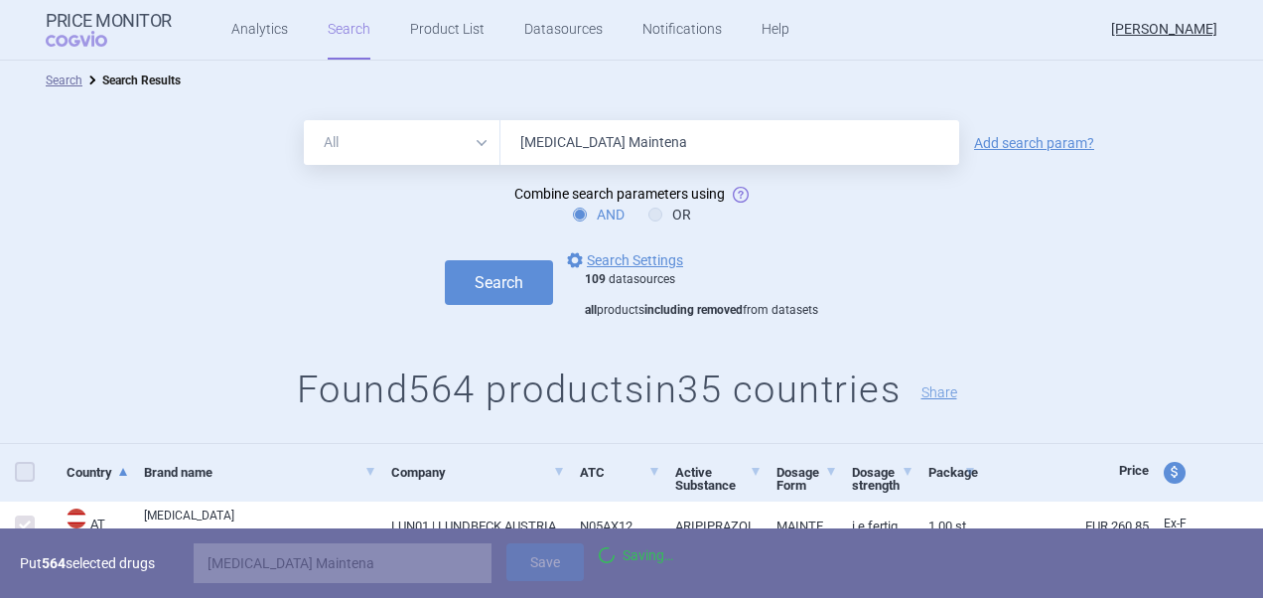
checkbox input "false"
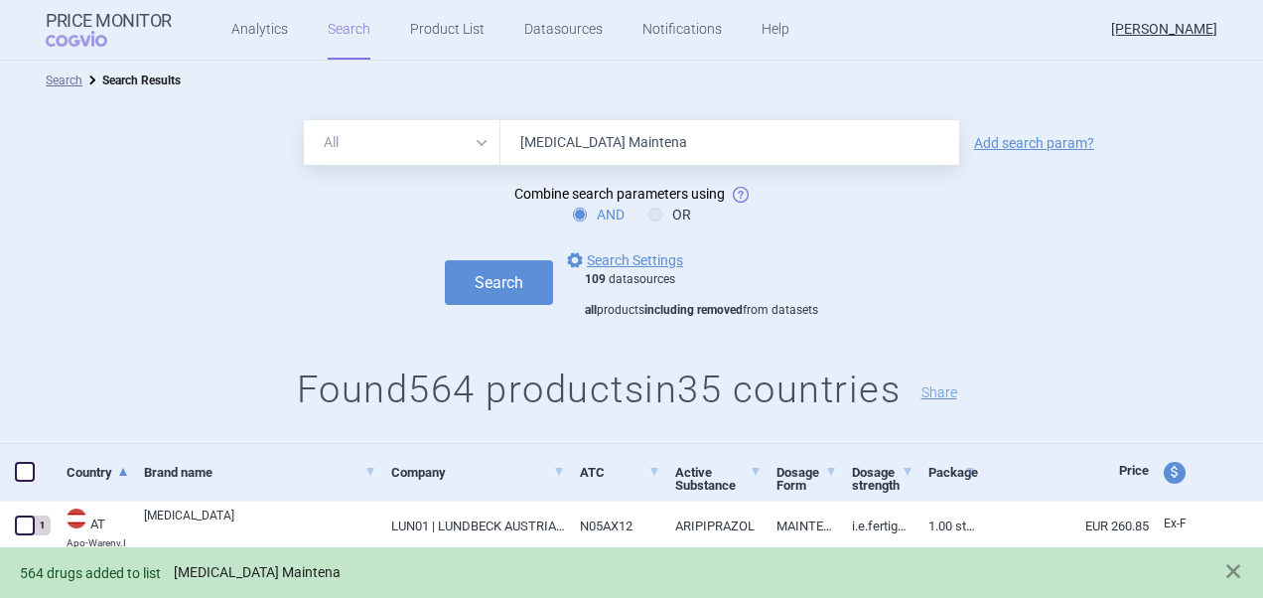
click at [199, 578] on link "[MEDICAL_DATA] Maintena" at bounding box center [257, 572] width 167 height 17
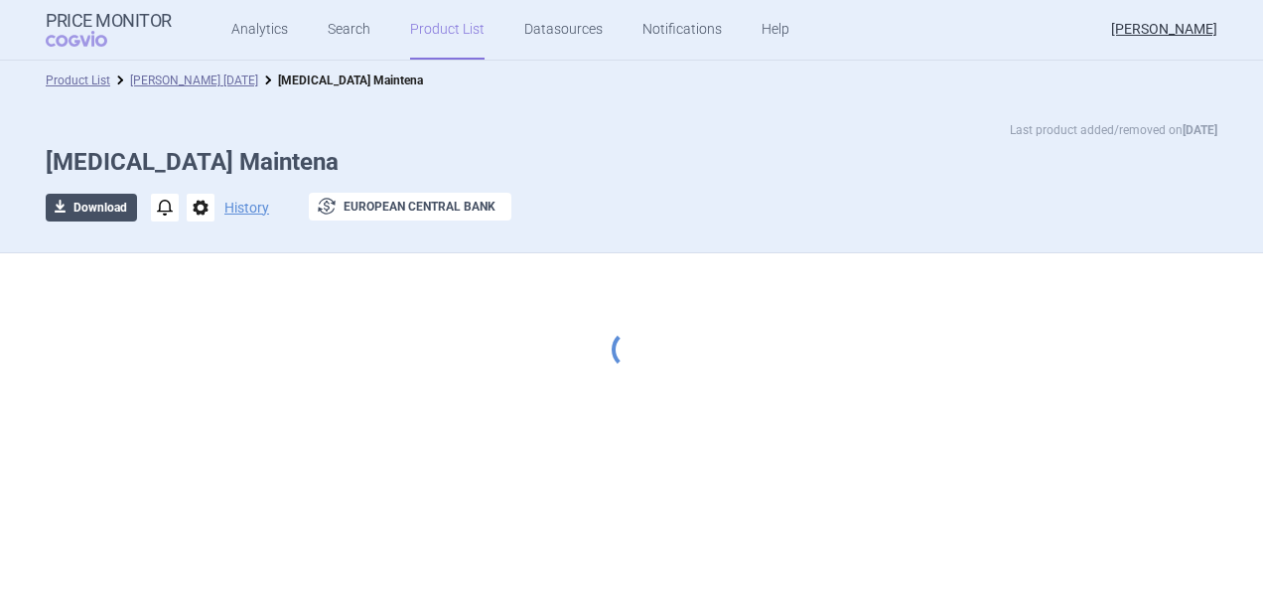
click at [97, 216] on button "download Download" at bounding box center [91, 208] width 91 height 28
select select "EUR"
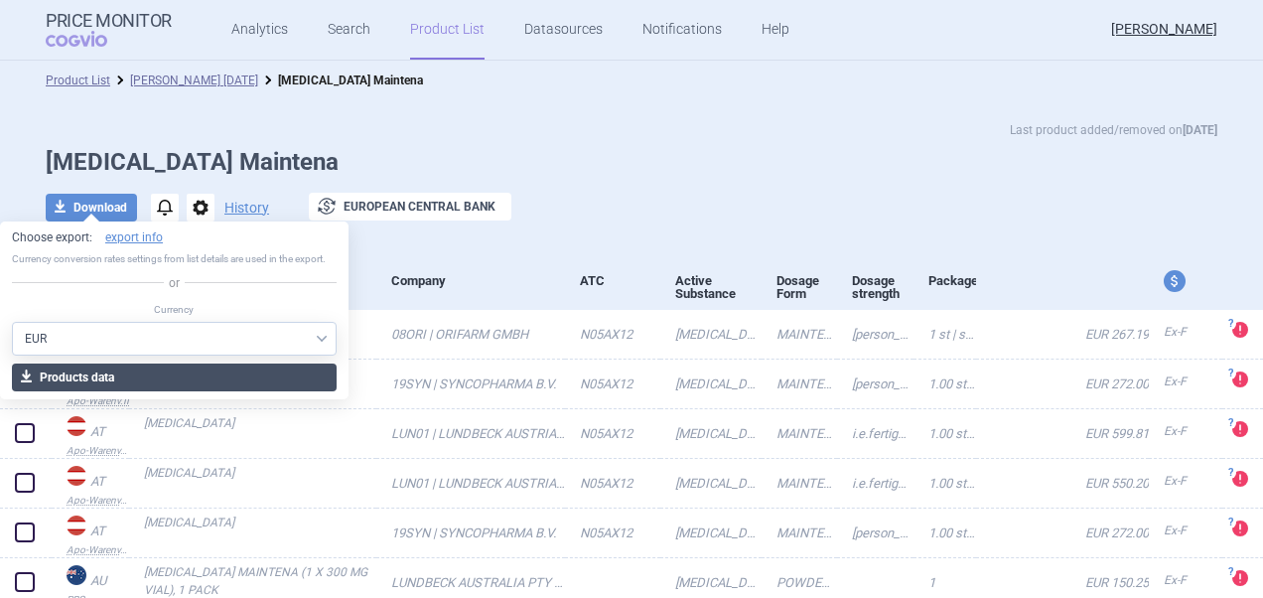
click at [121, 377] on button "download Products data" at bounding box center [174, 377] width 325 height 28
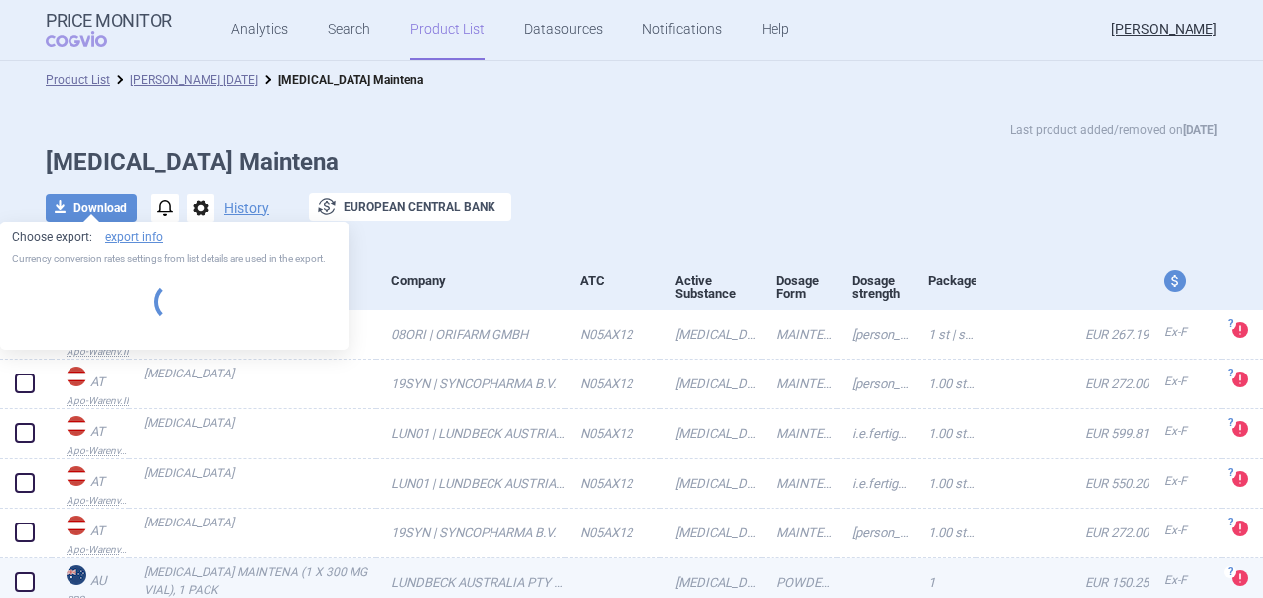
select select "EUR"
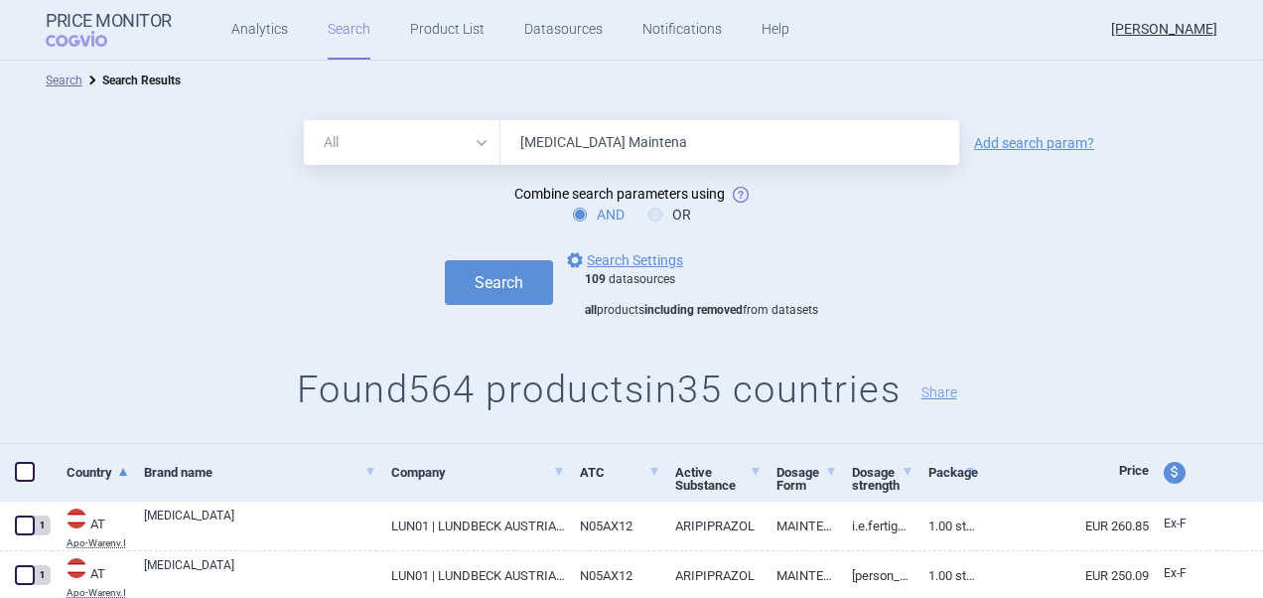
drag, startPoint x: 543, startPoint y: 157, endPoint x: 430, endPoint y: 157, distance: 113.2
click at [430, 157] on div "All Brand Name ATC Company Active Substance Country Newer than [MEDICAL_DATA] M…" at bounding box center [631, 142] width 655 height 45
paste input "Eptinezumab"
type input "Eptinezumab"
click at [463, 301] on button "Search" at bounding box center [499, 282] width 108 height 45
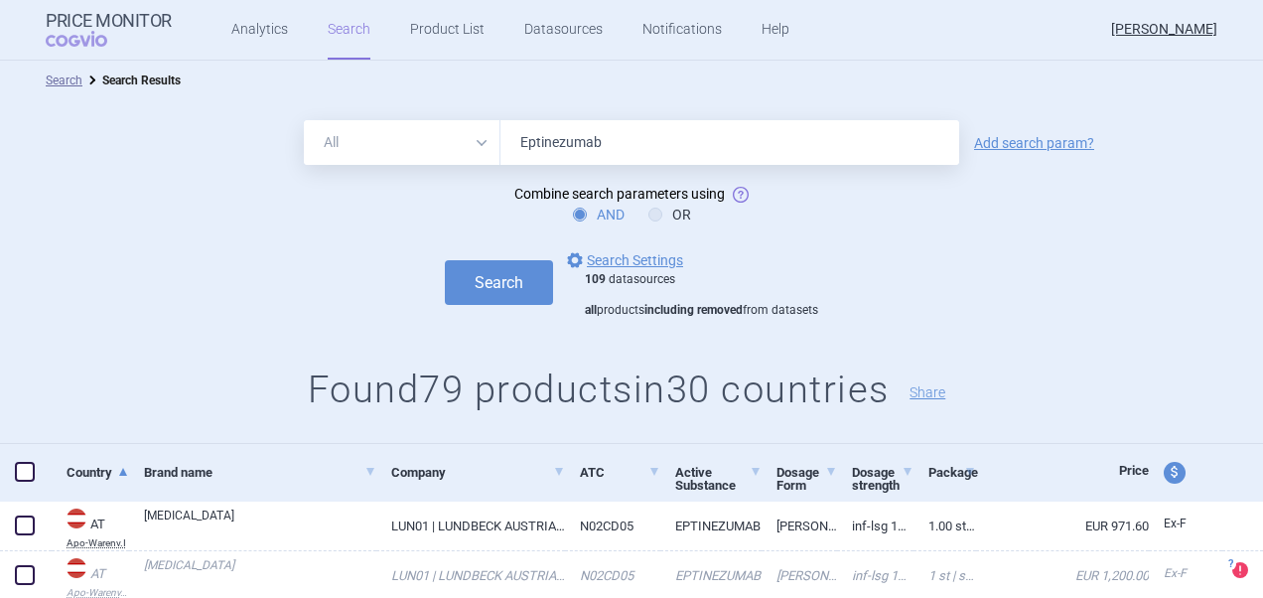
click at [23, 475] on span at bounding box center [25, 472] width 20 height 20
checkbox input "true"
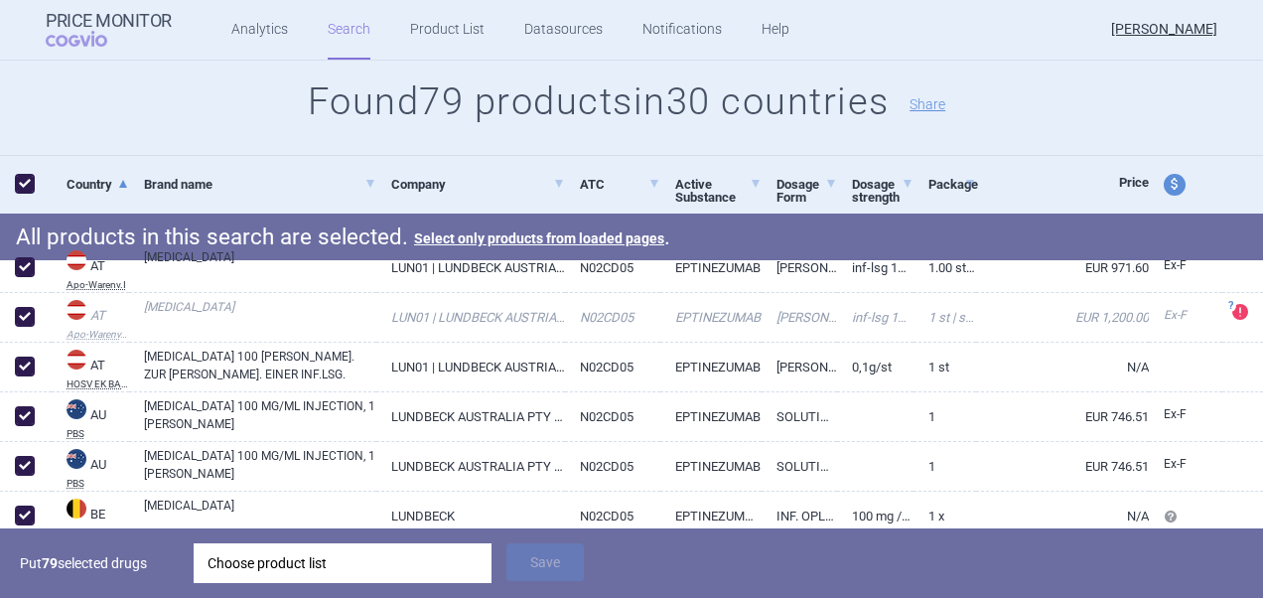
scroll to position [298, 0]
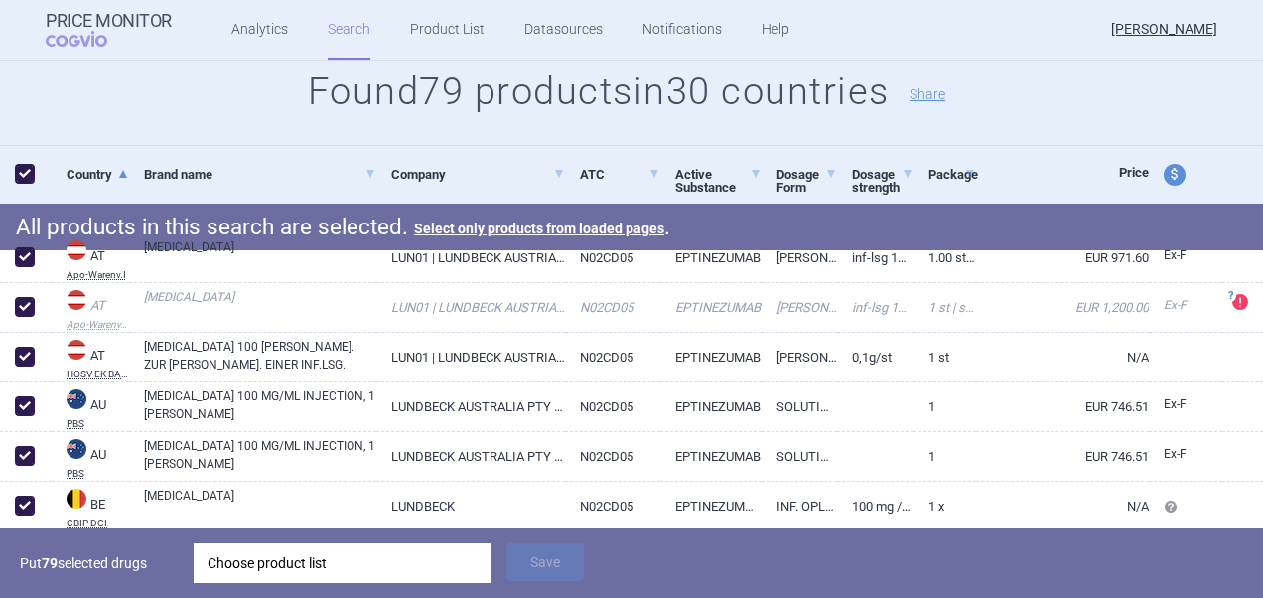
click at [304, 558] on div "Choose product list" at bounding box center [342, 563] width 270 height 40
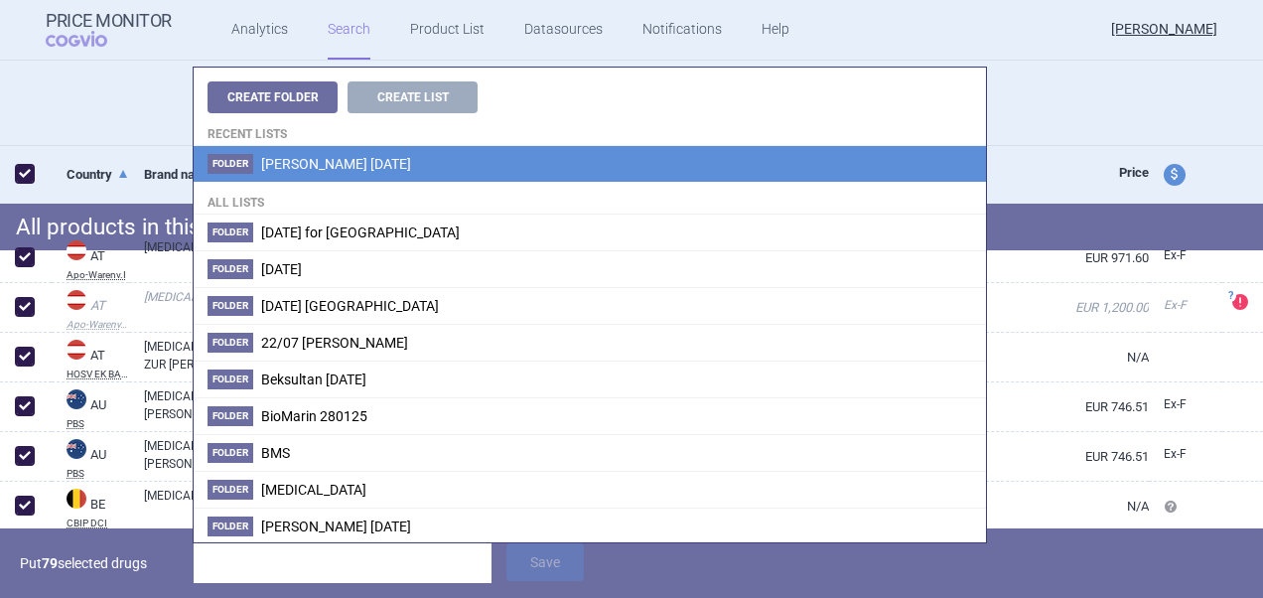
click at [347, 152] on li "Folder [PERSON_NAME] [DATE]" at bounding box center [590, 164] width 792 height 36
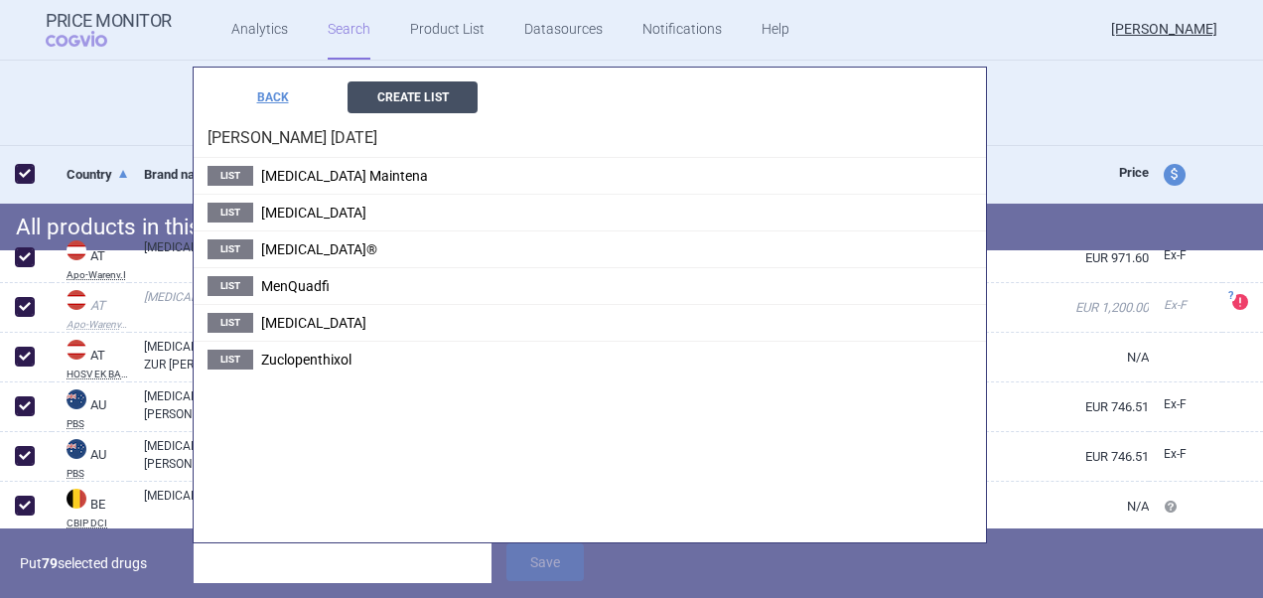
click at [405, 96] on button "Create List" at bounding box center [412, 97] width 130 height 32
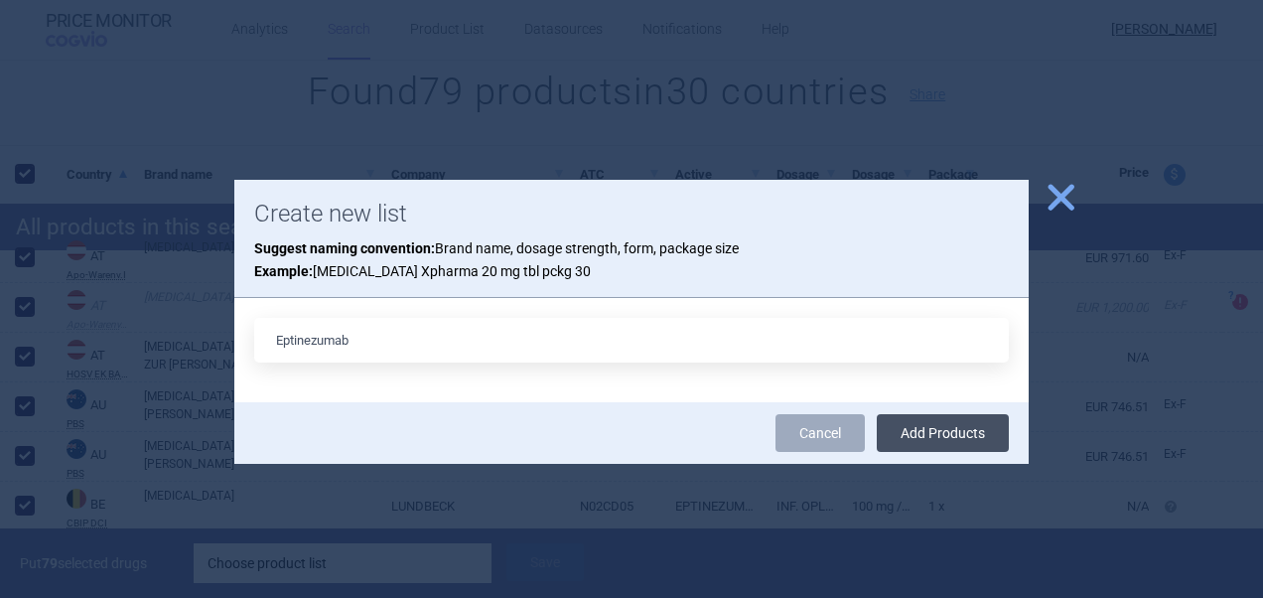
type input "Eptinezumab"
click at [927, 431] on button "Add Products" at bounding box center [943, 433] width 132 height 38
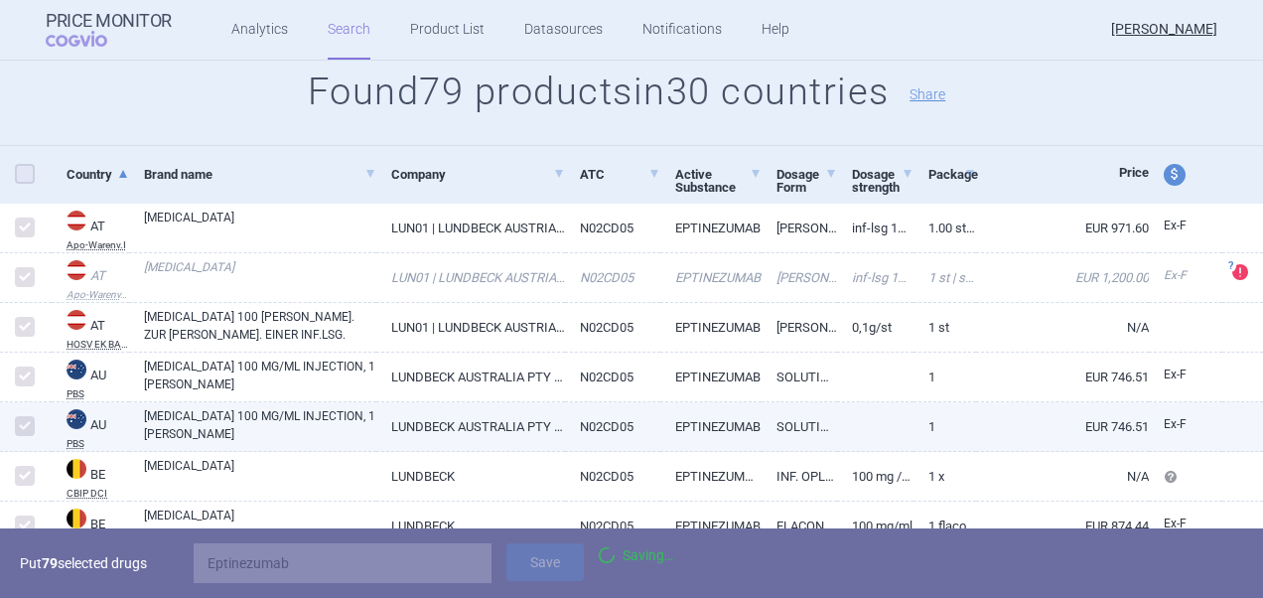
checkbox input "false"
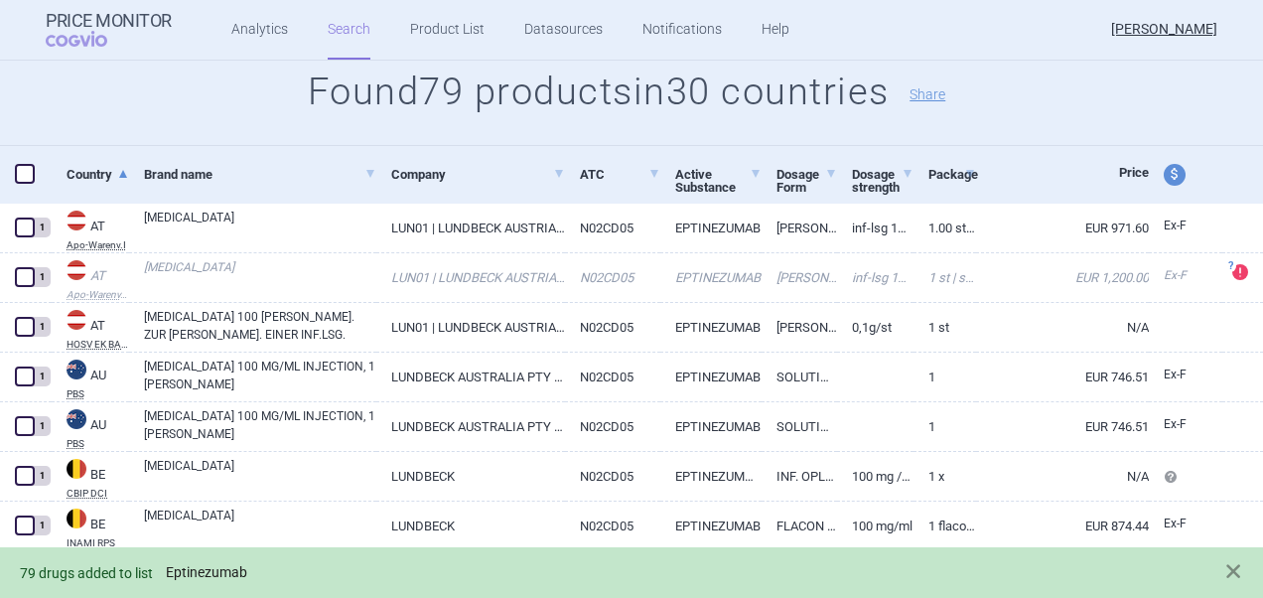
click at [193, 574] on link "Eptinezumab" at bounding box center [206, 572] width 81 height 17
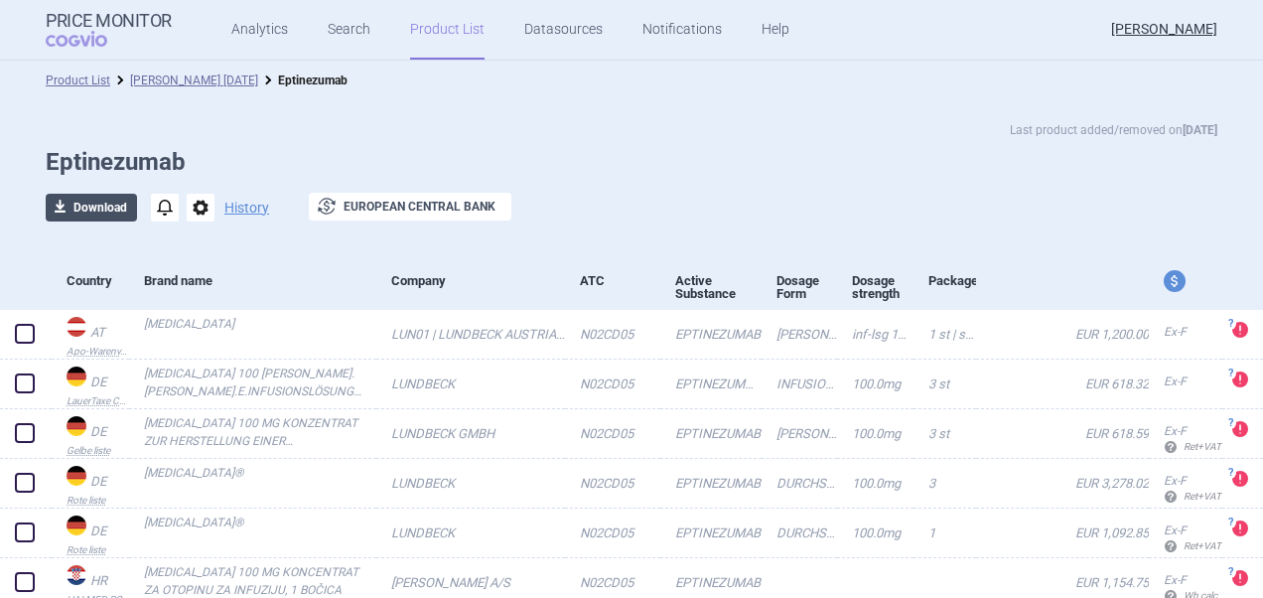
click at [73, 205] on button "download Download" at bounding box center [91, 208] width 91 height 28
select select "EUR"
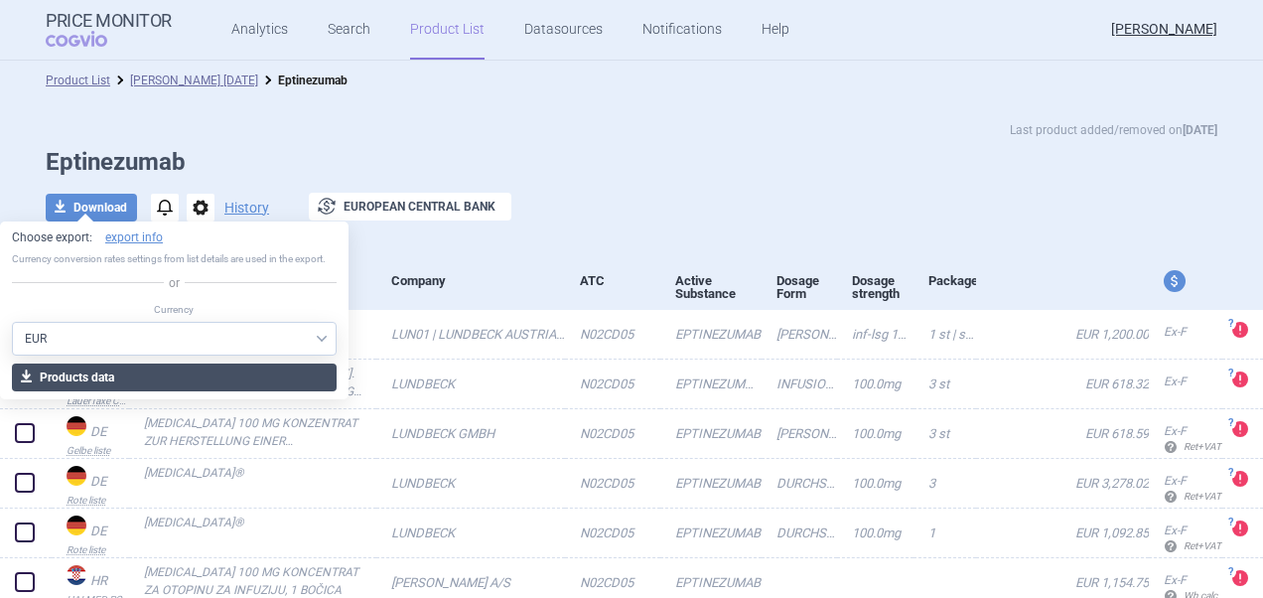
click at [199, 381] on button "download Products data" at bounding box center [174, 377] width 325 height 28
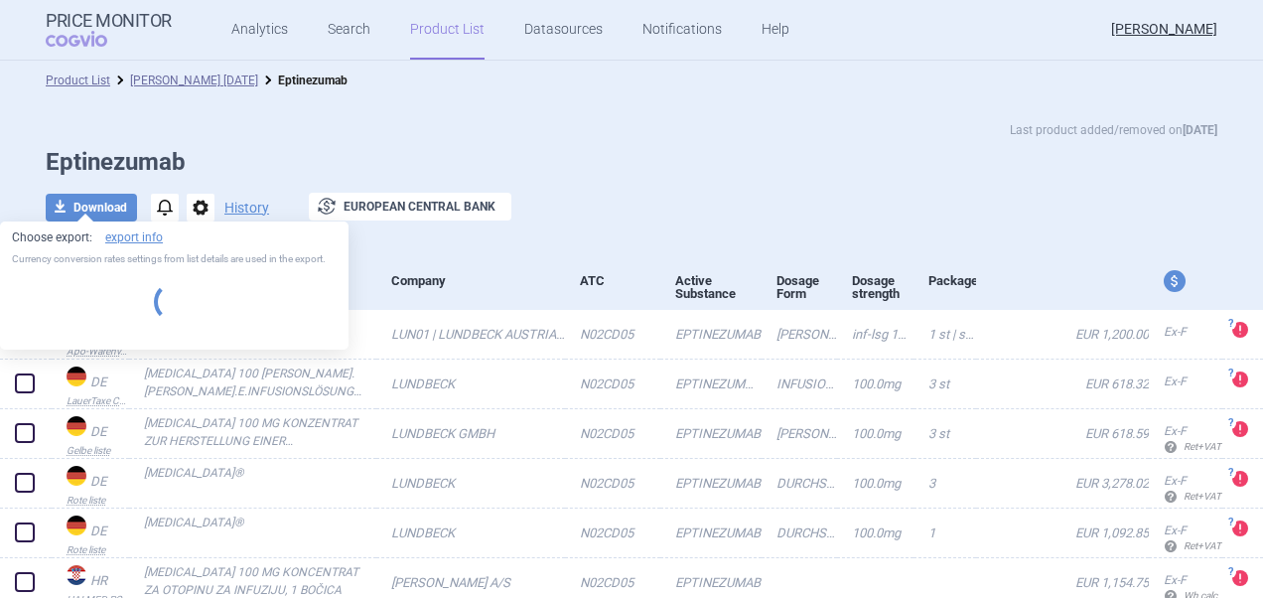
select select "EUR"
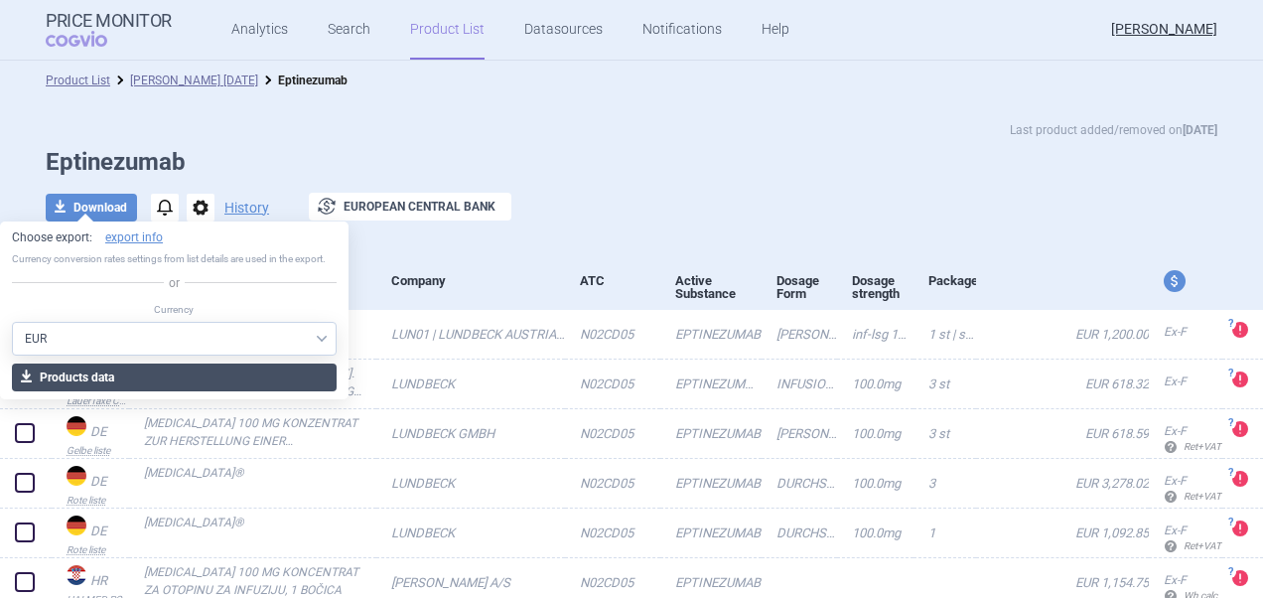
click at [212, 376] on button "download Products data" at bounding box center [174, 377] width 325 height 28
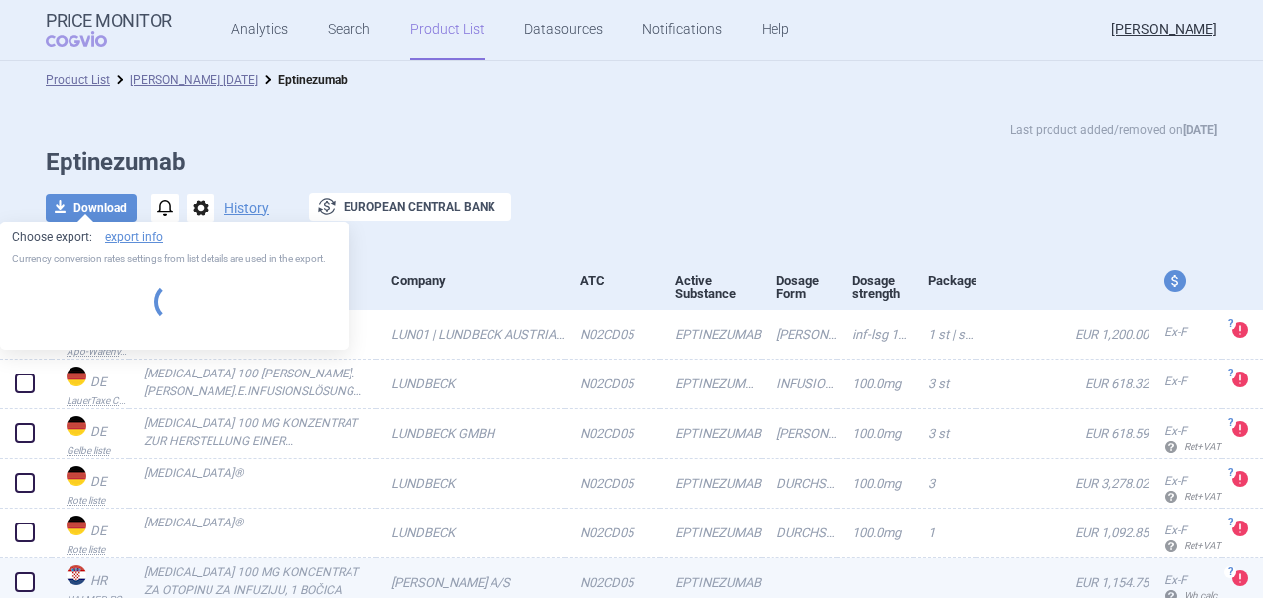
select select "EUR"
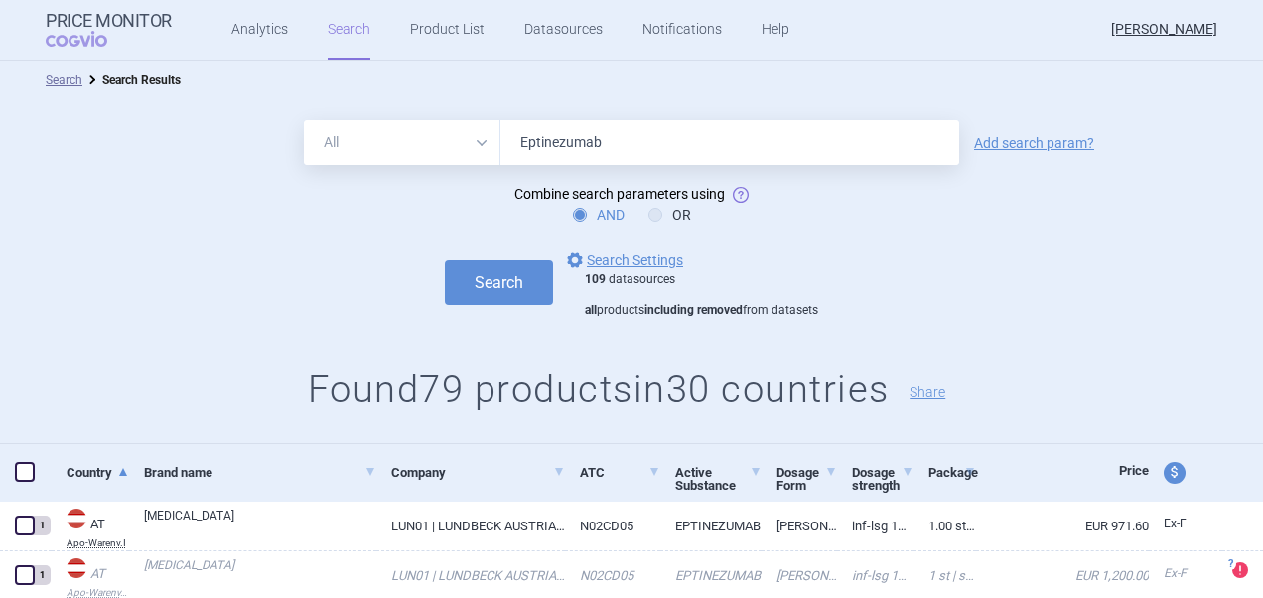
drag, startPoint x: 657, startPoint y: 142, endPoint x: 436, endPoint y: 138, distance: 221.4
click at [436, 138] on div "All Brand Name ATC Company Active Substance Country Newer than Eptinezumab" at bounding box center [631, 142] width 655 height 45
paste input "[MEDICAL_DATA]"
click at [516, 285] on button "Search" at bounding box center [499, 282] width 108 height 45
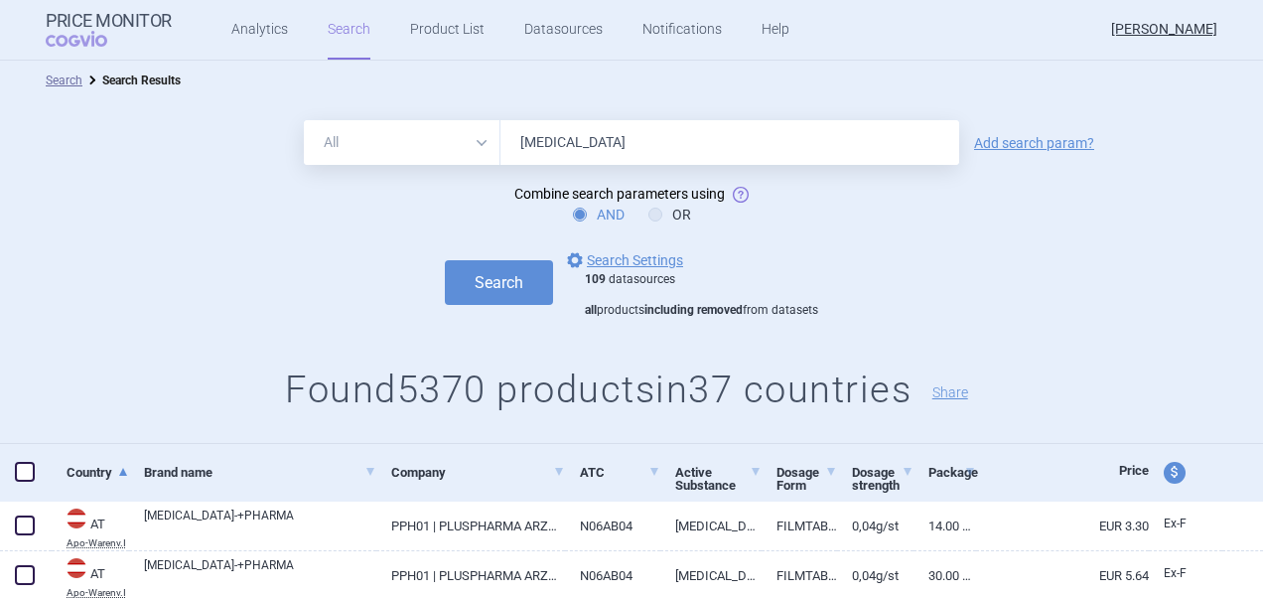
drag, startPoint x: 541, startPoint y: 140, endPoint x: 476, endPoint y: 138, distance: 65.5
click at [477, 138] on div "All Brand Name ATC Company Active Substance Country Newer than [MEDICAL_DATA]" at bounding box center [631, 142] width 655 height 45
paste input "pramil"
type input "Cipramil"
click at [473, 295] on button "Search" at bounding box center [499, 282] width 108 height 45
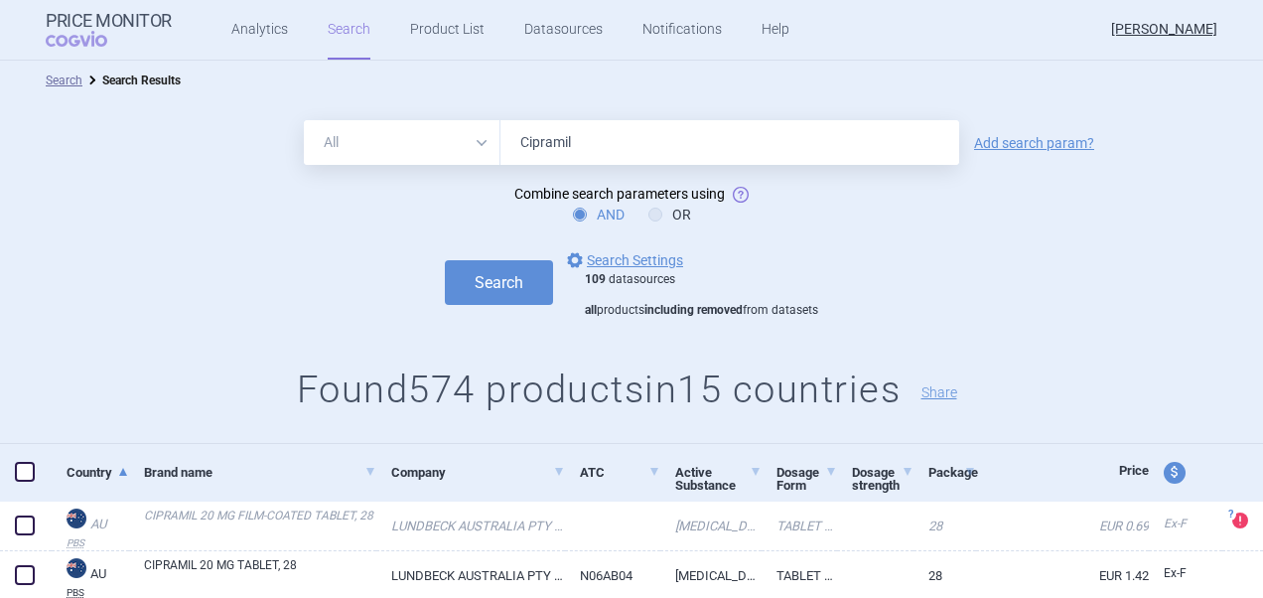
click at [29, 472] on span at bounding box center [25, 472] width 20 height 20
checkbox input "true"
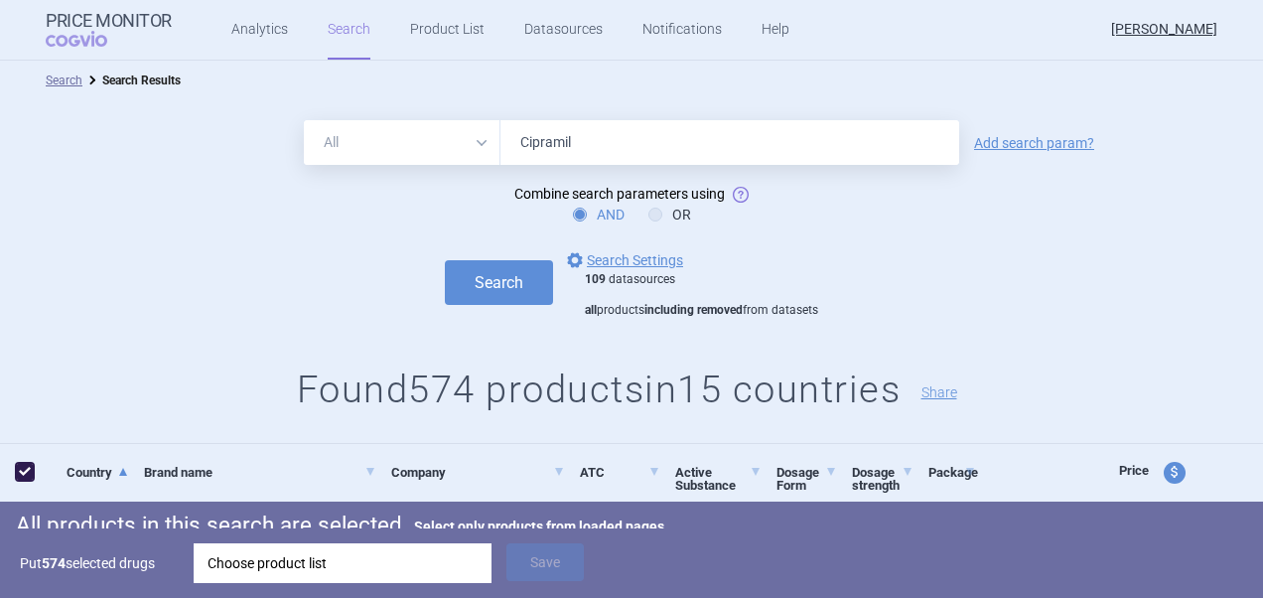
click at [324, 571] on div "Choose product list" at bounding box center [342, 563] width 270 height 40
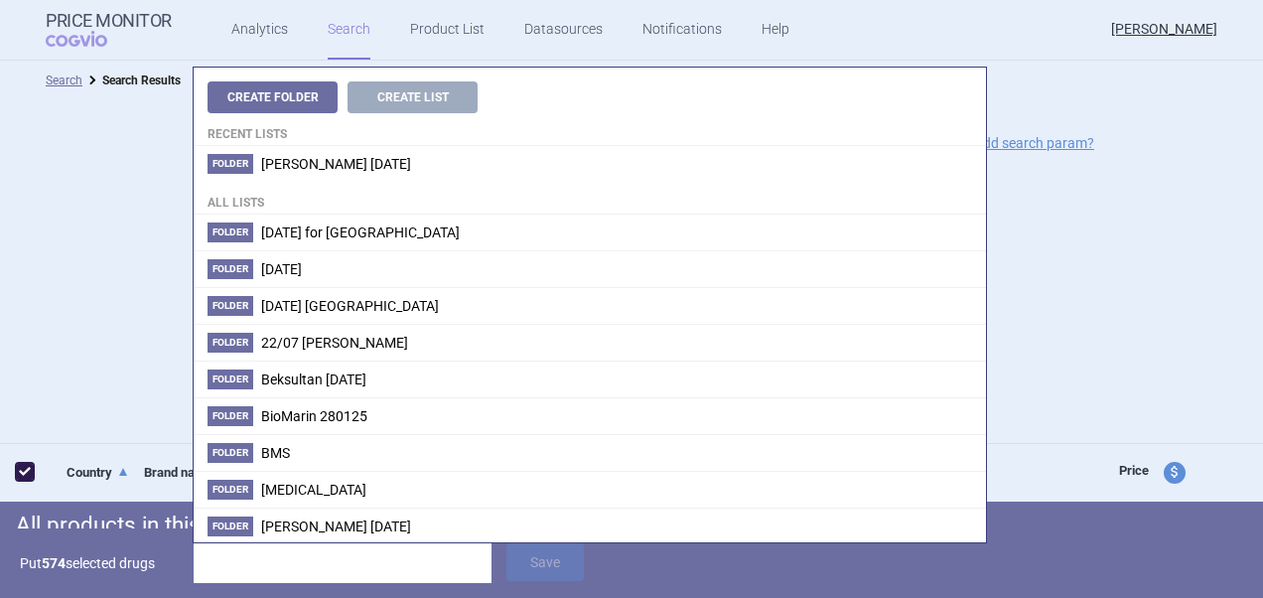
click at [333, 184] on h4 "All lists" at bounding box center [590, 198] width 792 height 33
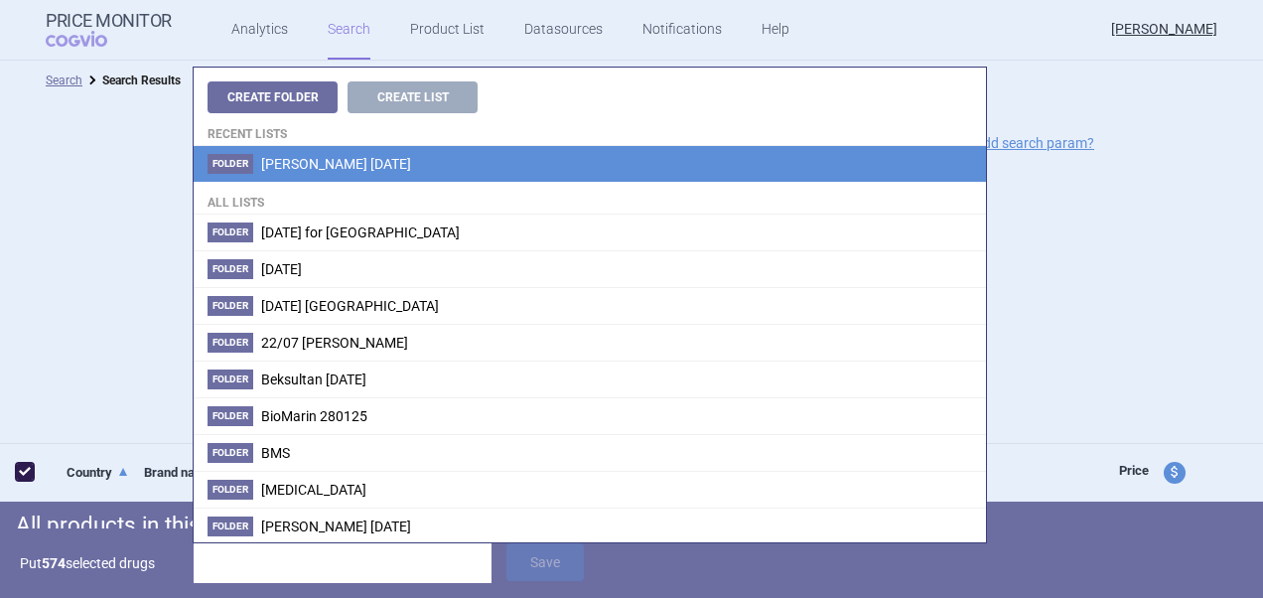
click at [338, 163] on span "[PERSON_NAME] [DATE]" at bounding box center [336, 164] width 150 height 16
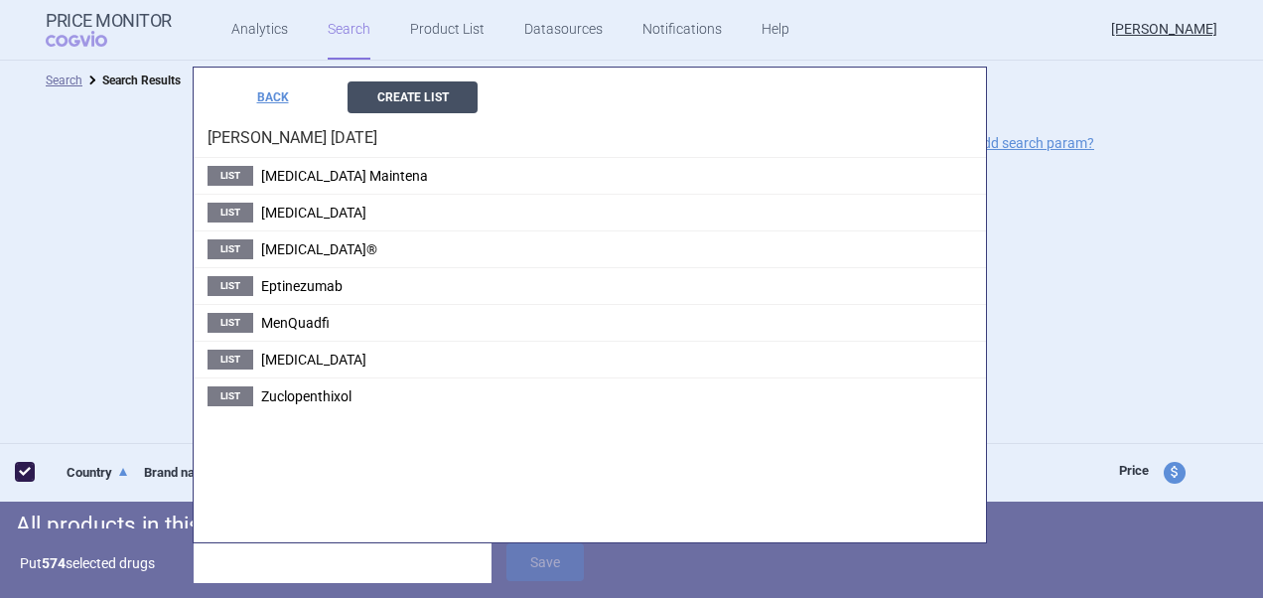
click at [437, 87] on button "Create List" at bounding box center [412, 97] width 130 height 32
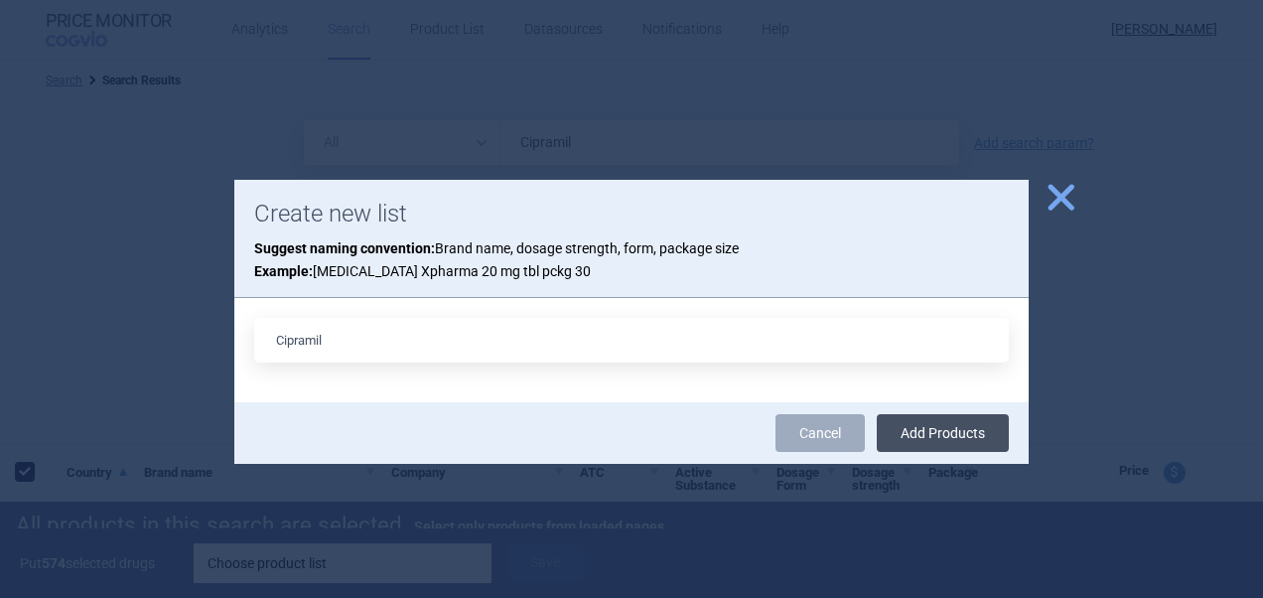
type input "Cipramil"
click at [927, 425] on button "Add Products" at bounding box center [943, 433] width 132 height 38
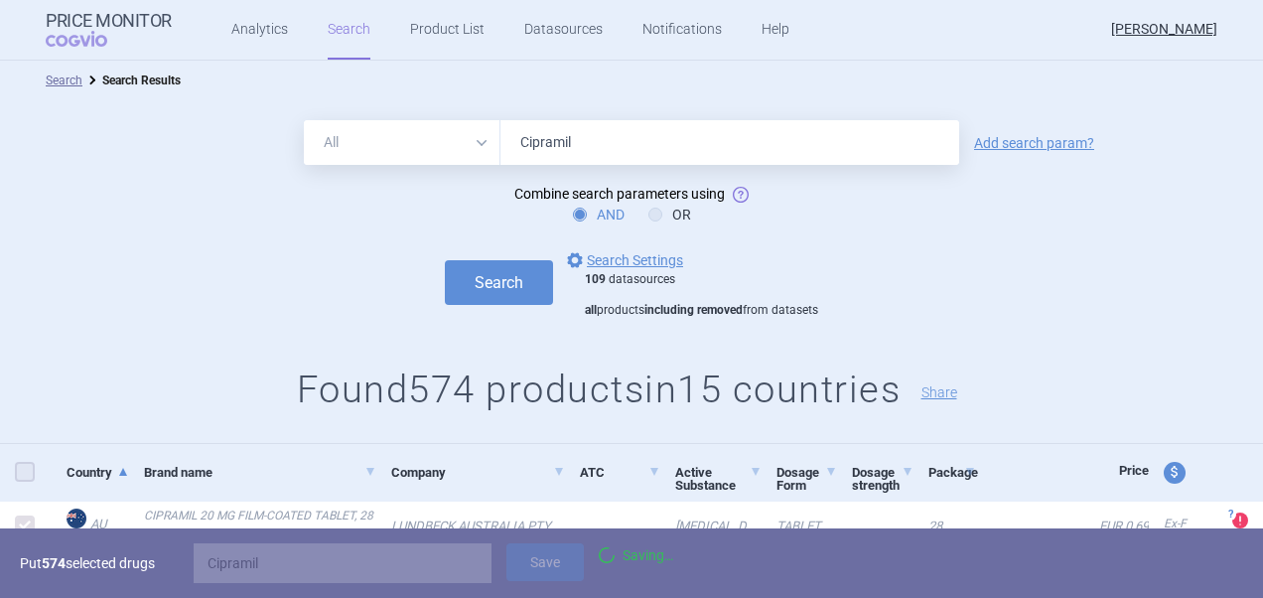
checkbox input "false"
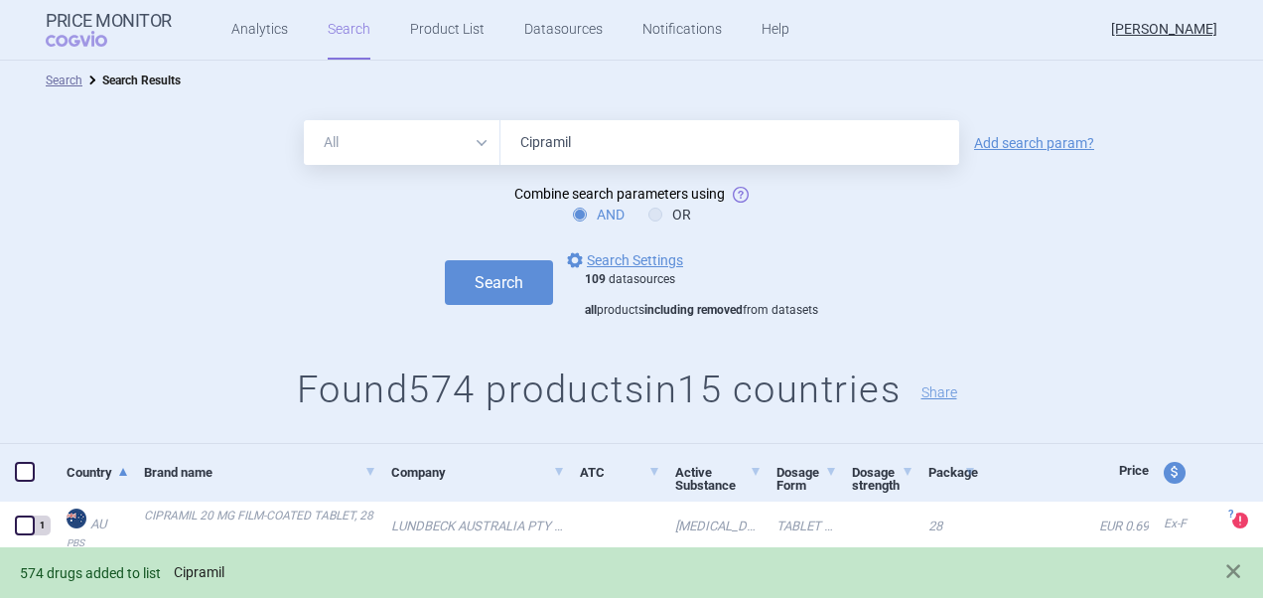
click at [210, 571] on link "Cipramil" at bounding box center [199, 572] width 51 height 17
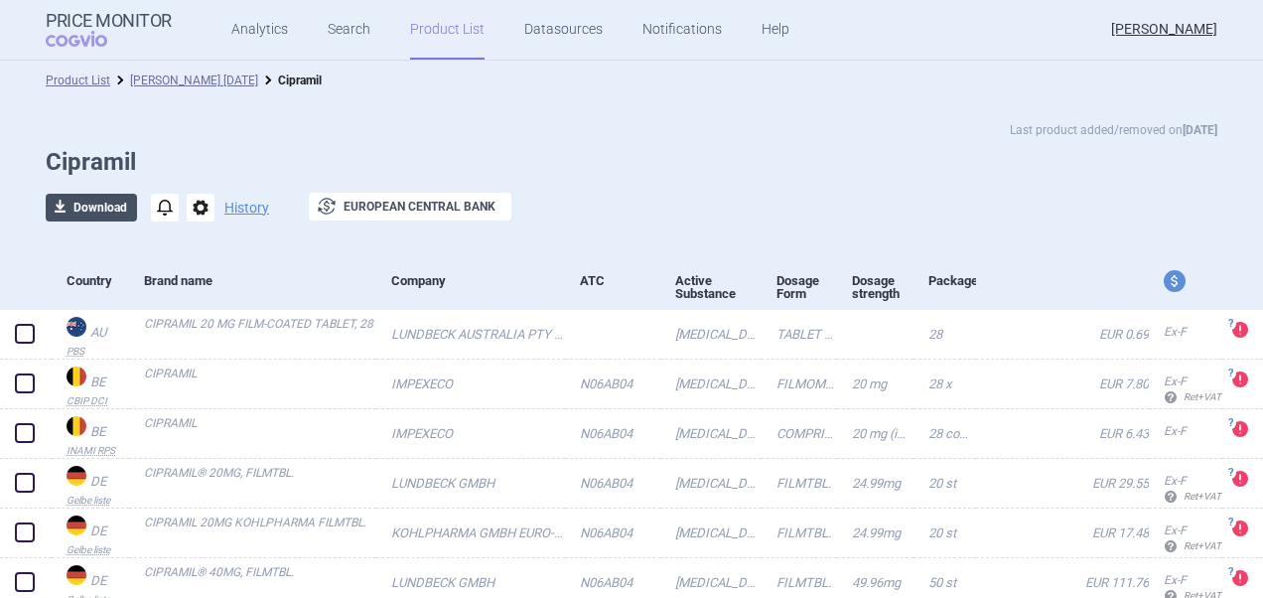
click at [93, 198] on button "download Download" at bounding box center [91, 208] width 91 height 28
select select "EUR"
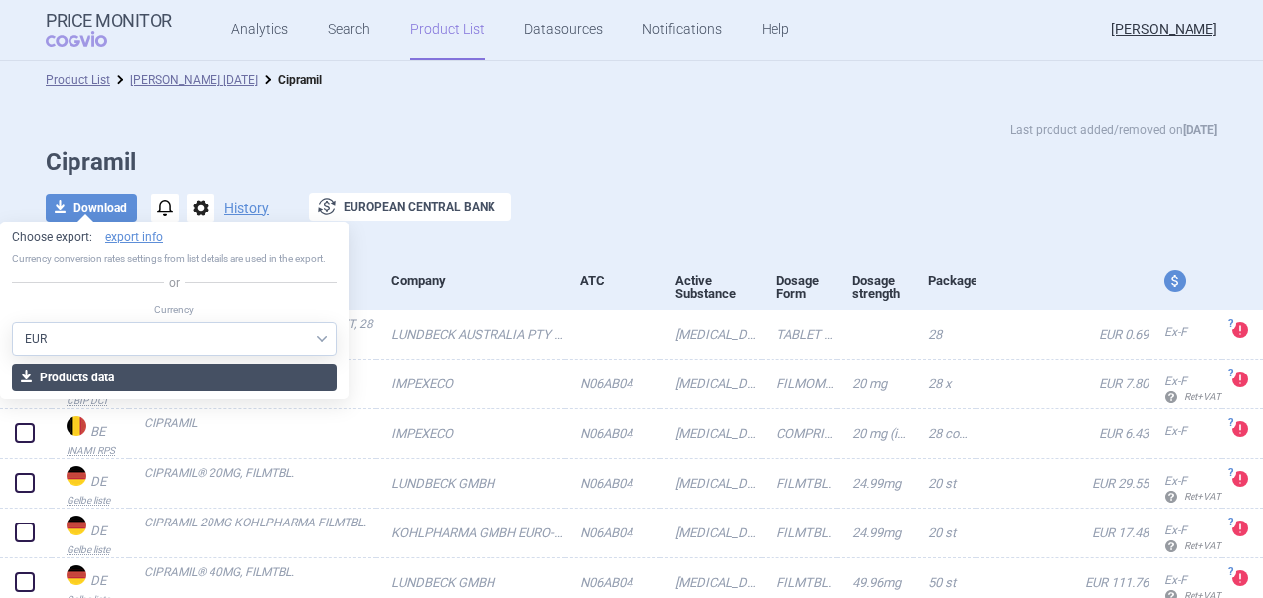
click at [273, 375] on button "download Products data" at bounding box center [174, 377] width 325 height 28
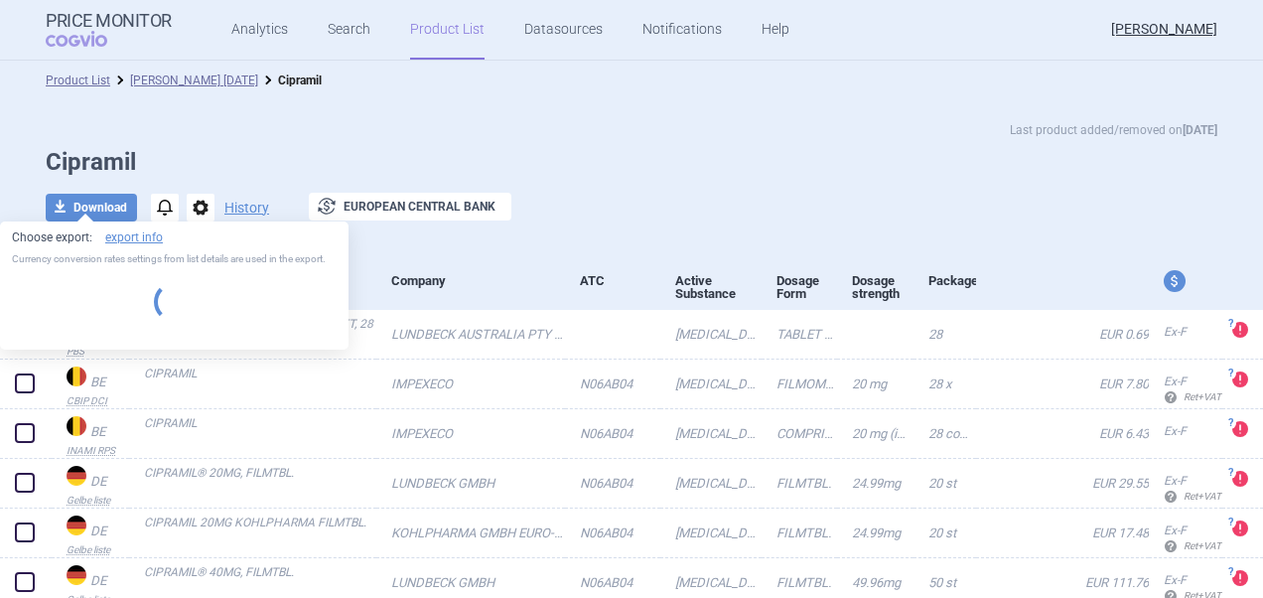
select select "EUR"
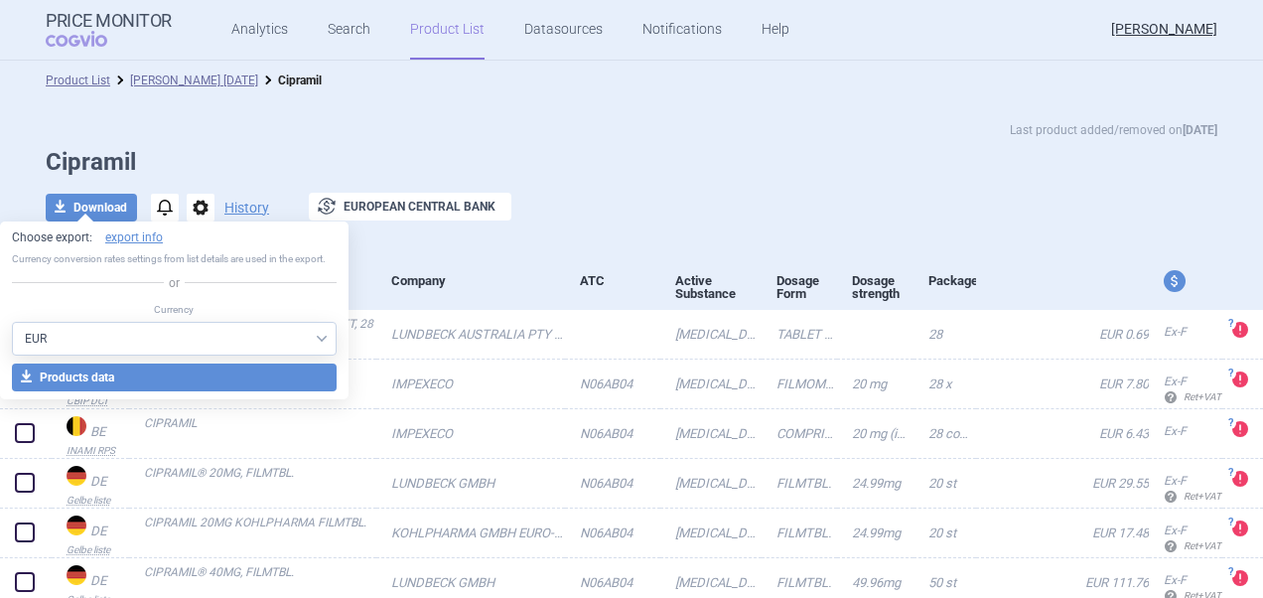
click at [685, 165] on h1 "Cipramil" at bounding box center [631, 162] width 1171 height 29
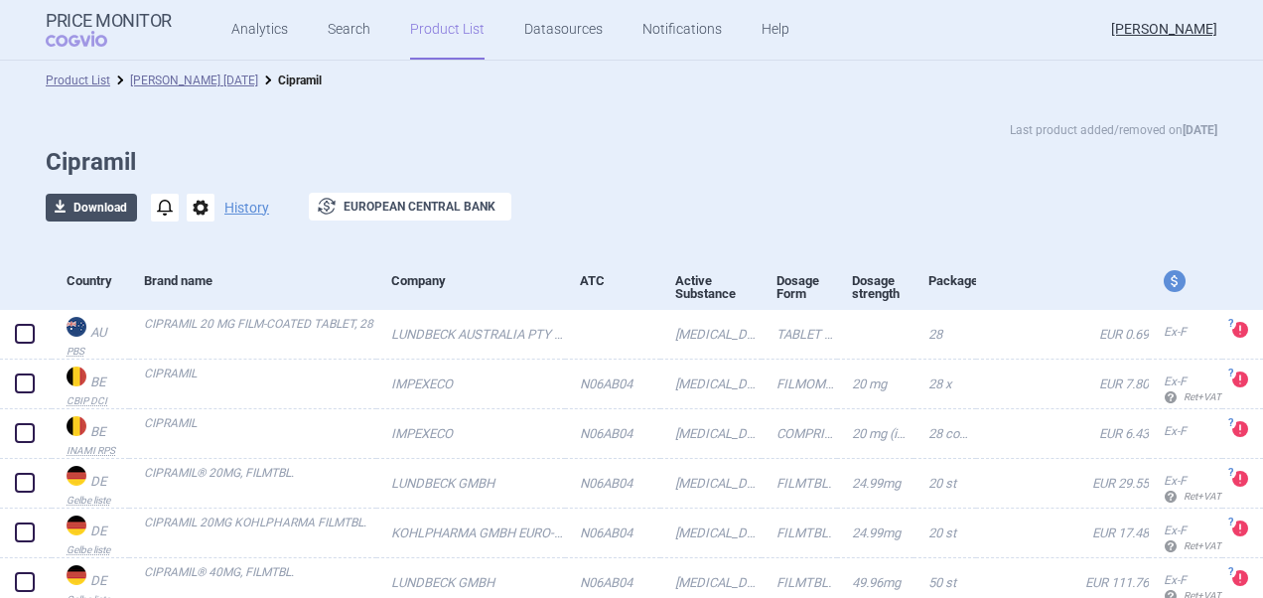
click at [69, 207] on button "download Download" at bounding box center [91, 208] width 91 height 28
select select "EUR"
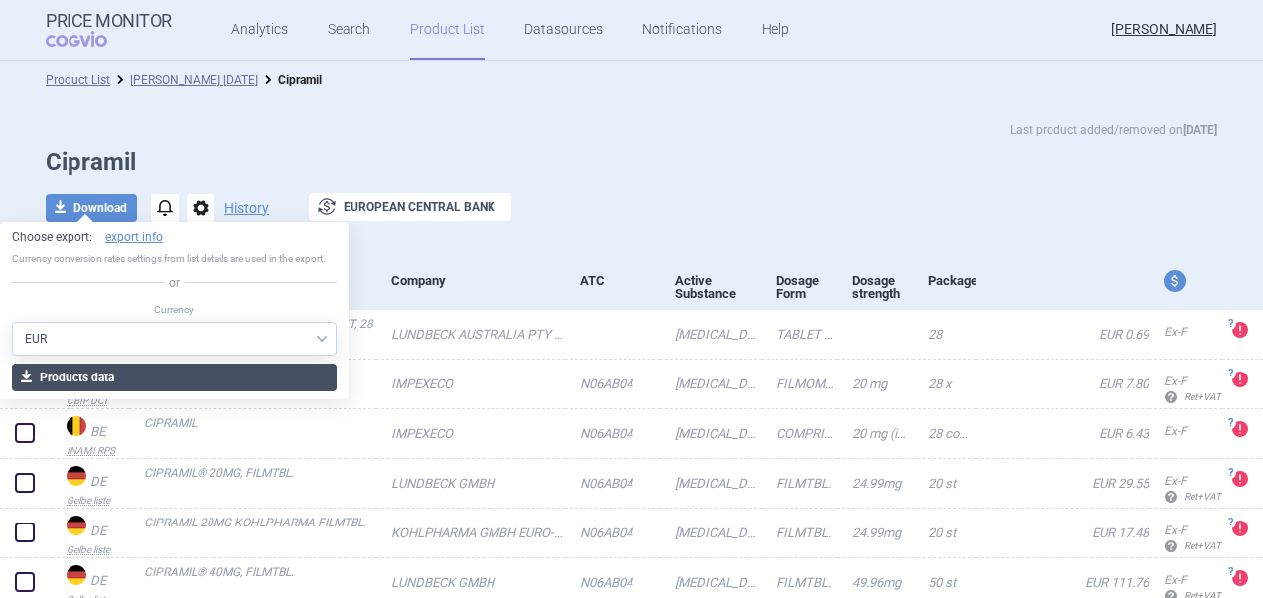
click at [300, 377] on button "download Products data" at bounding box center [174, 377] width 325 height 28
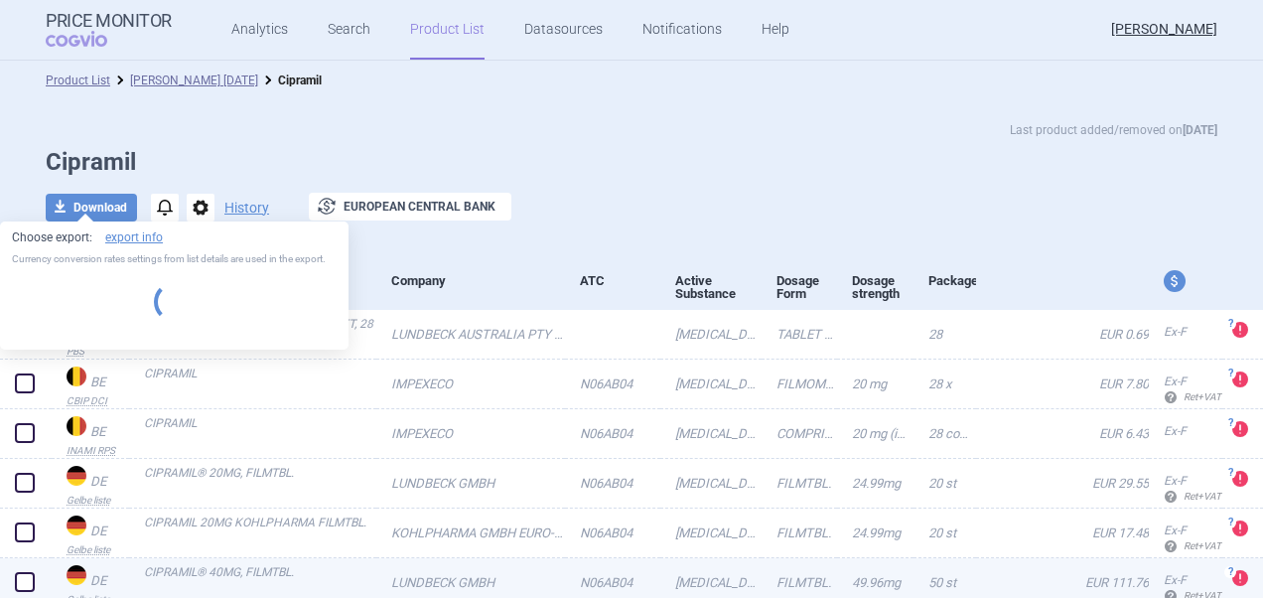
select select "EUR"
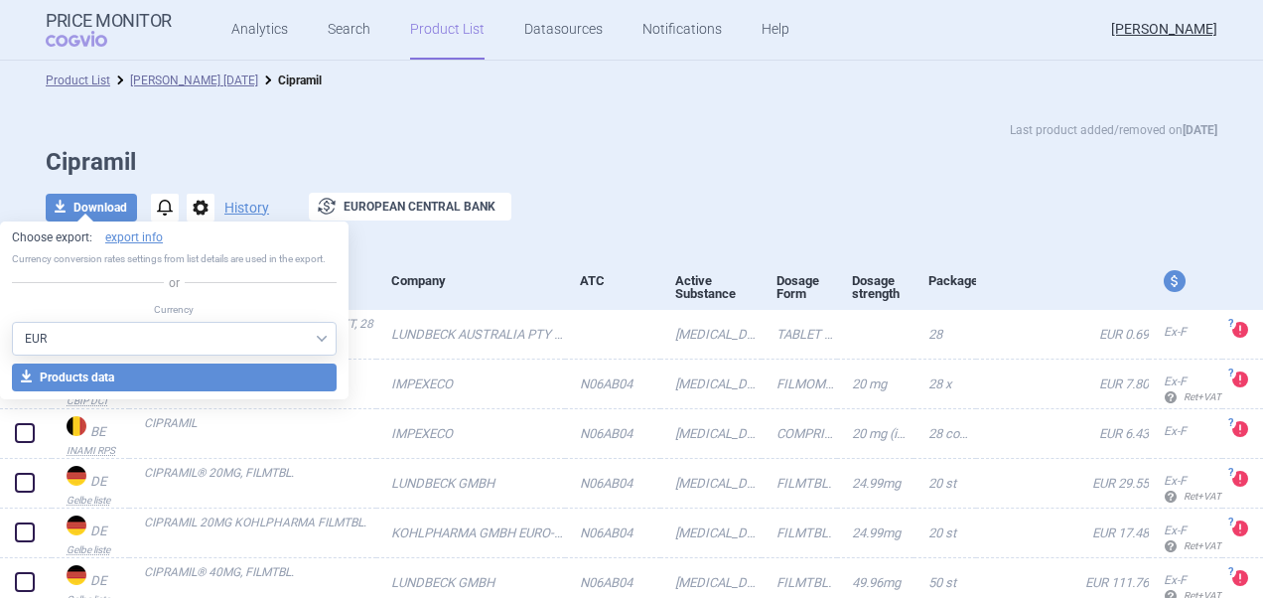
click at [628, 178] on div "Last product added/removed on [DATE] Cipramil download Download notifications o…" at bounding box center [631, 181] width 1251 height 122
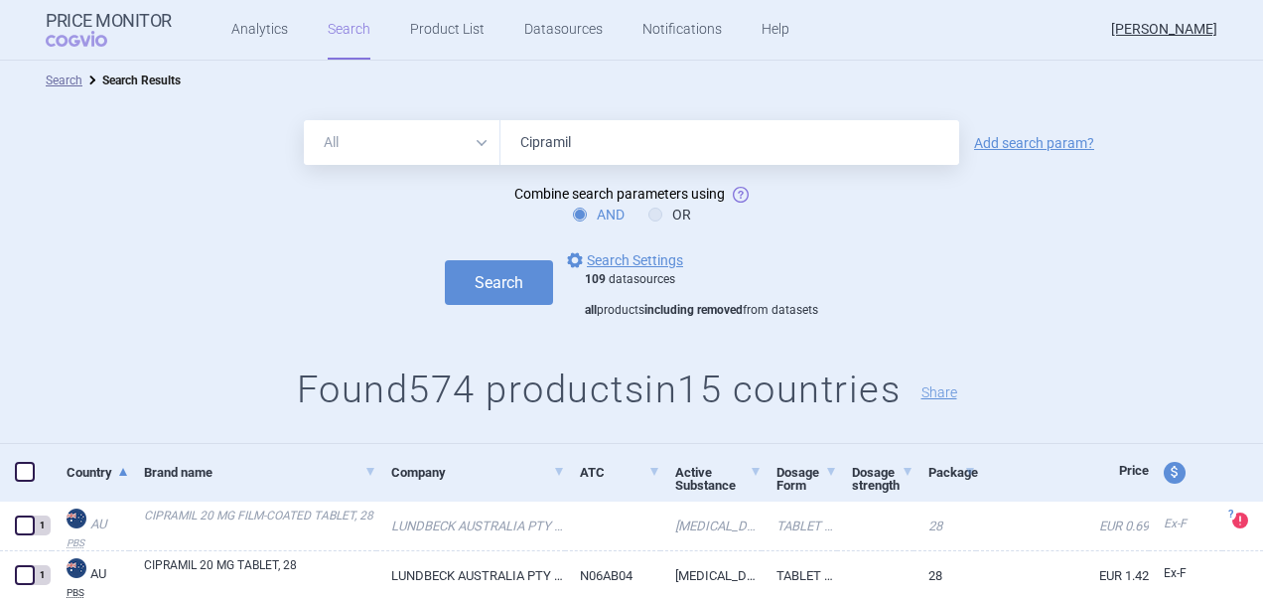
drag, startPoint x: 602, startPoint y: 142, endPoint x: 473, endPoint y: 142, distance: 129.1
click at [473, 142] on div "All Brand Name ATC Company Active Substance Country Newer than Cipramil" at bounding box center [631, 142] width 655 height 45
paste input "hlorprothixene"
type input "[MEDICAL_DATA]"
click at [487, 290] on button "Search" at bounding box center [499, 282] width 108 height 45
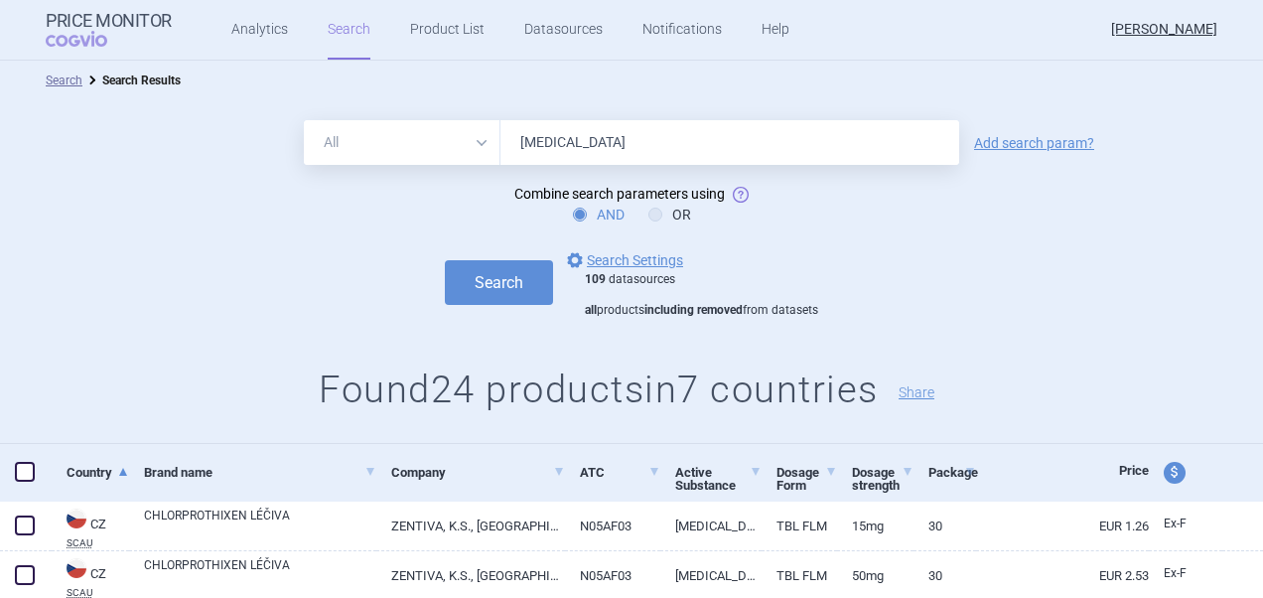
click at [28, 468] on span at bounding box center [25, 472] width 20 height 20
checkbox input "true"
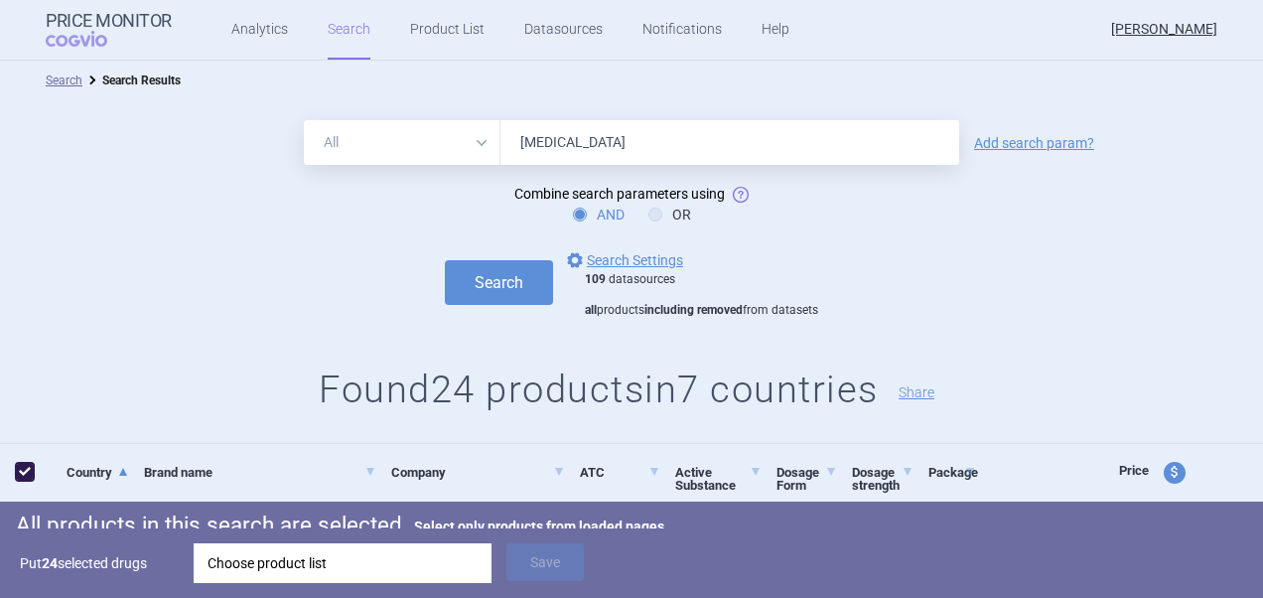
click at [415, 563] on div "Choose product list" at bounding box center [342, 563] width 270 height 40
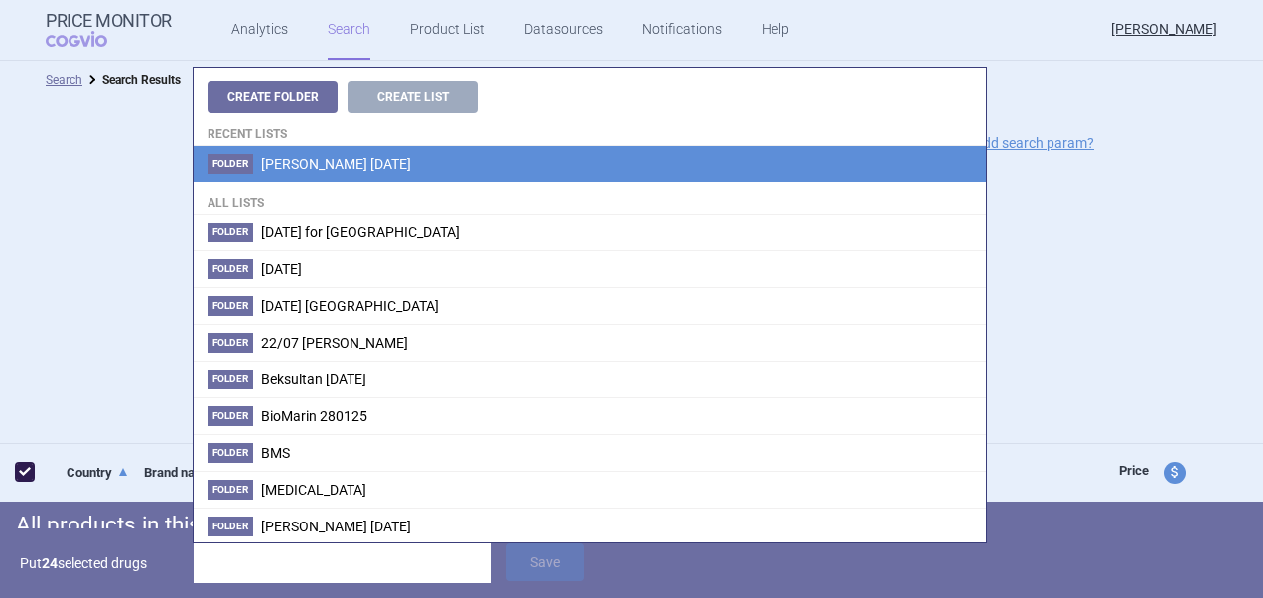
click at [370, 146] on li "Folder [PERSON_NAME] [DATE]" at bounding box center [590, 164] width 792 height 36
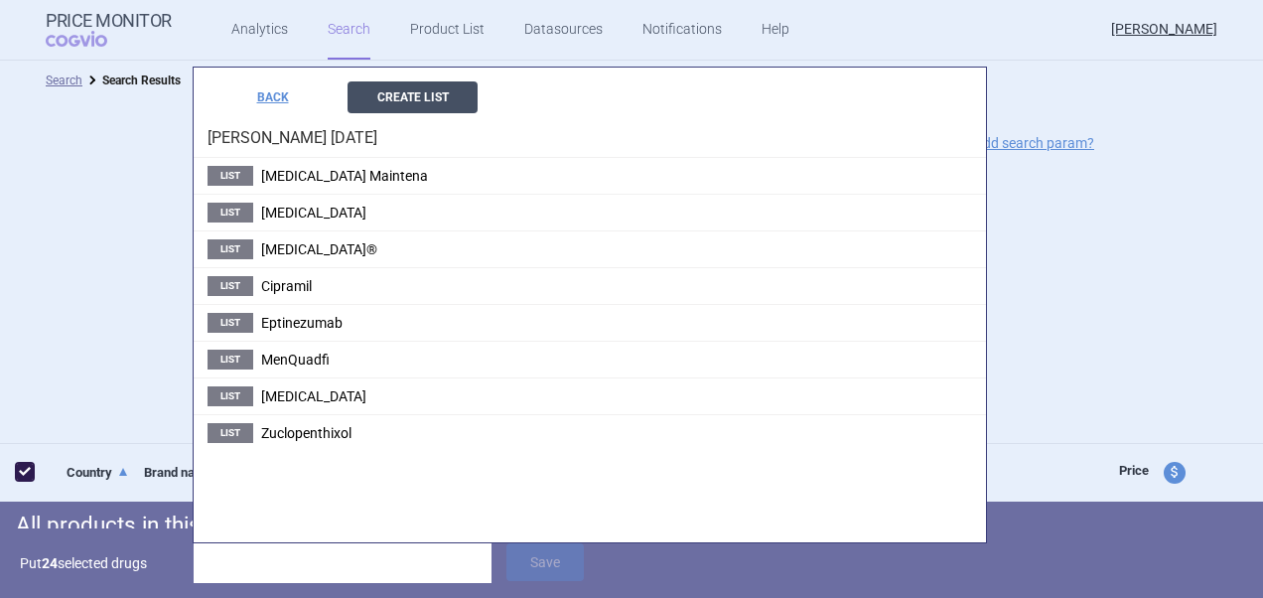
click at [439, 90] on button "Create List" at bounding box center [412, 97] width 130 height 32
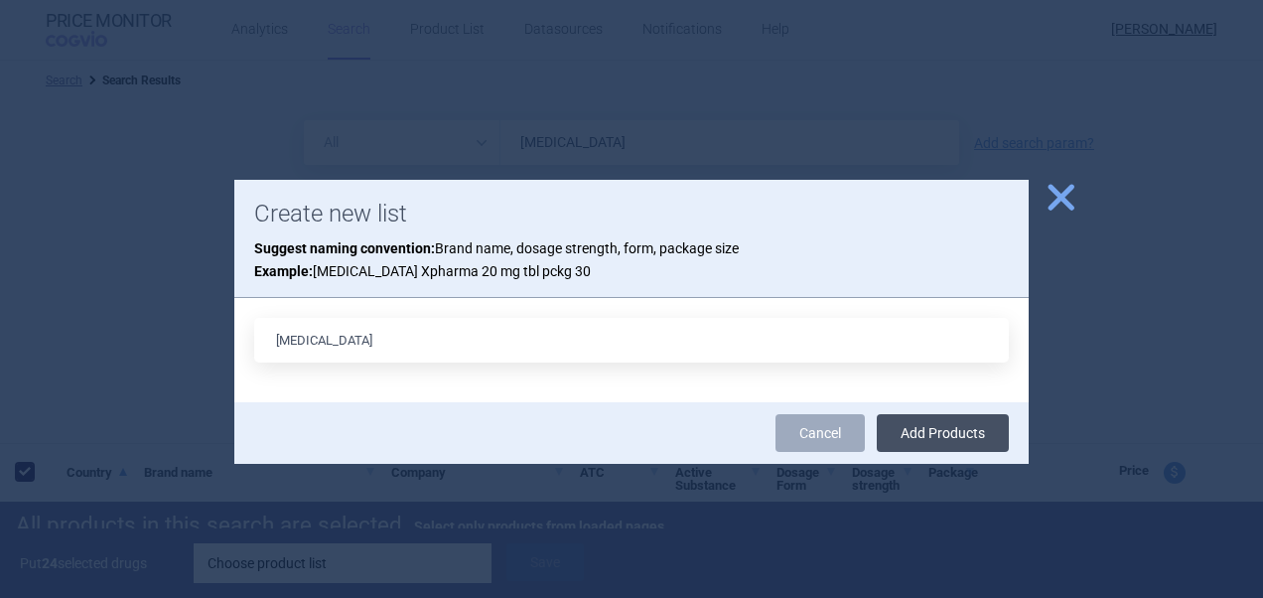
type input "[MEDICAL_DATA]"
click at [955, 425] on button "Add Products" at bounding box center [943, 433] width 132 height 38
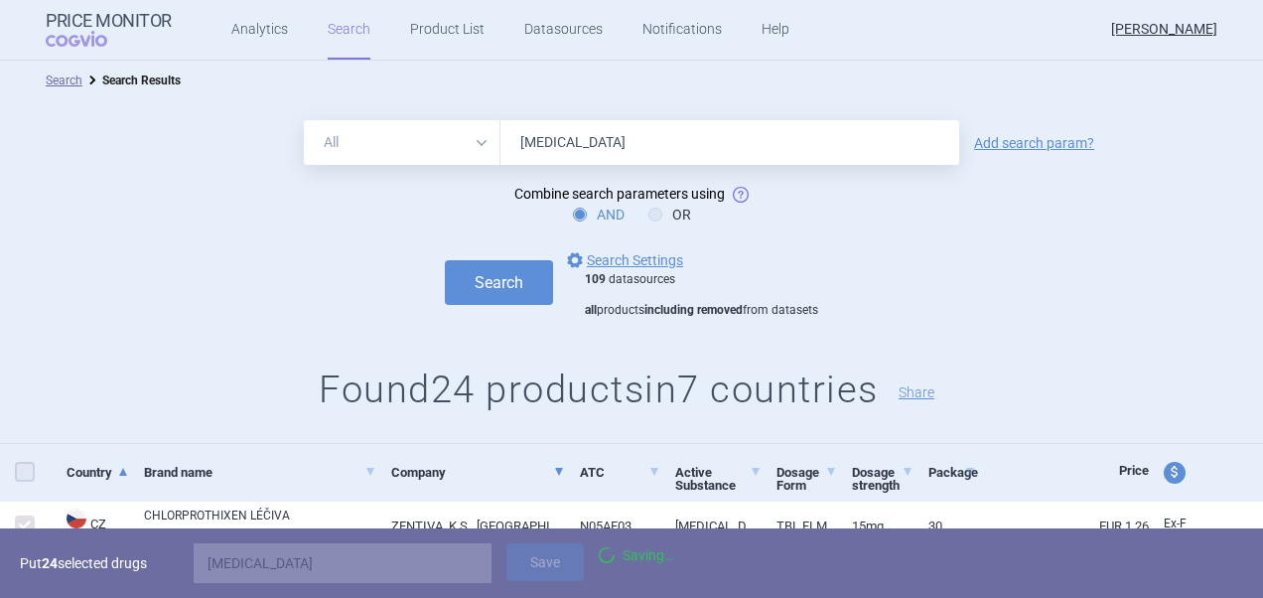
checkbox input "false"
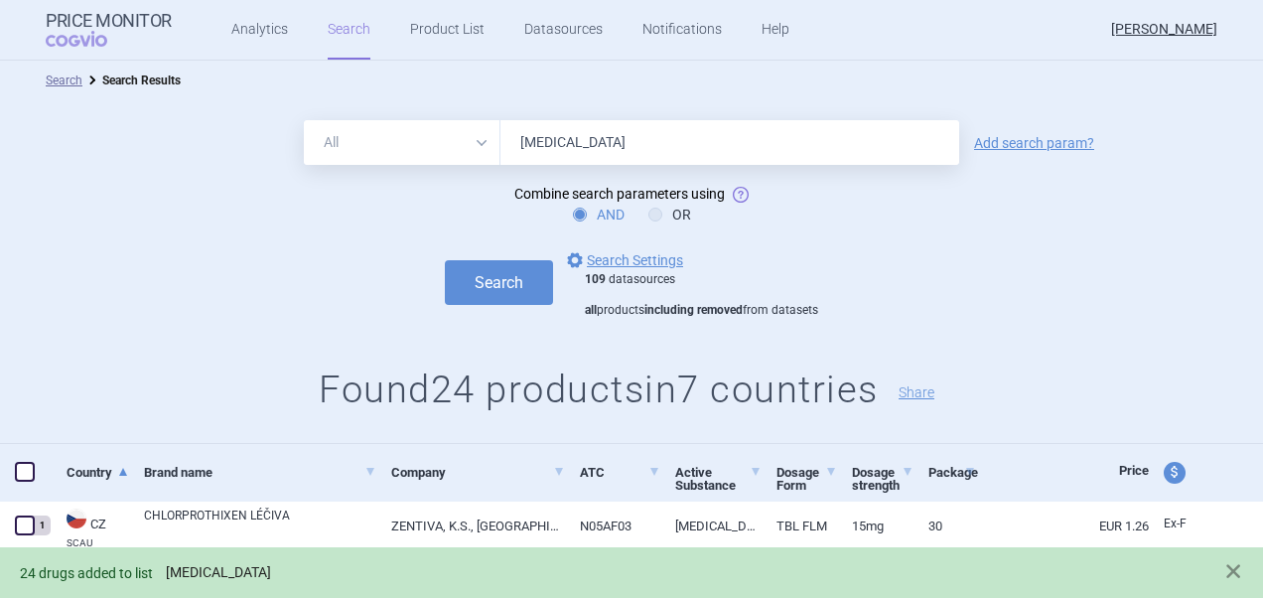
click at [197, 573] on link "[MEDICAL_DATA]" at bounding box center [218, 572] width 105 height 17
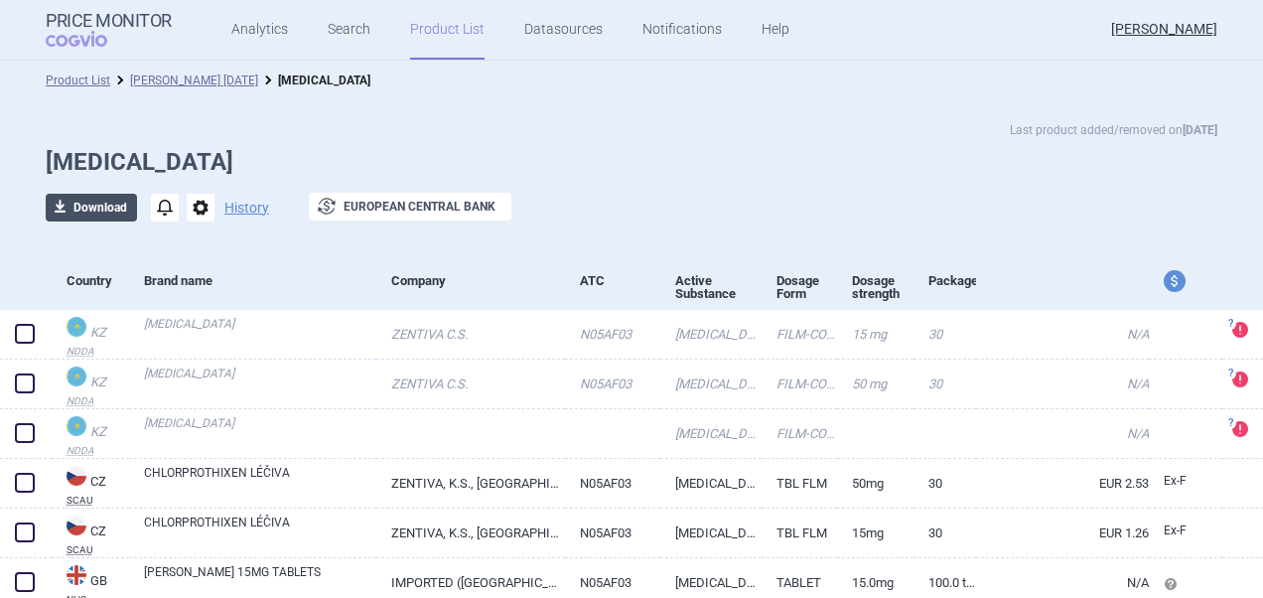
click at [105, 208] on button "download Download" at bounding box center [91, 208] width 91 height 28
select select "EUR"
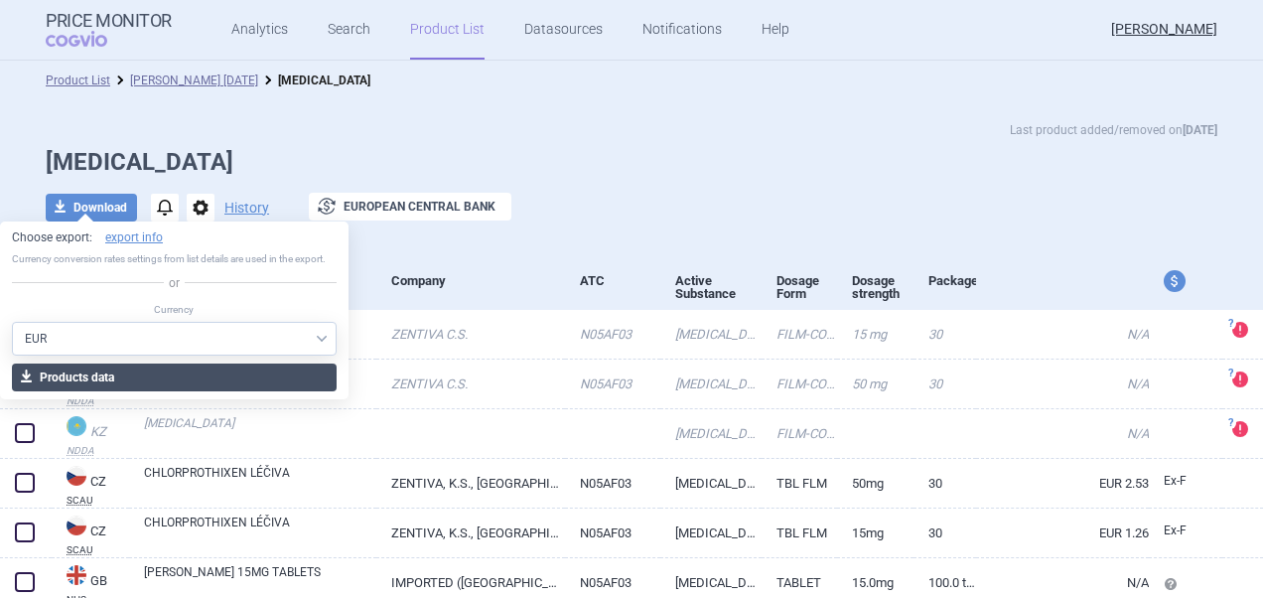
click at [150, 386] on button "download Products data" at bounding box center [174, 377] width 325 height 28
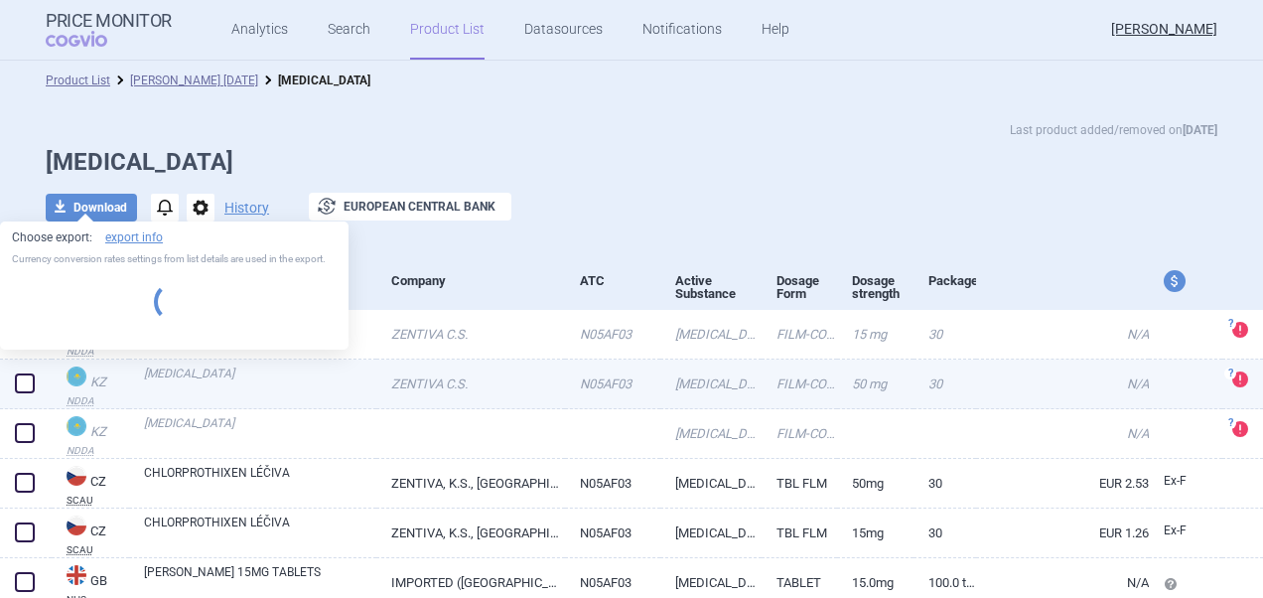
select select "EUR"
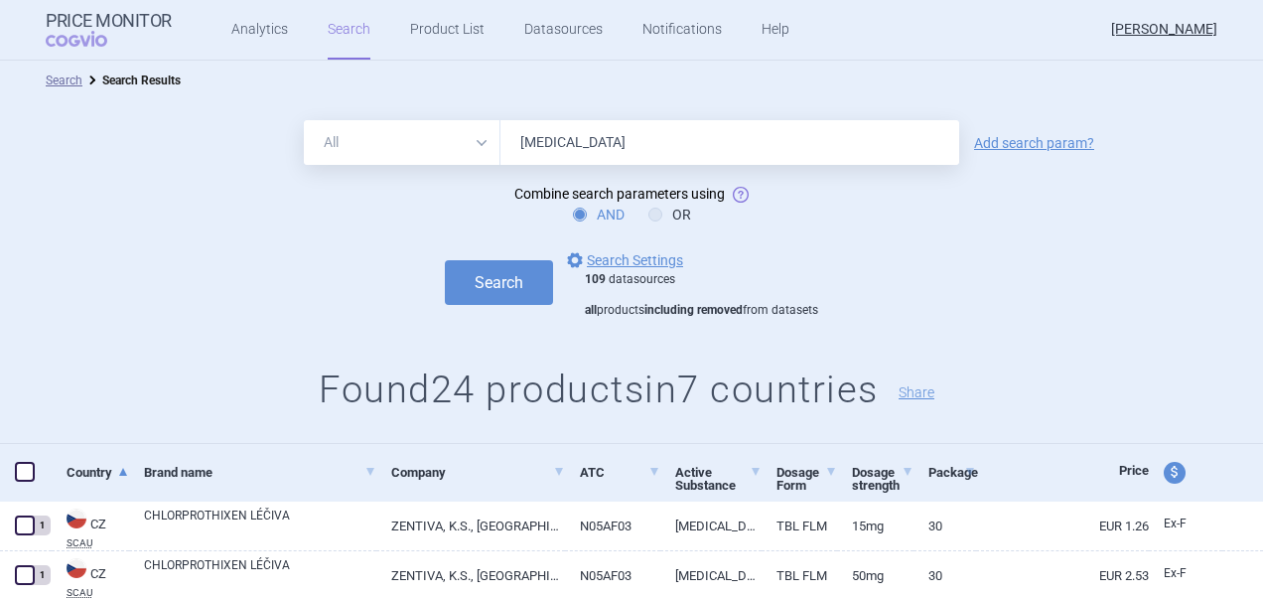
drag, startPoint x: 635, startPoint y: 141, endPoint x: 456, endPoint y: 142, distance: 179.7
click at [456, 142] on div "All Brand Name ATC Company Active Substance Country Newer than [MEDICAL_DATA]" at bounding box center [631, 142] width 655 height 45
paste input "[MEDICAL_DATA]"
type input "[MEDICAL_DATA]"
click at [517, 269] on button "Search" at bounding box center [499, 282] width 108 height 45
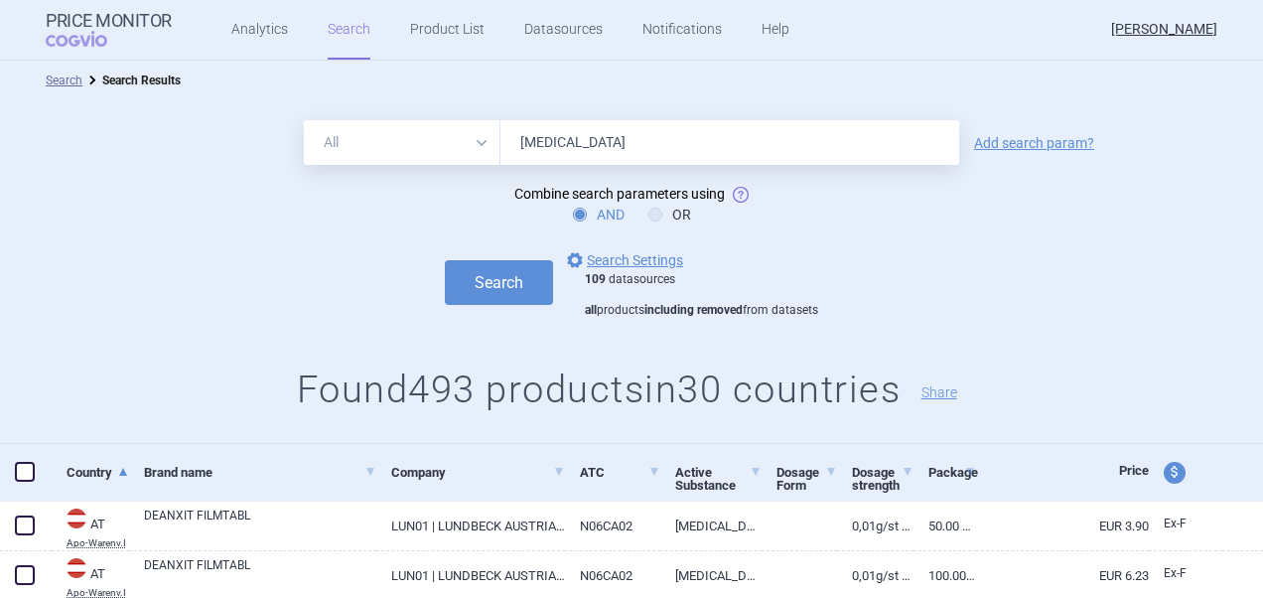
click at [18, 471] on span at bounding box center [25, 472] width 20 height 20
checkbox input "true"
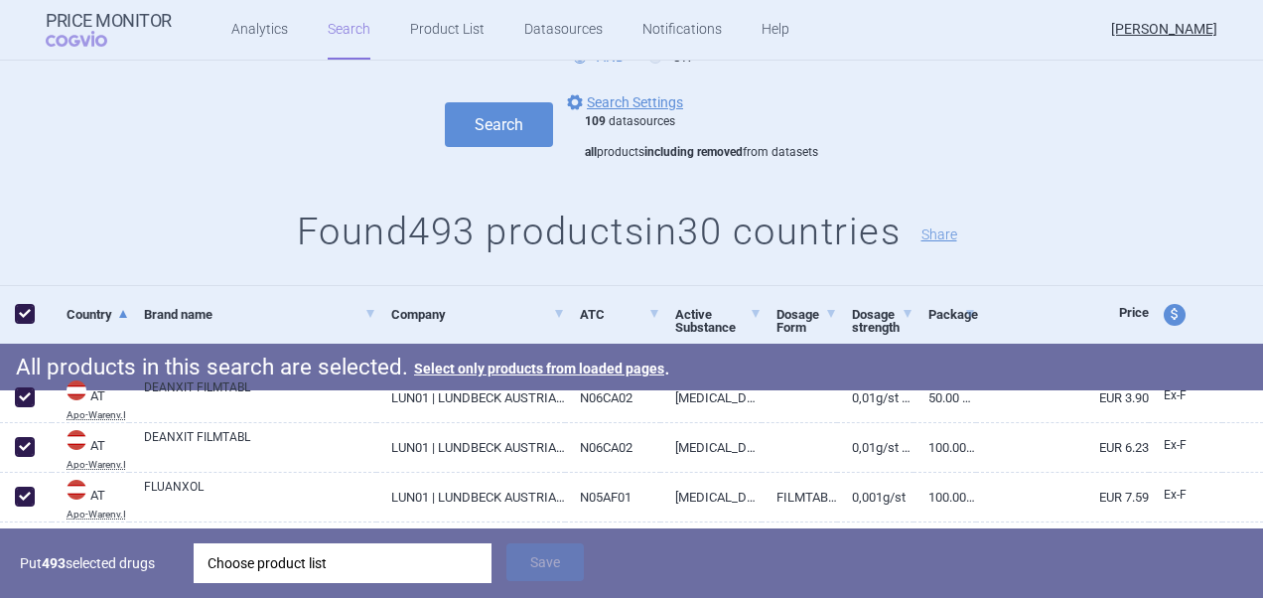
scroll to position [298, 0]
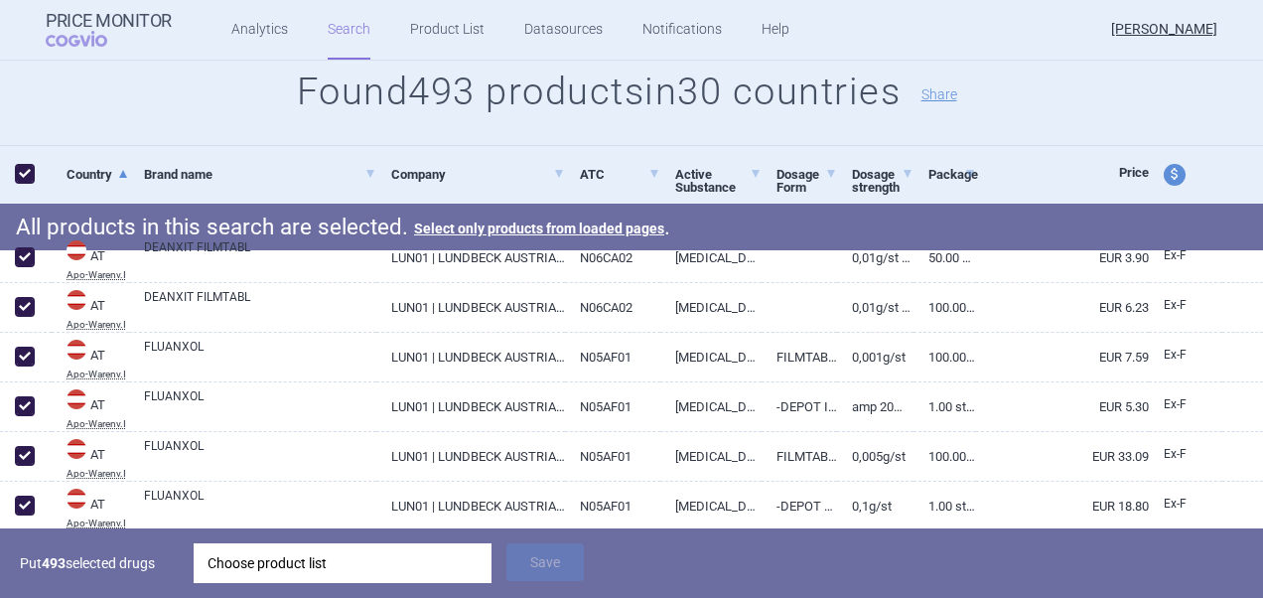
click at [320, 570] on div "Choose product list" at bounding box center [342, 563] width 270 height 40
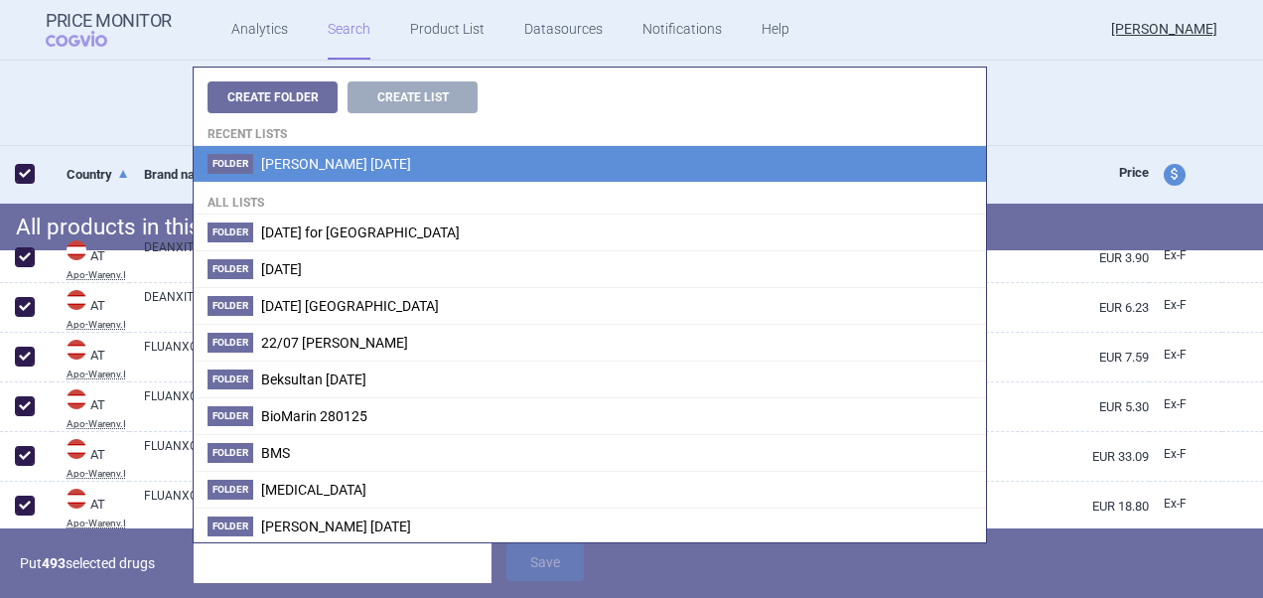
click at [298, 156] on span "[PERSON_NAME] [DATE]" at bounding box center [336, 164] width 150 height 16
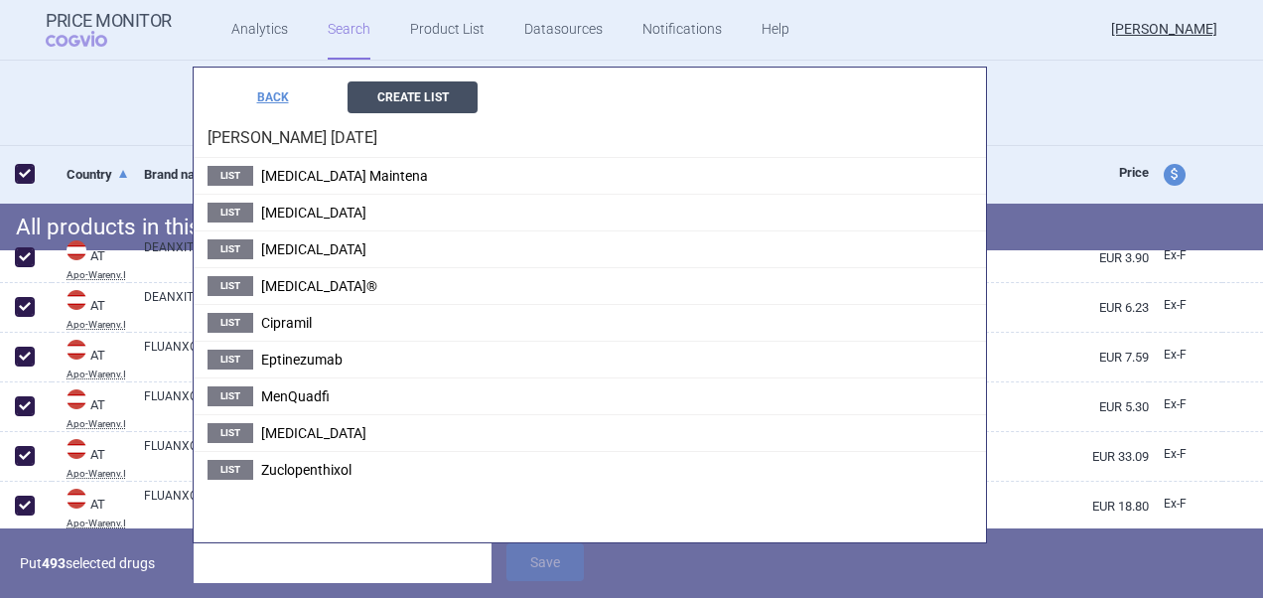
click at [409, 91] on button "Create List" at bounding box center [412, 97] width 130 height 32
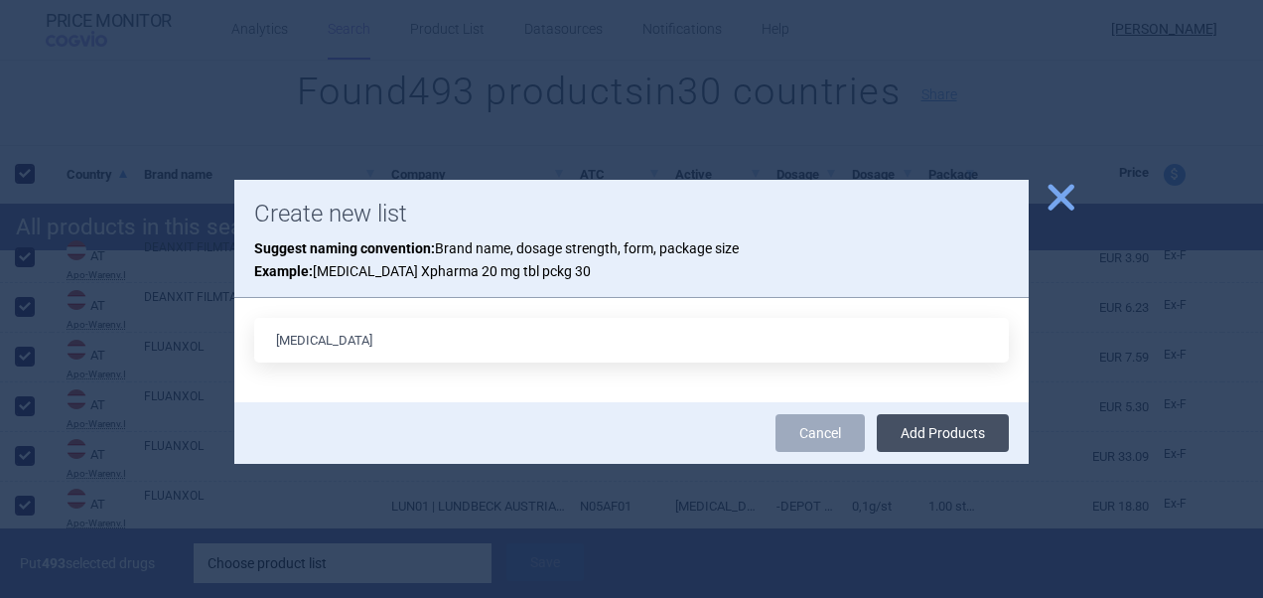
type input "[MEDICAL_DATA]"
click at [928, 434] on button "Add Products" at bounding box center [943, 433] width 132 height 38
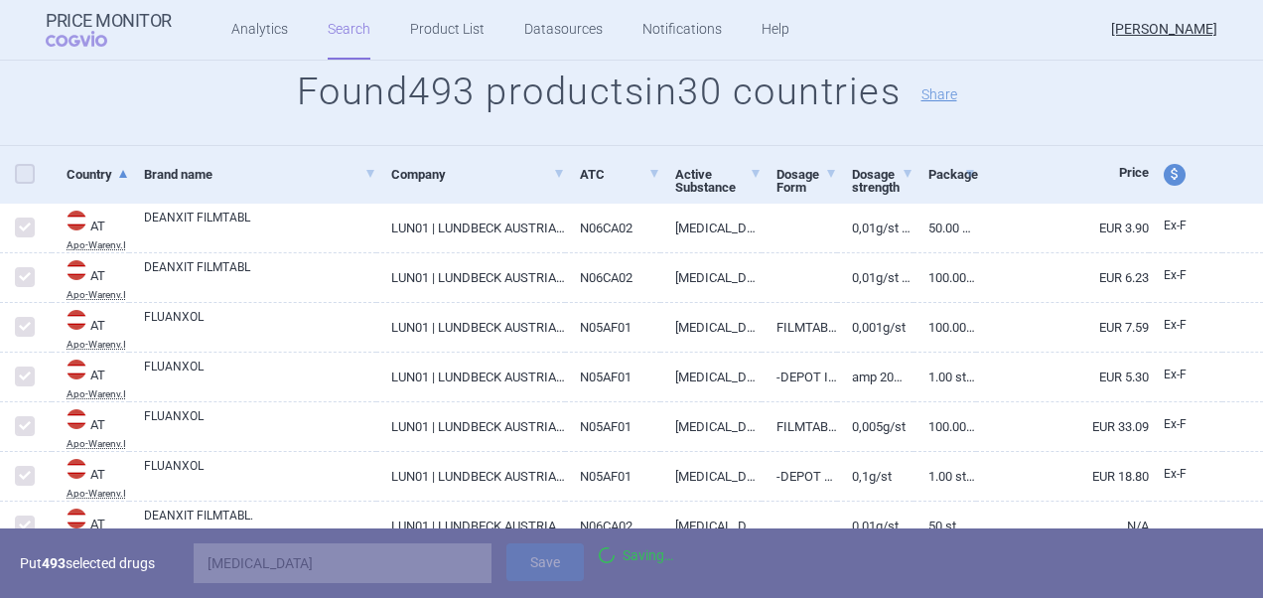
checkbox input "false"
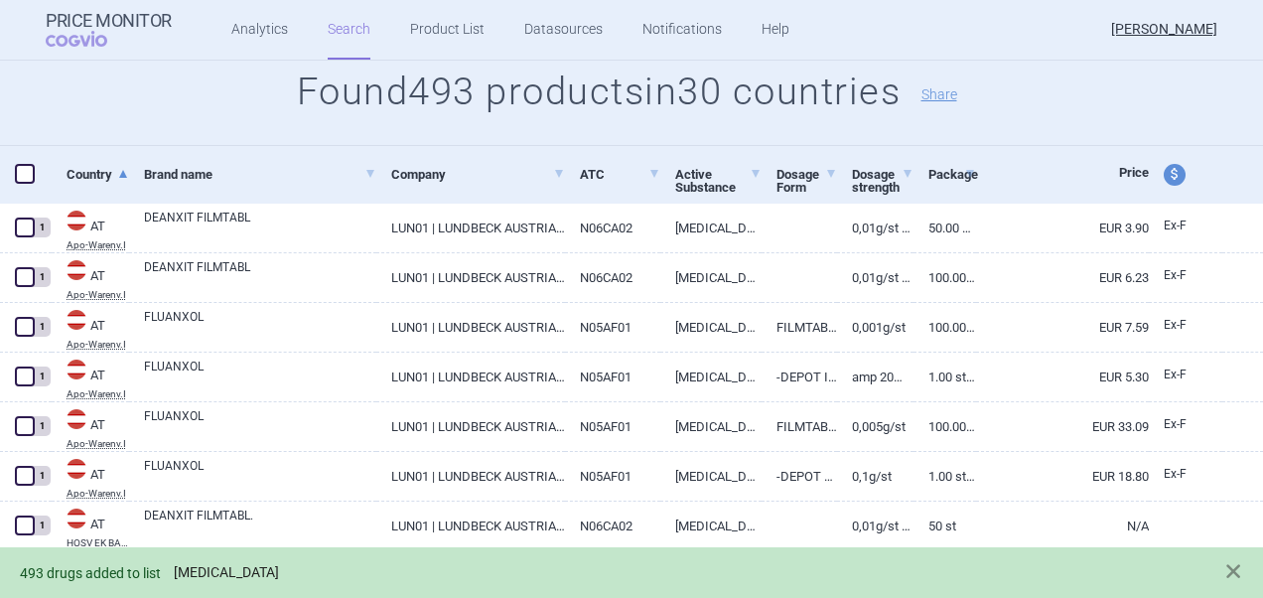
click at [234, 574] on link "[MEDICAL_DATA]" at bounding box center [226, 572] width 105 height 17
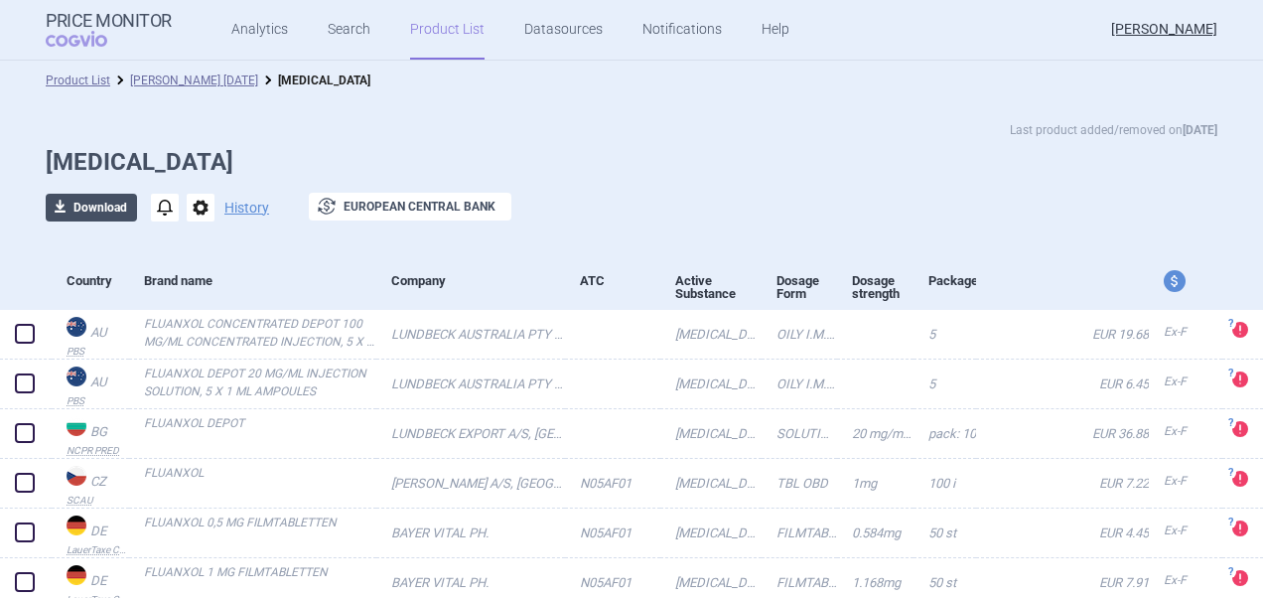
click at [71, 204] on button "download Download" at bounding box center [91, 208] width 91 height 28
select select "EUR"
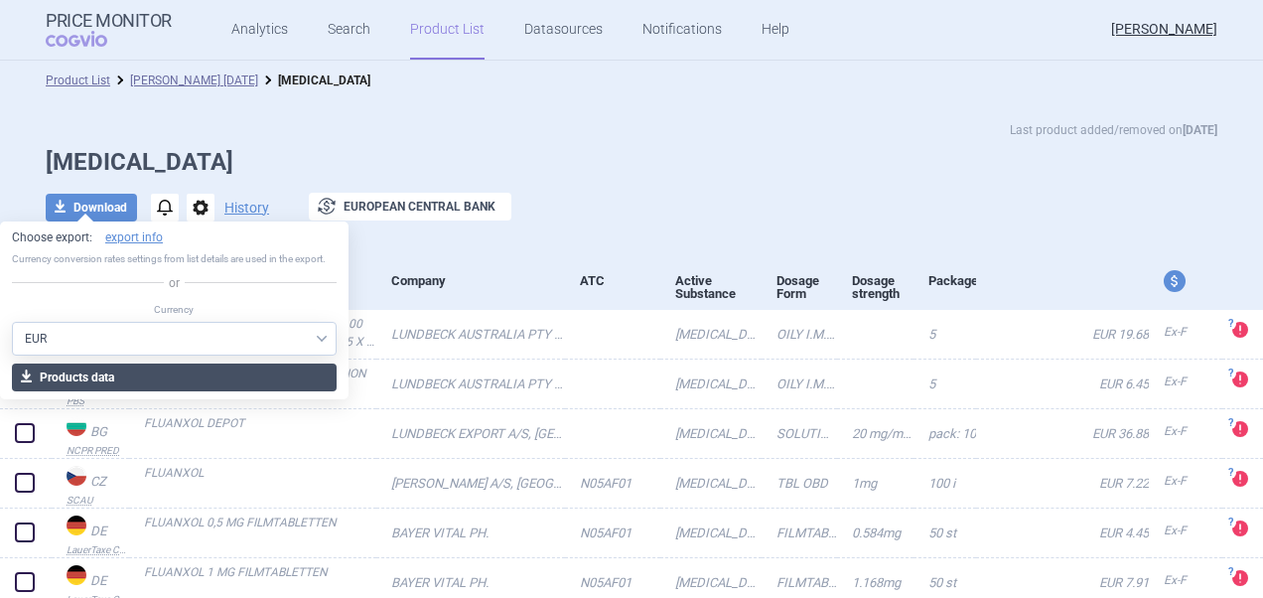
click at [158, 378] on button "download Products data" at bounding box center [174, 377] width 325 height 28
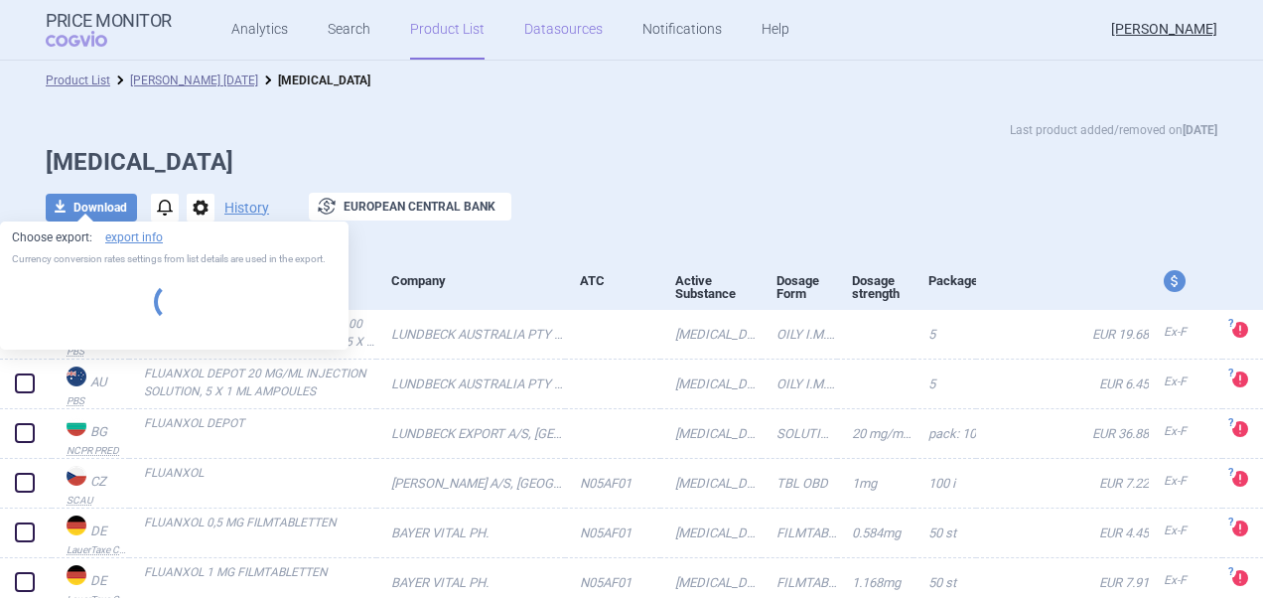
select select "EUR"
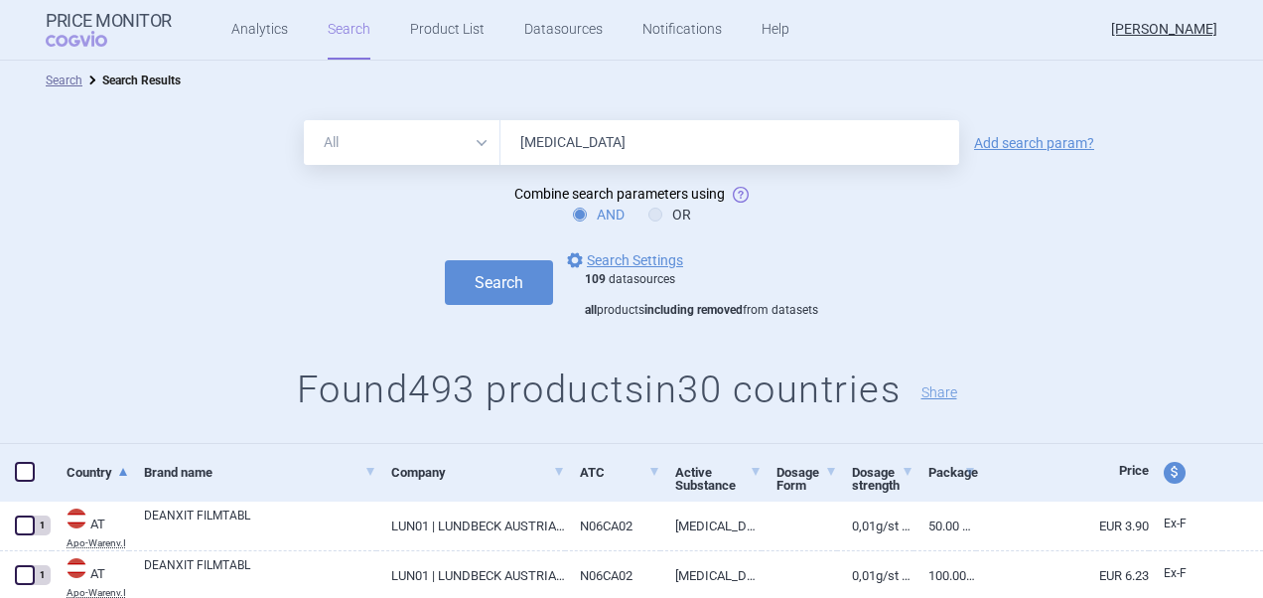
drag, startPoint x: 602, startPoint y: 133, endPoint x: 486, endPoint y: 132, distance: 115.2
click at [486, 132] on div "All Brand Name ATC Company Active Substance Country Newer than [MEDICAL_DATA]" at bounding box center [631, 142] width 655 height 45
paste input "Tirzepatide"
type input "Tirzepatide"
click at [486, 284] on button "Search" at bounding box center [499, 282] width 108 height 45
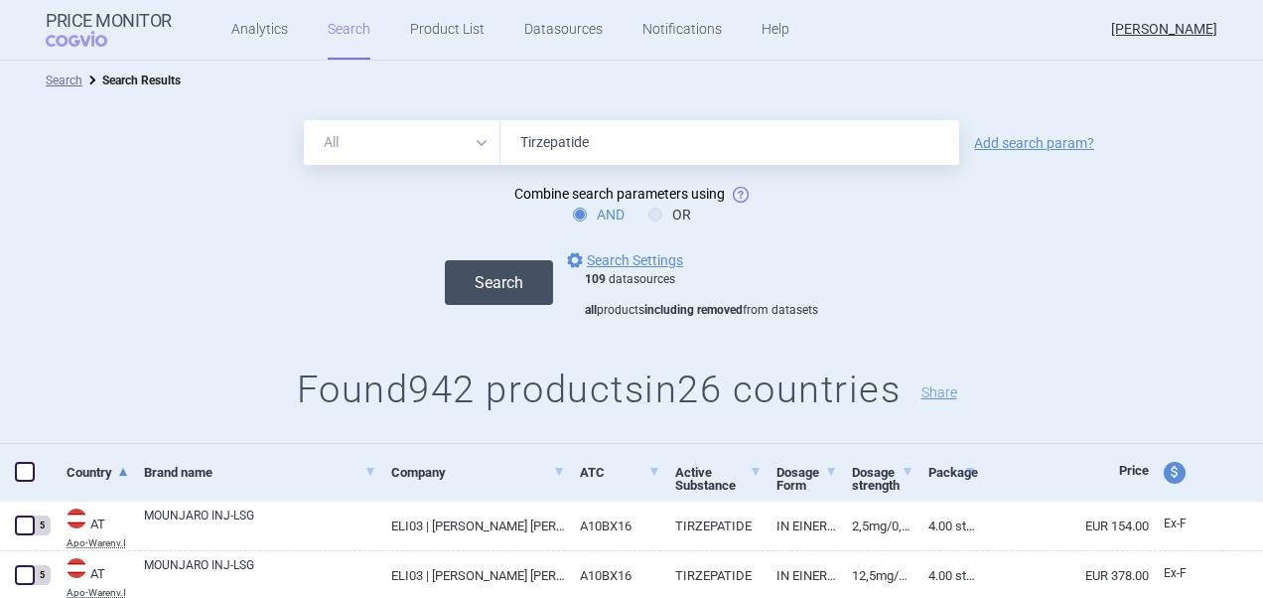
click at [510, 293] on button "Search" at bounding box center [499, 282] width 108 height 45
click at [16, 469] on span at bounding box center [25, 472] width 20 height 20
checkbox input "true"
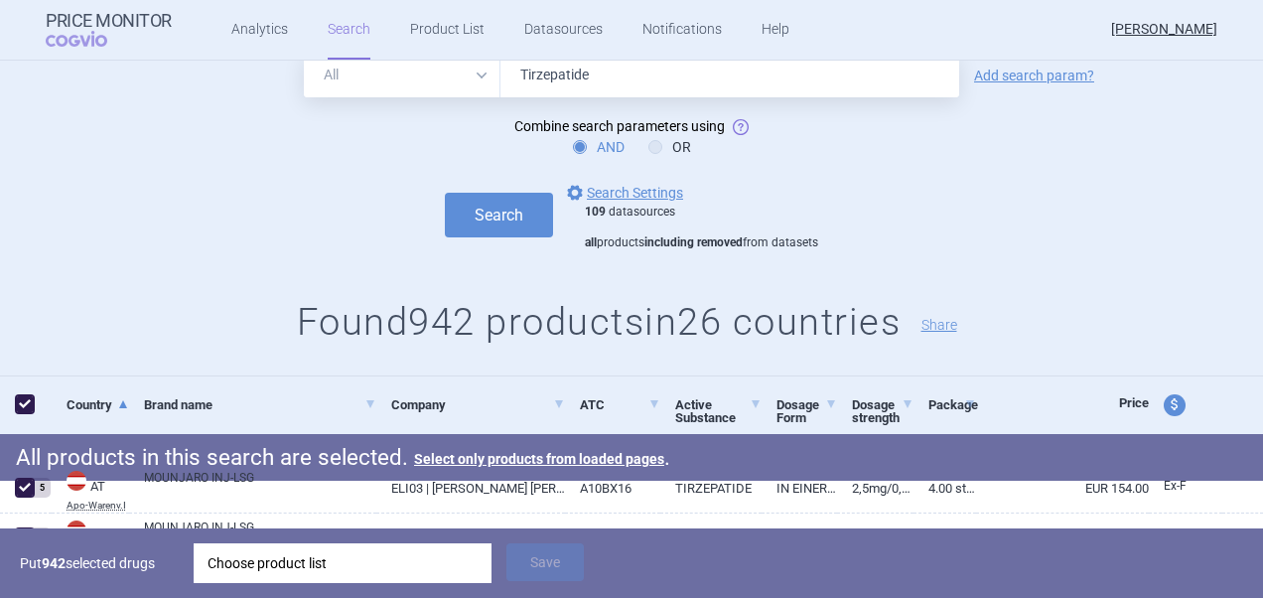
scroll to position [99, 0]
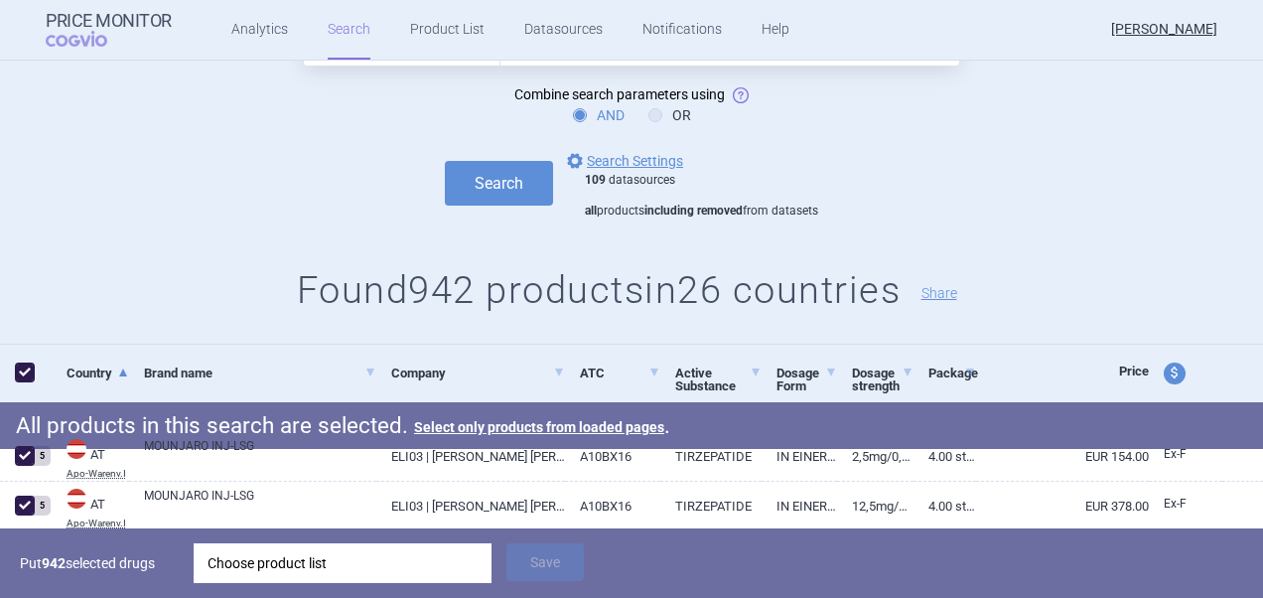
click at [340, 572] on div "Choose product list" at bounding box center [342, 563] width 270 height 40
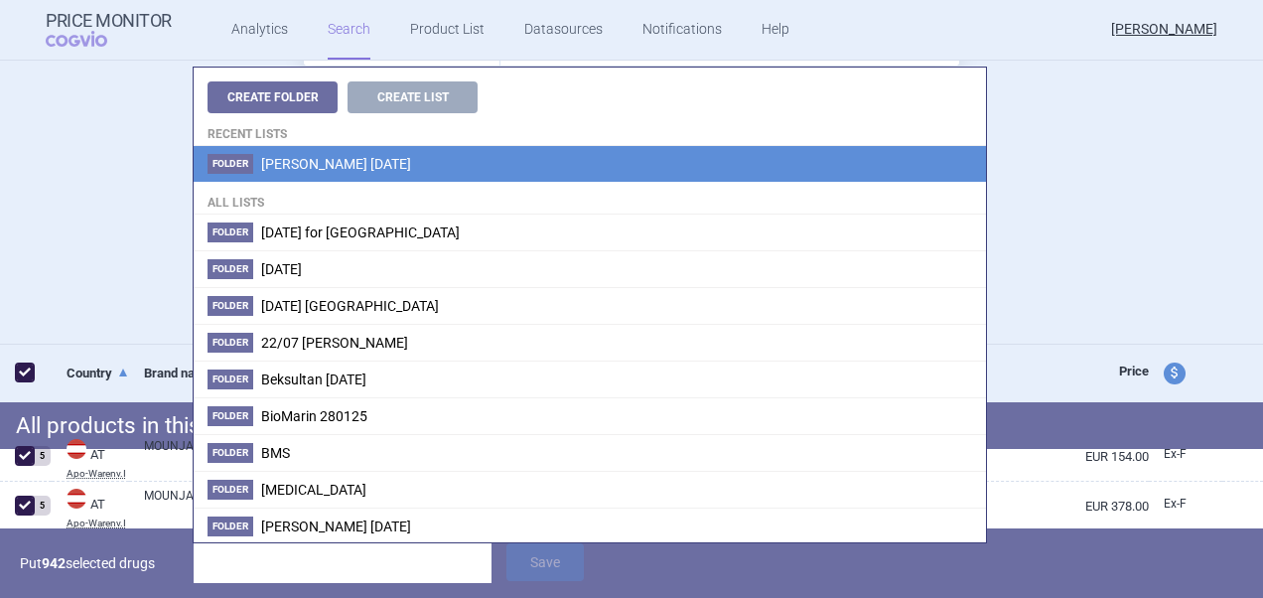
click at [330, 168] on span "[PERSON_NAME] [DATE]" at bounding box center [336, 164] width 150 height 16
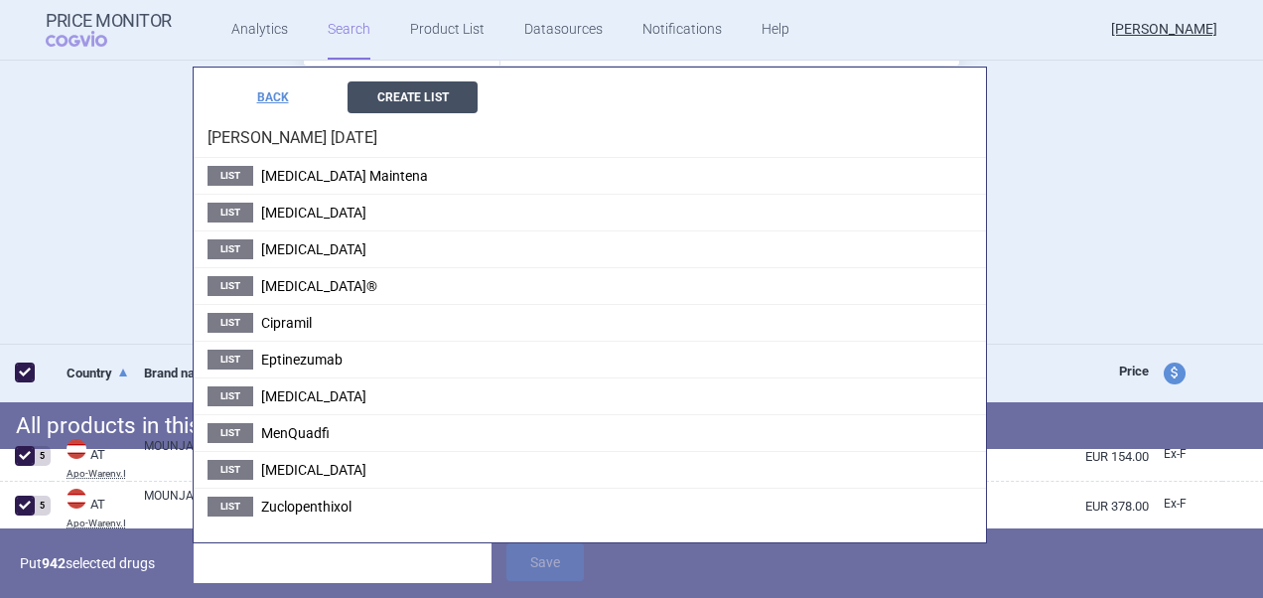
click at [435, 98] on button "Create List" at bounding box center [412, 97] width 130 height 32
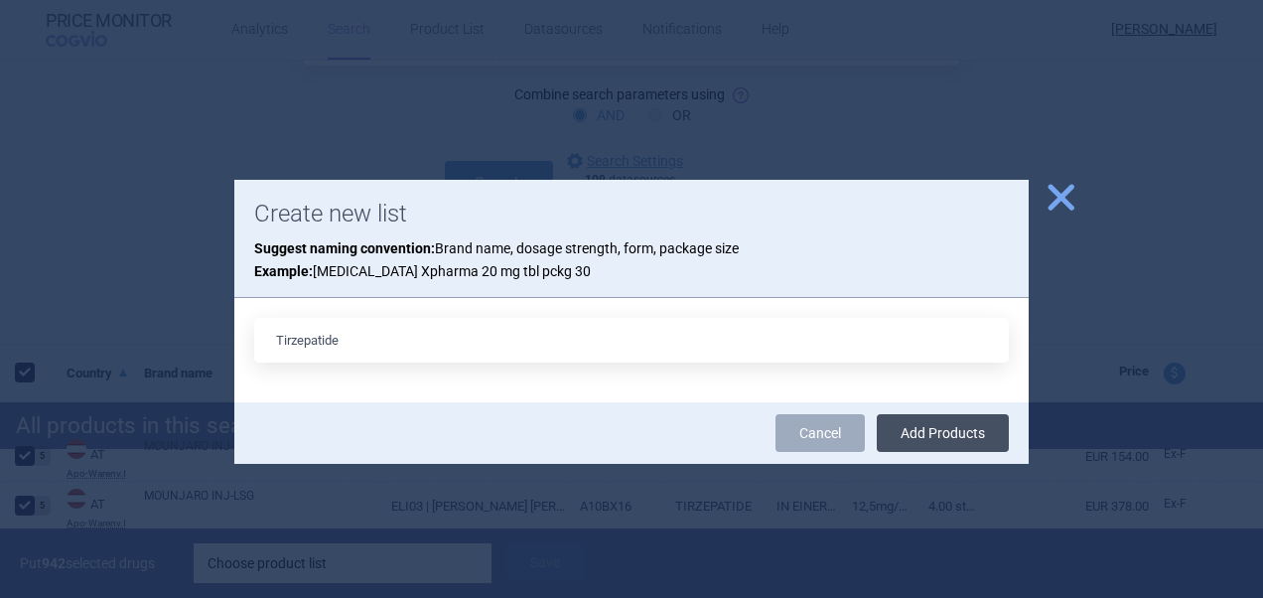
type input "Tirzepatide"
click at [953, 431] on button "Add Products" at bounding box center [943, 433] width 132 height 38
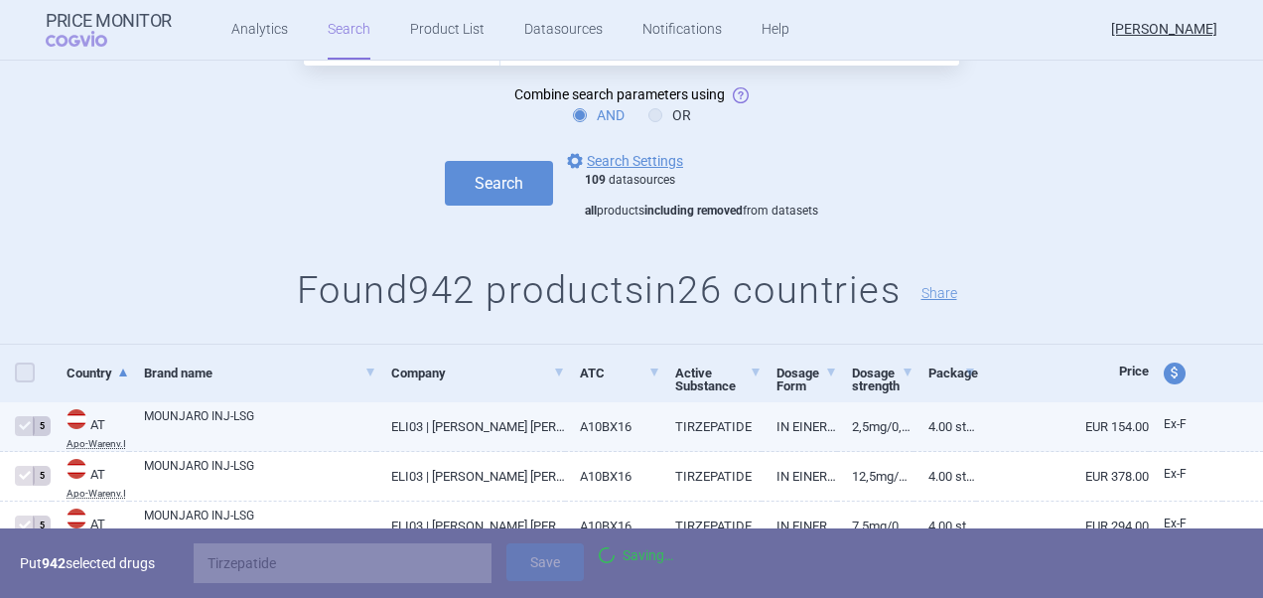
checkbox input "false"
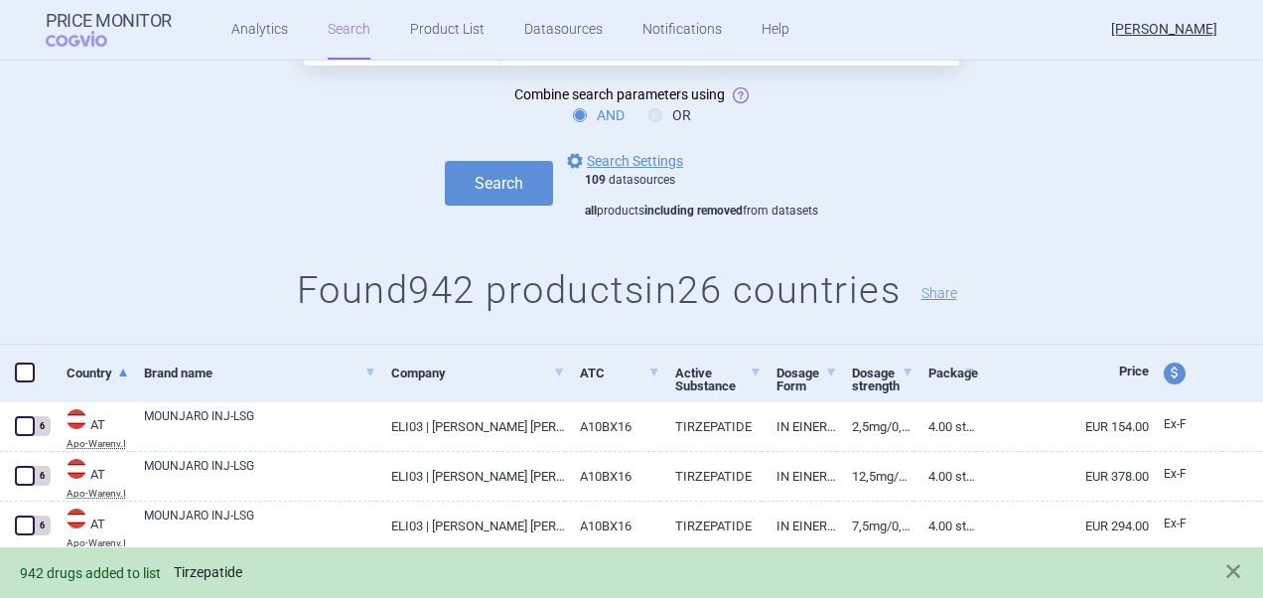
click at [210, 570] on link "Tirzepatide" at bounding box center [208, 572] width 68 height 17
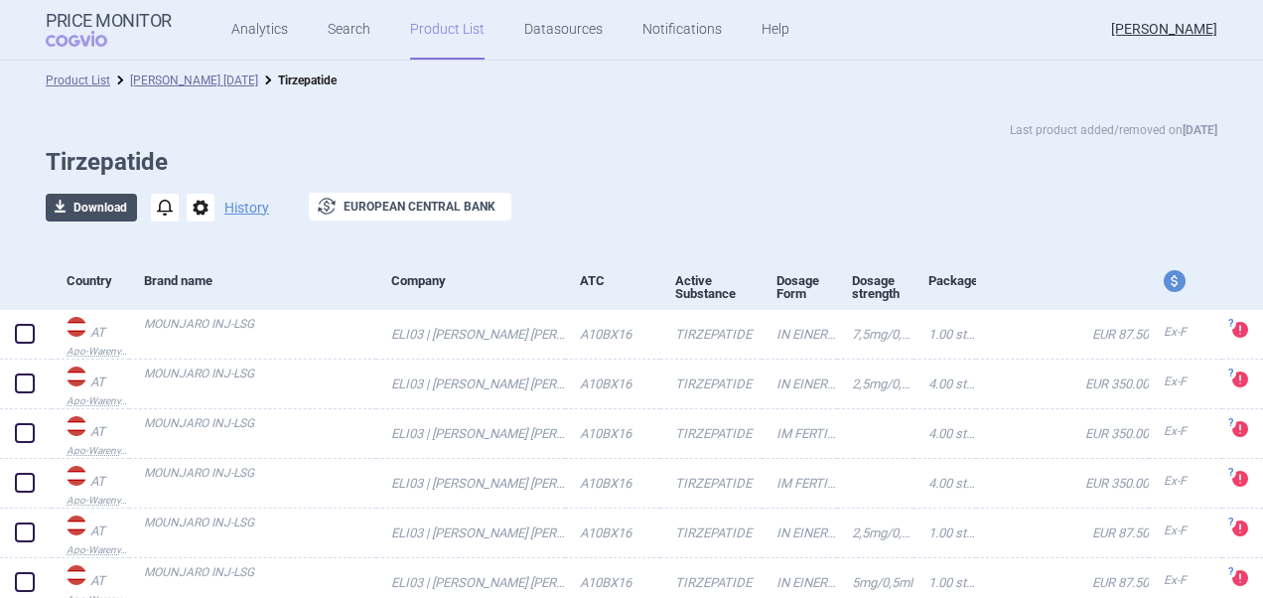
click at [58, 215] on span "download" at bounding box center [60, 208] width 28 height 28
select select "EUR"
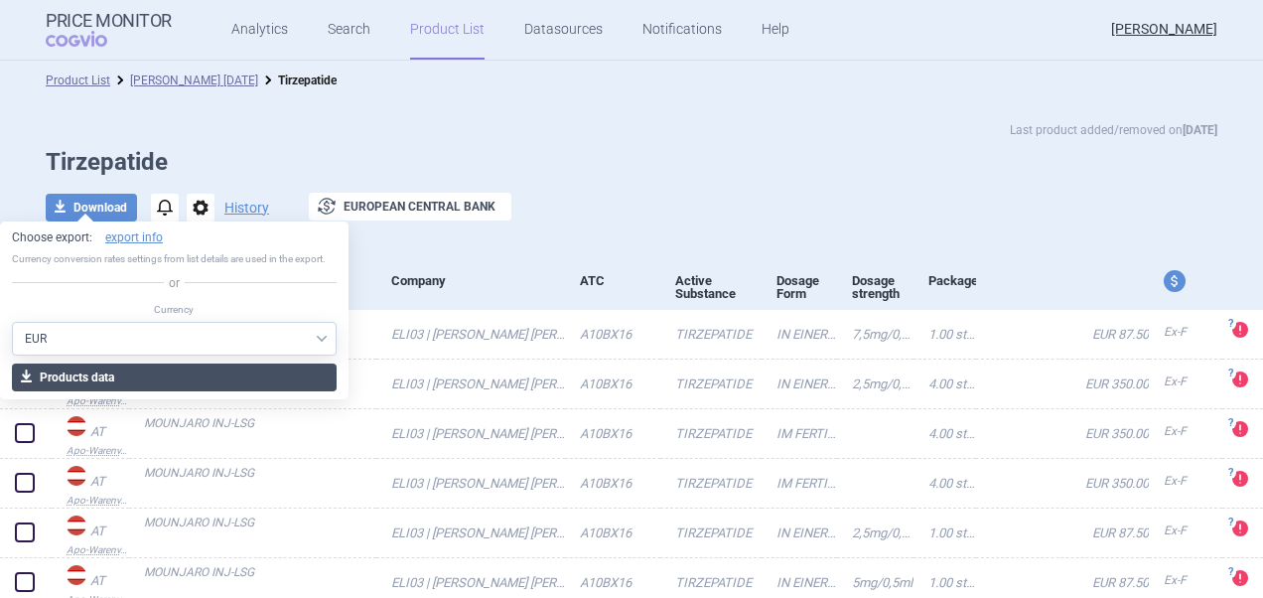
click at [140, 381] on button "download Products data" at bounding box center [174, 377] width 325 height 28
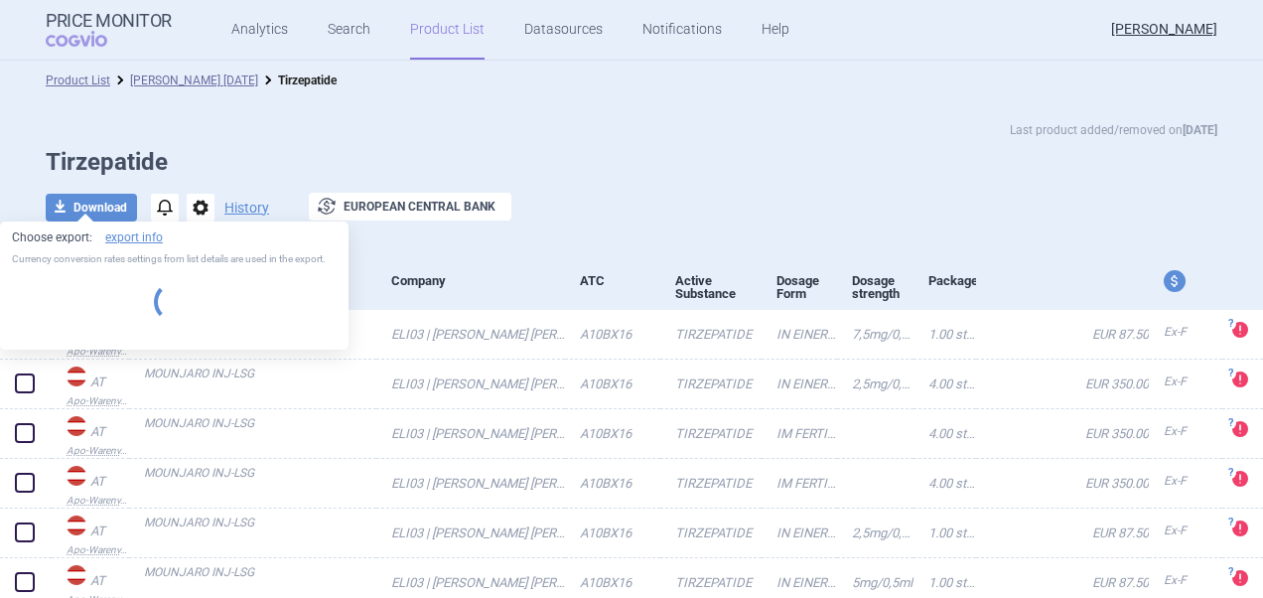
select select "EUR"
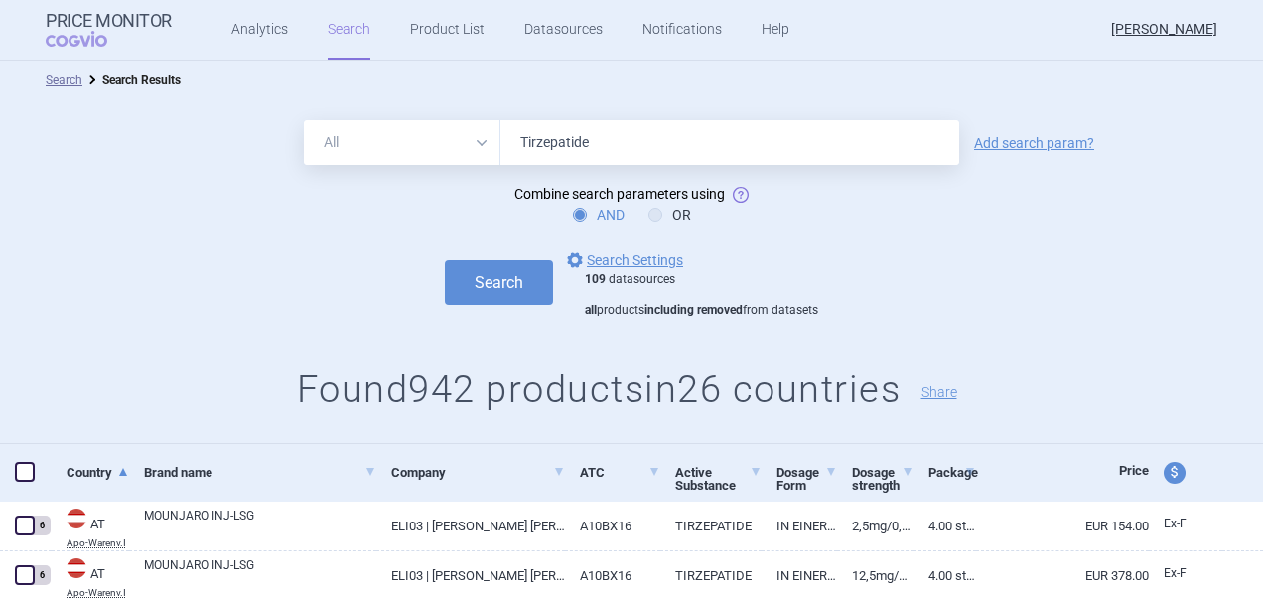
drag, startPoint x: 604, startPoint y: 133, endPoint x: 464, endPoint y: 129, distance: 140.0
click at [464, 129] on div "All Brand Name ATC Company Active Substance Country Newer than Tirzepatide" at bounding box center [631, 142] width 655 height 45
paste input "Brexpiprazol"
type input "[MEDICAL_DATA]"
click at [492, 286] on button "Search" at bounding box center [499, 282] width 108 height 45
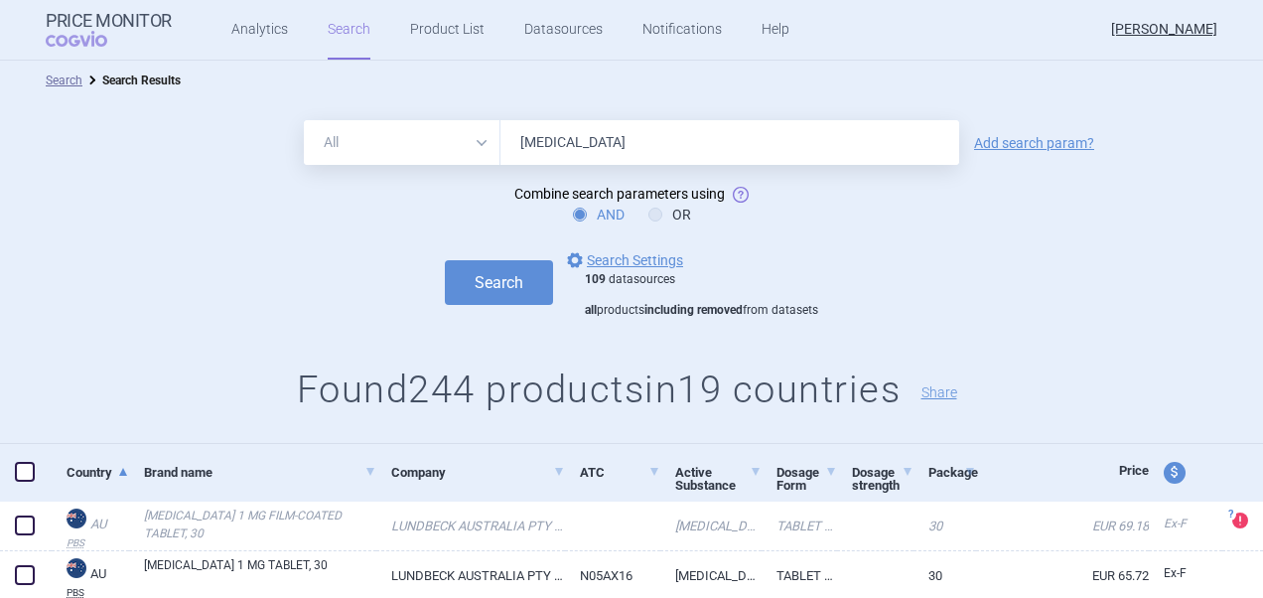
click at [30, 469] on span at bounding box center [25, 472] width 20 height 20
checkbox input "true"
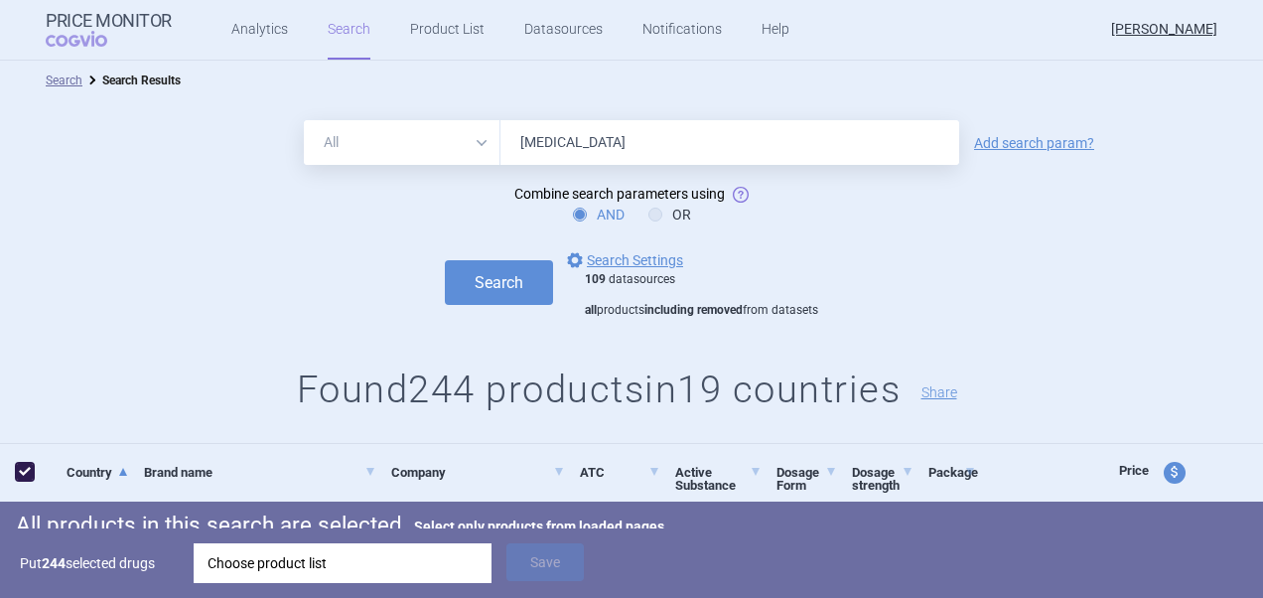
click at [365, 561] on div "Choose product list" at bounding box center [342, 563] width 270 height 40
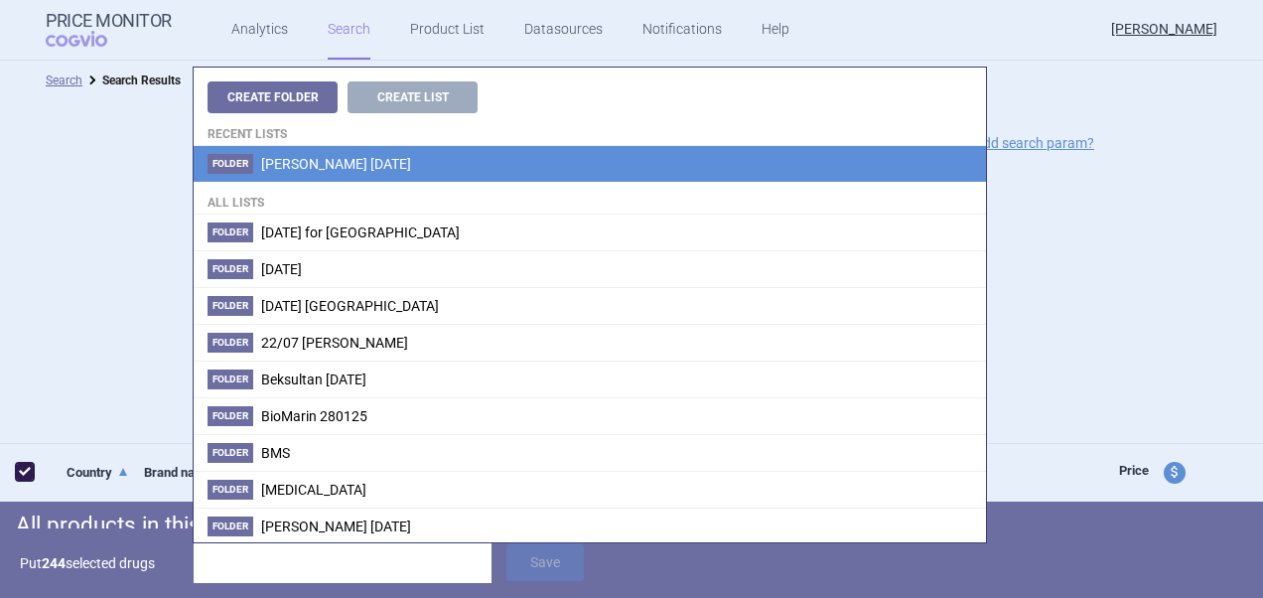
click at [347, 169] on span "[PERSON_NAME] [DATE]" at bounding box center [336, 164] width 150 height 16
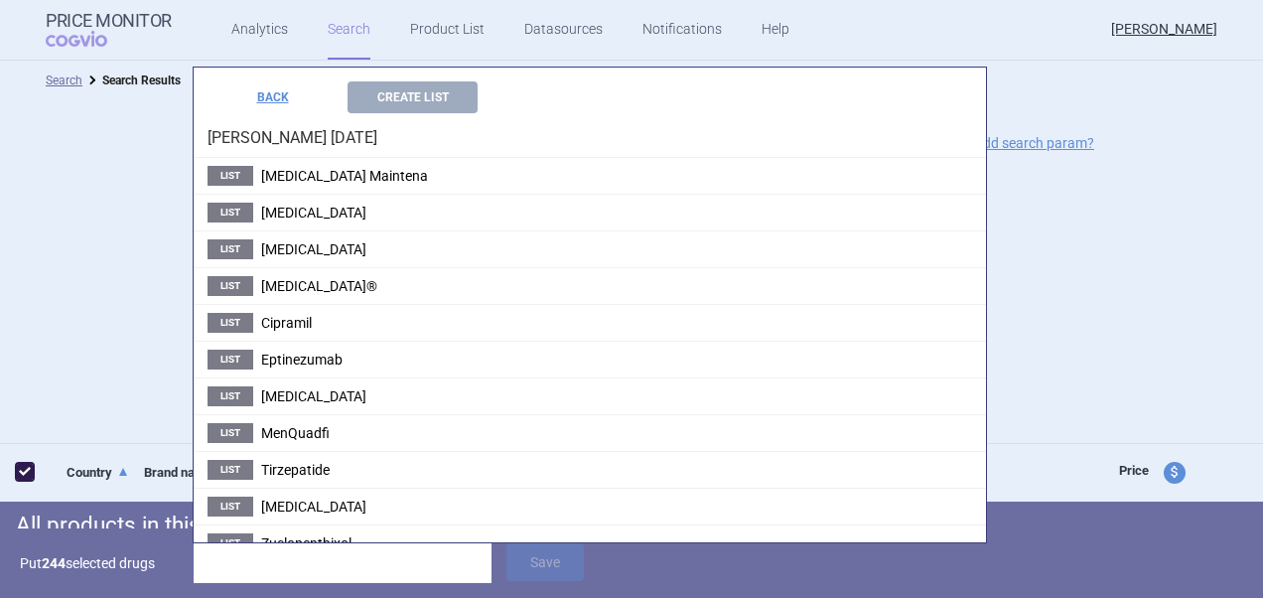
click at [419, 75] on div "BACK Create List" at bounding box center [590, 91] width 792 height 46
click at [424, 95] on button "Create List" at bounding box center [412, 97] width 130 height 32
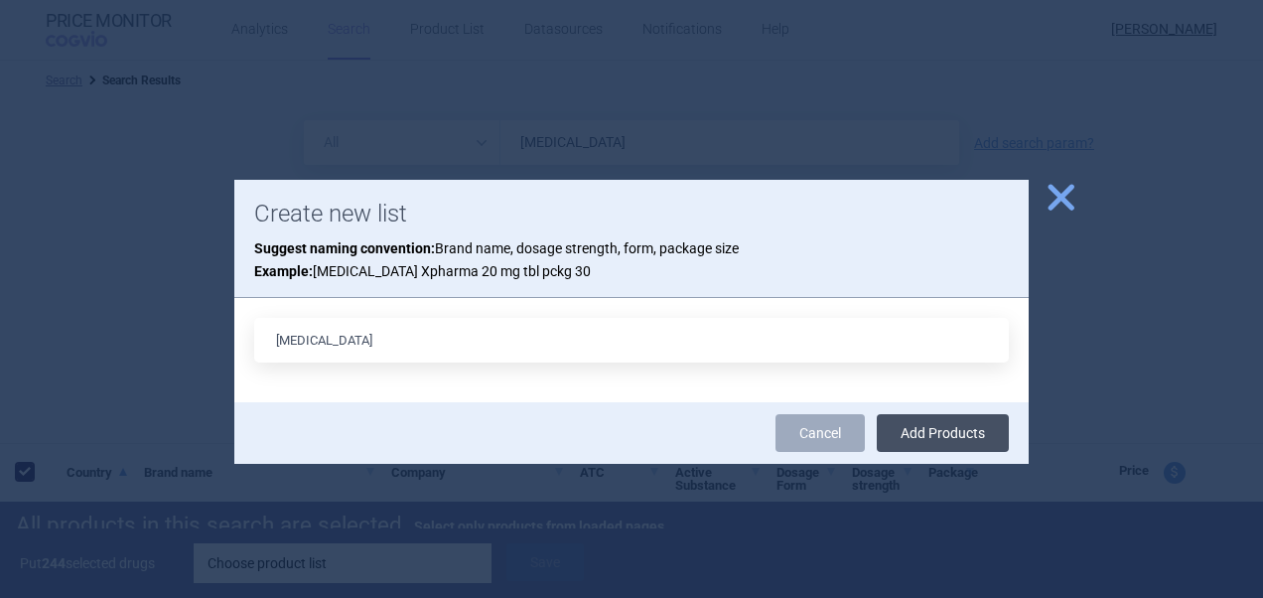
type input "[MEDICAL_DATA]"
click at [930, 427] on button "Add Products" at bounding box center [943, 433] width 132 height 38
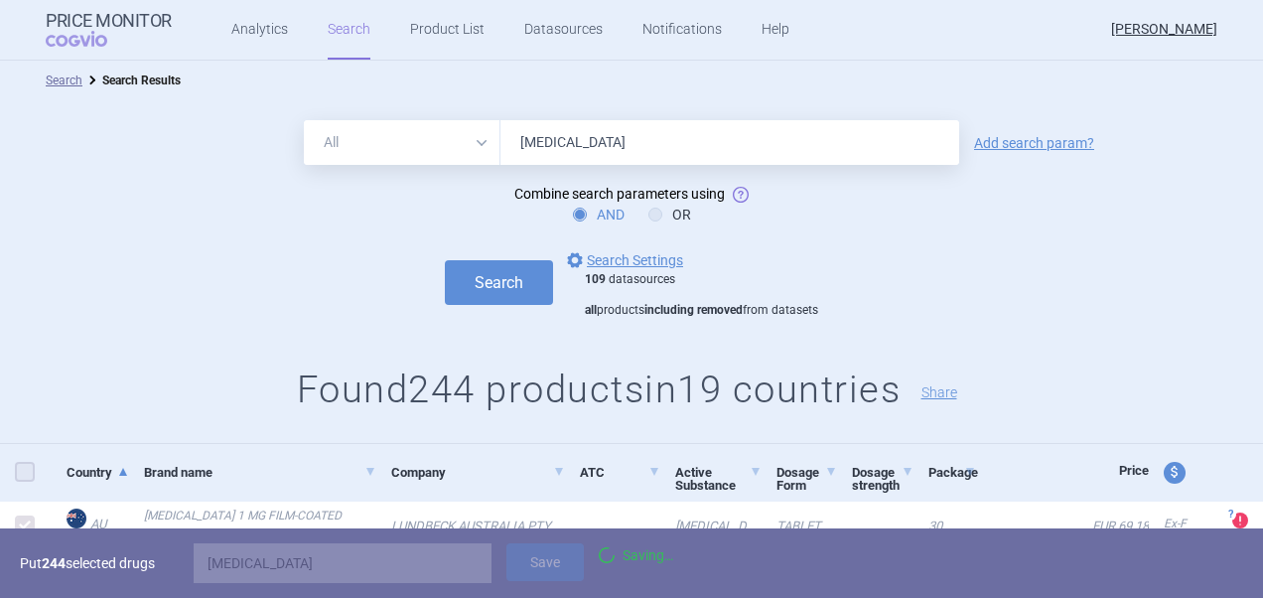
checkbox input "false"
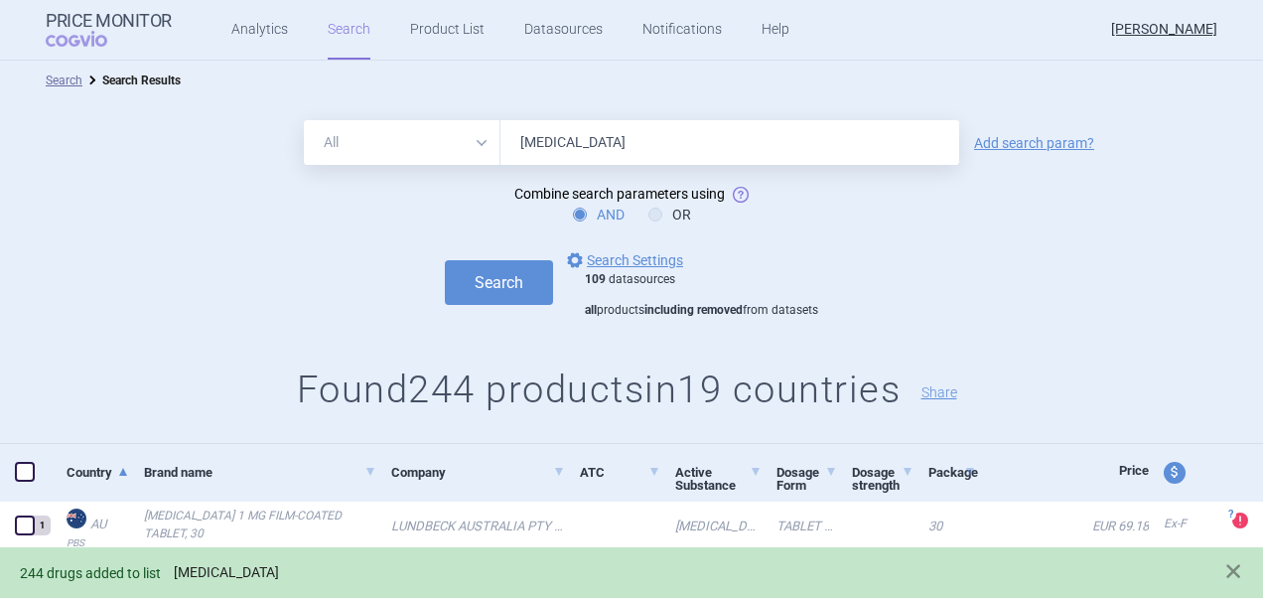
click at [228, 575] on link "[MEDICAL_DATA]" at bounding box center [226, 572] width 105 height 17
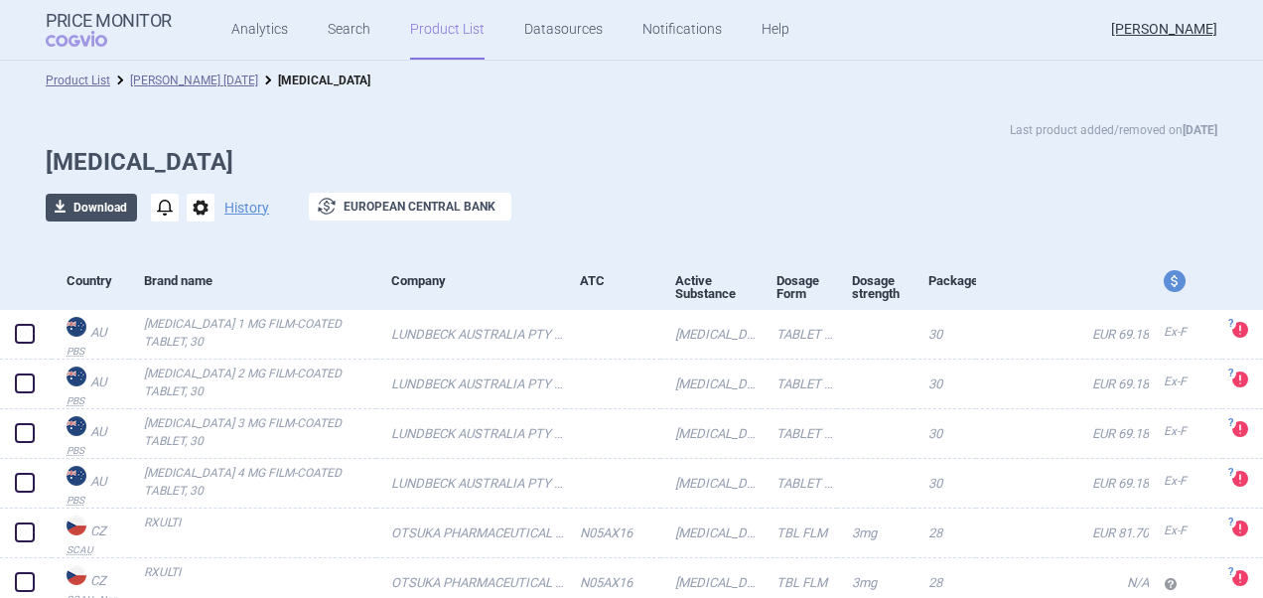
click at [99, 208] on button "download Download" at bounding box center [91, 208] width 91 height 28
select select "EUR"
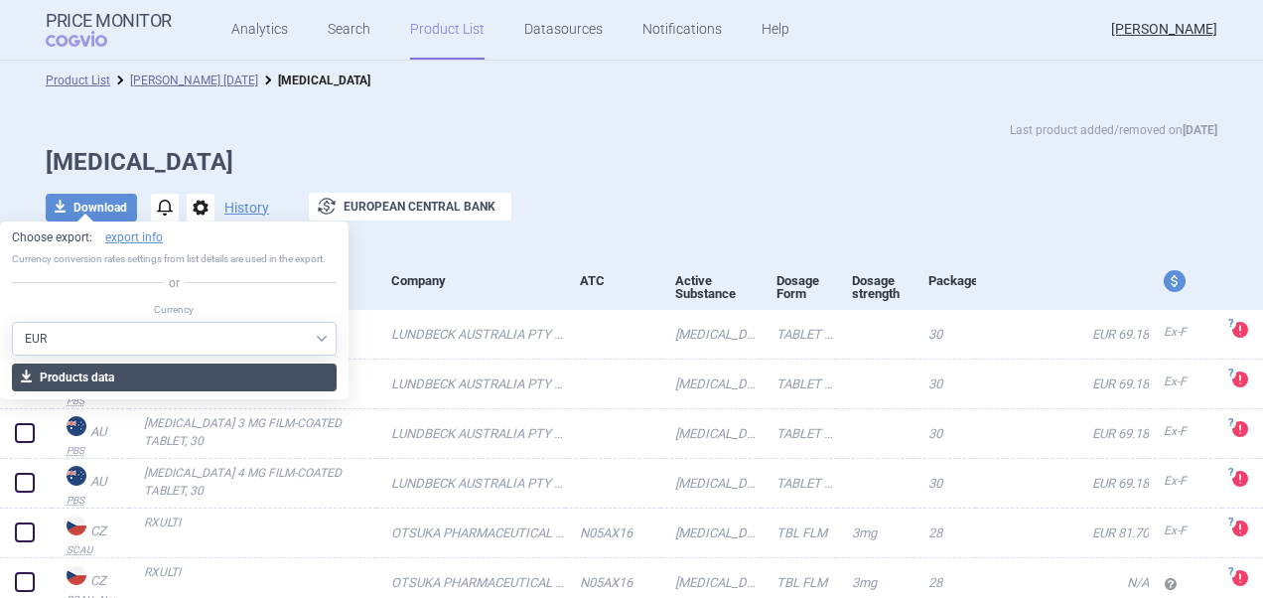
click at [228, 375] on button "download Products data" at bounding box center [174, 377] width 325 height 28
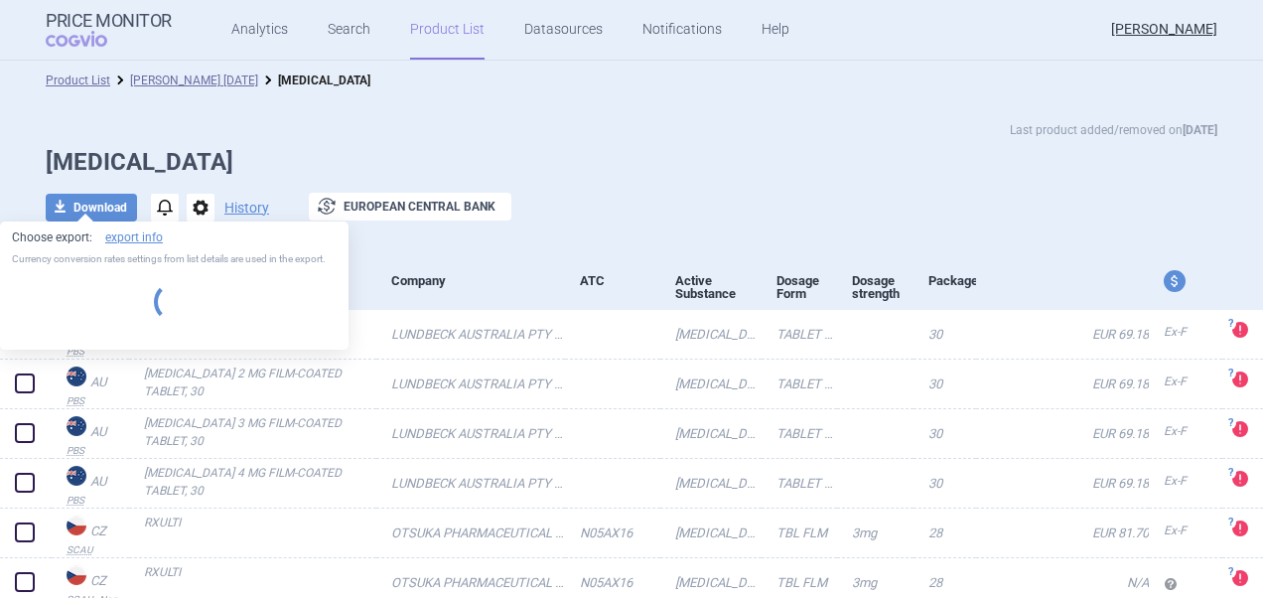
select select "EUR"
